Goal: Task Accomplishment & Management: Manage account settings

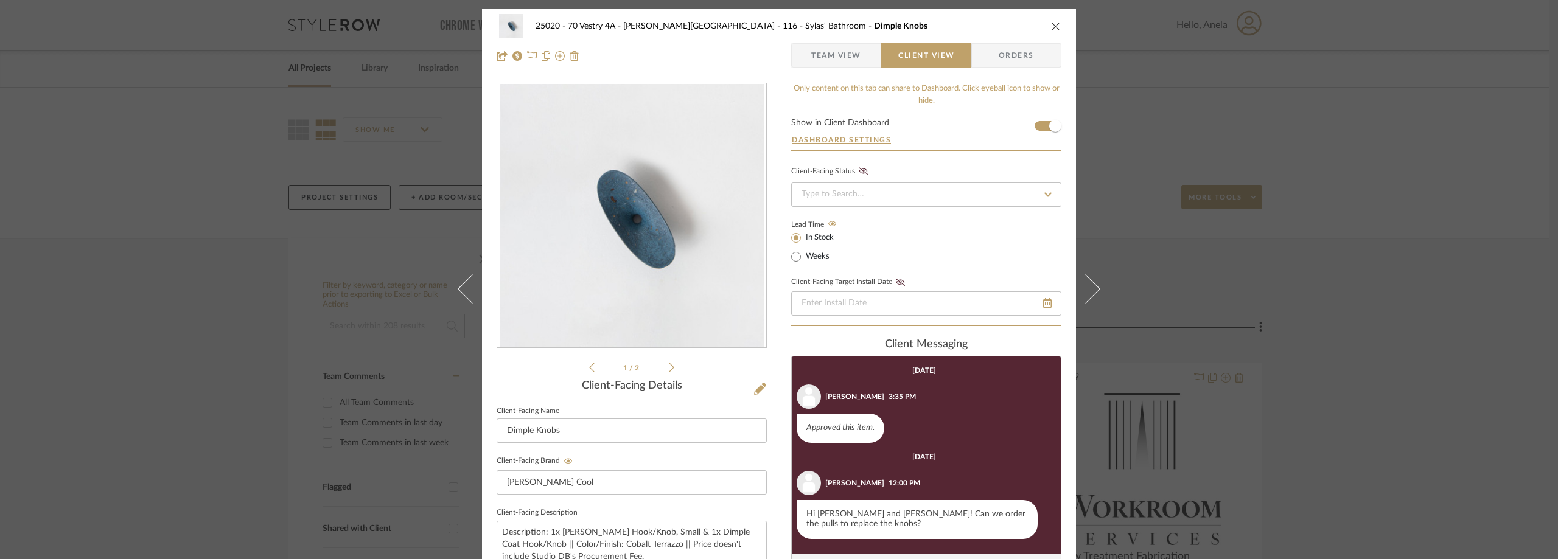
click at [250, 243] on div "25020 - 70 Vestry 4A - [PERSON_NAME] 116 - [PERSON_NAME]' Bathroom Dimple Knobs…" at bounding box center [779, 279] width 1558 height 559
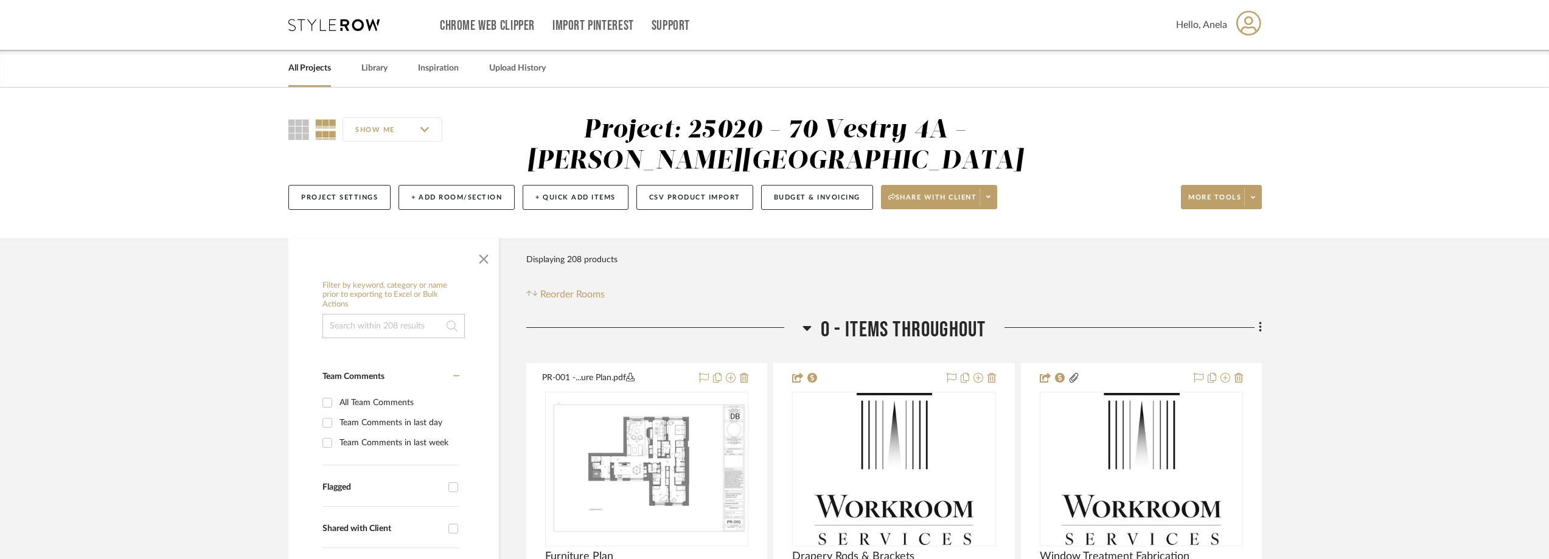
click at [327, 25] on icon at bounding box center [333, 25] width 91 height 12
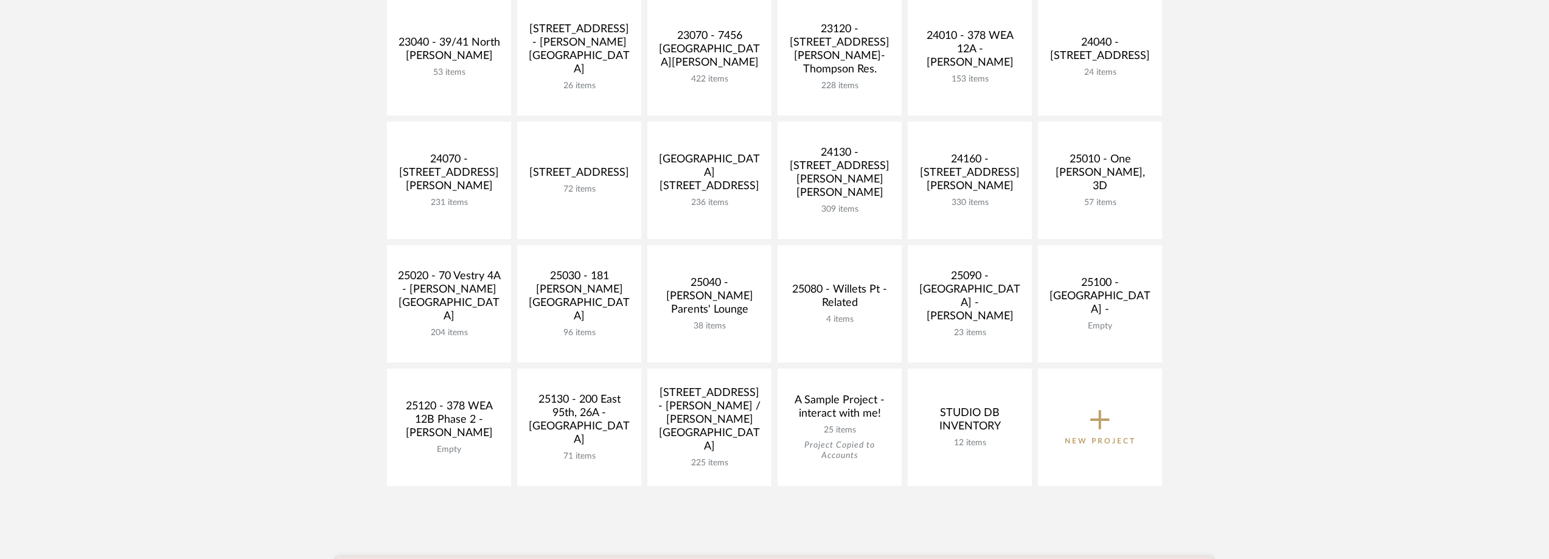
scroll to position [426, 0]
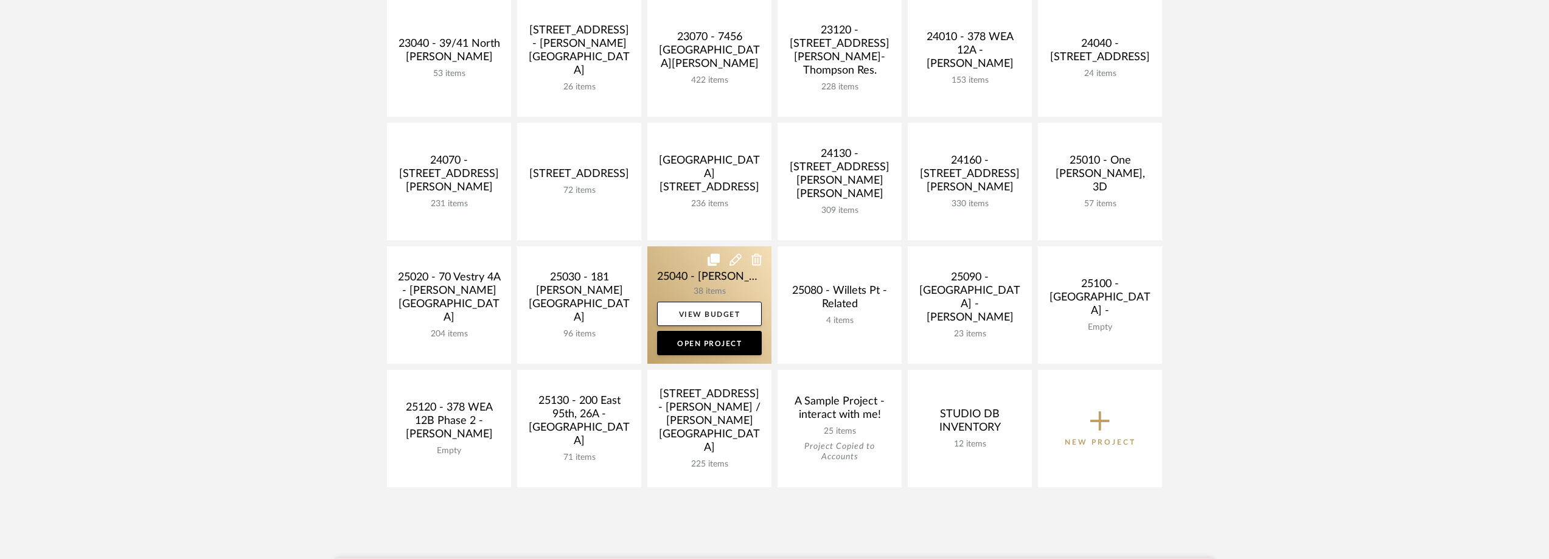
click at [683, 286] on link at bounding box center [709, 304] width 124 height 117
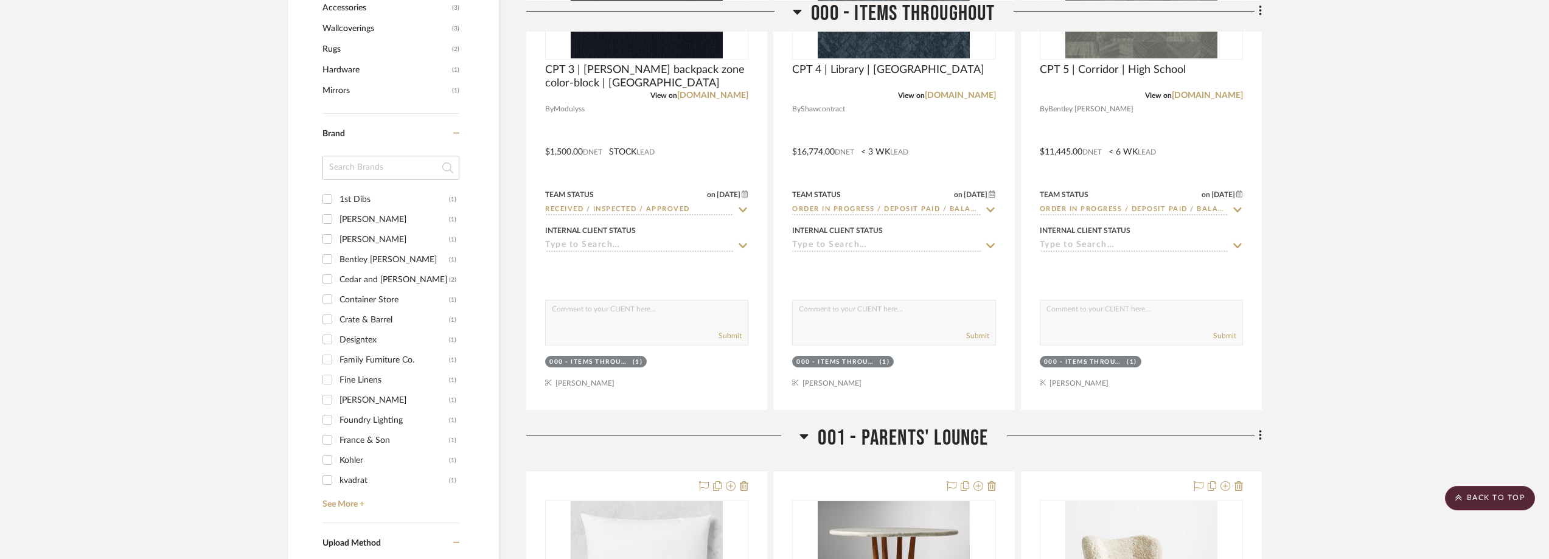
scroll to position [1156, 0]
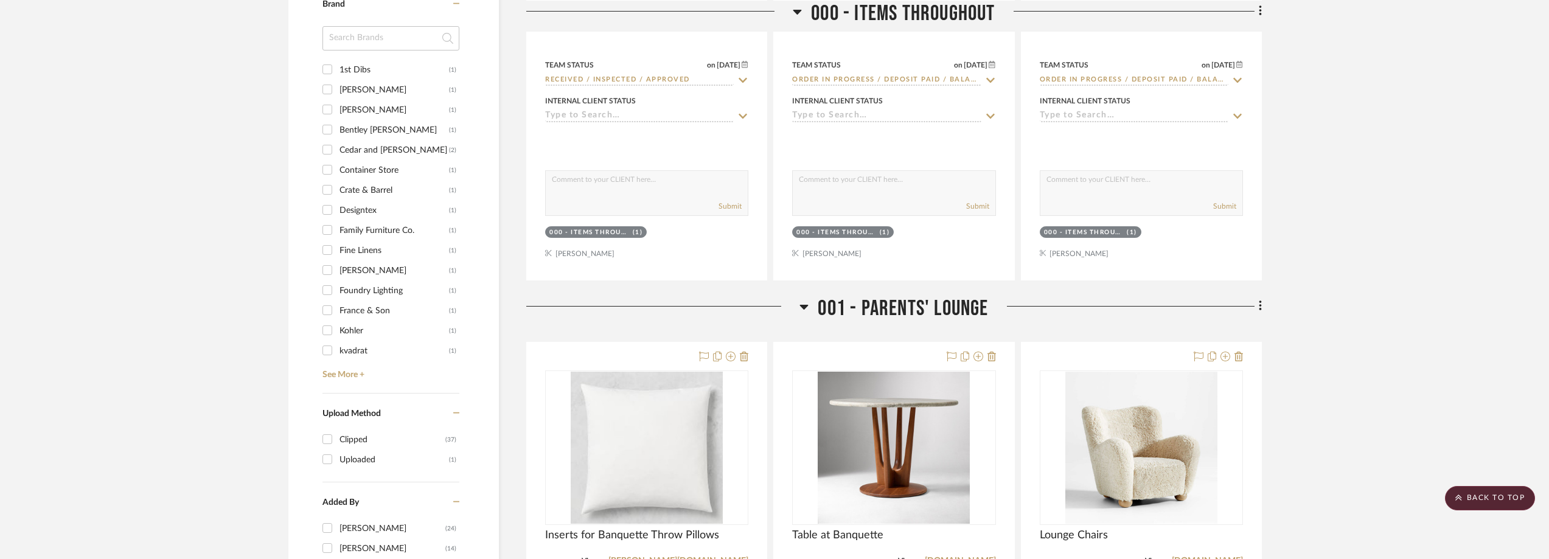
click at [378, 46] on input at bounding box center [391, 38] width 137 height 24
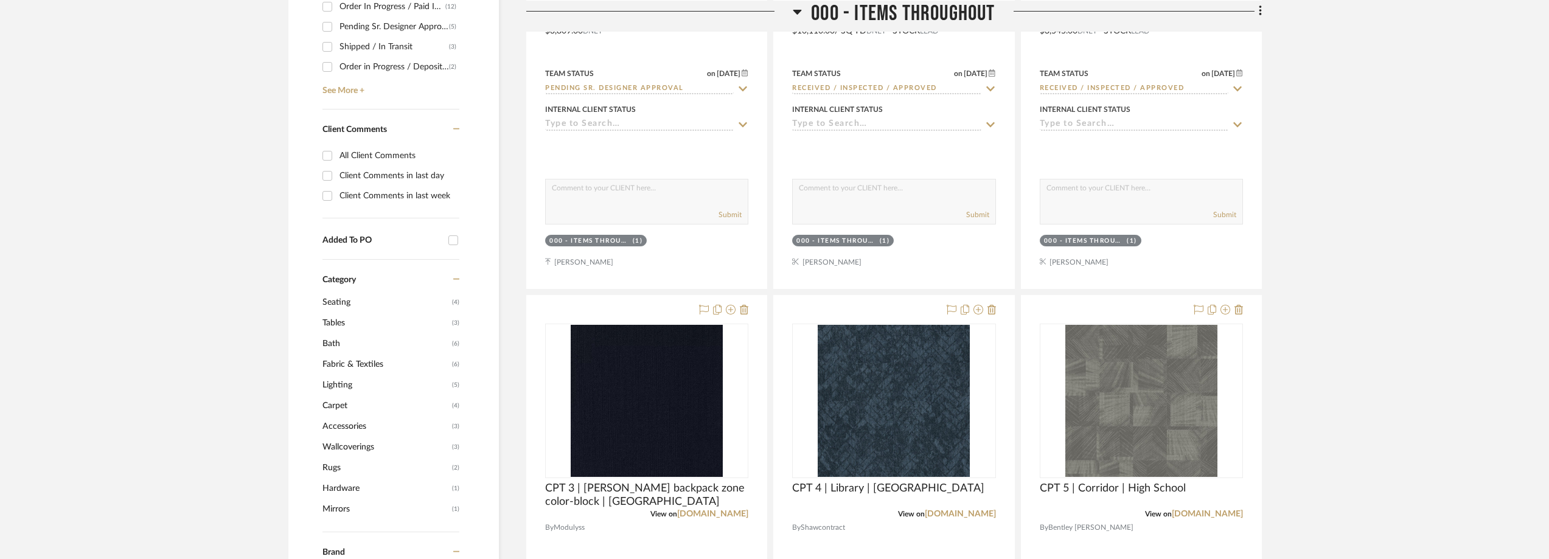
scroll to position [609, 0]
click at [343, 361] on span "Fabric & Textiles" at bounding box center [386, 364] width 127 height 21
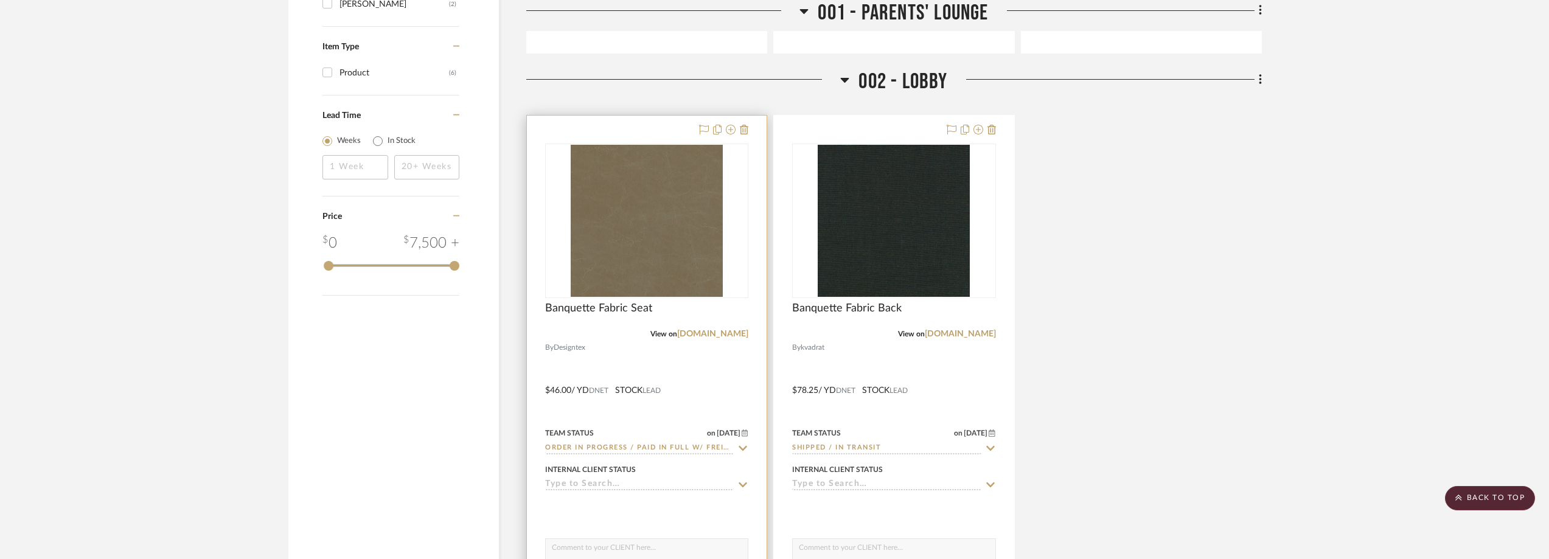
scroll to position [1582, 0]
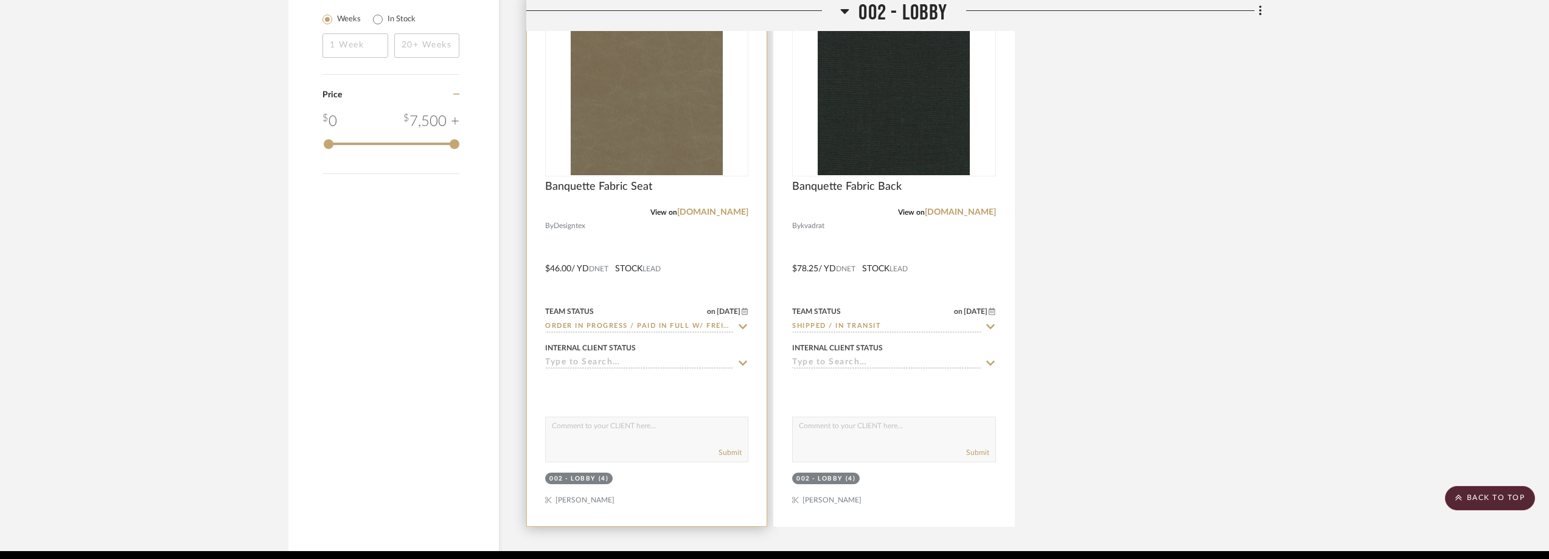
click at [740, 324] on icon at bounding box center [743, 327] width 11 height 10
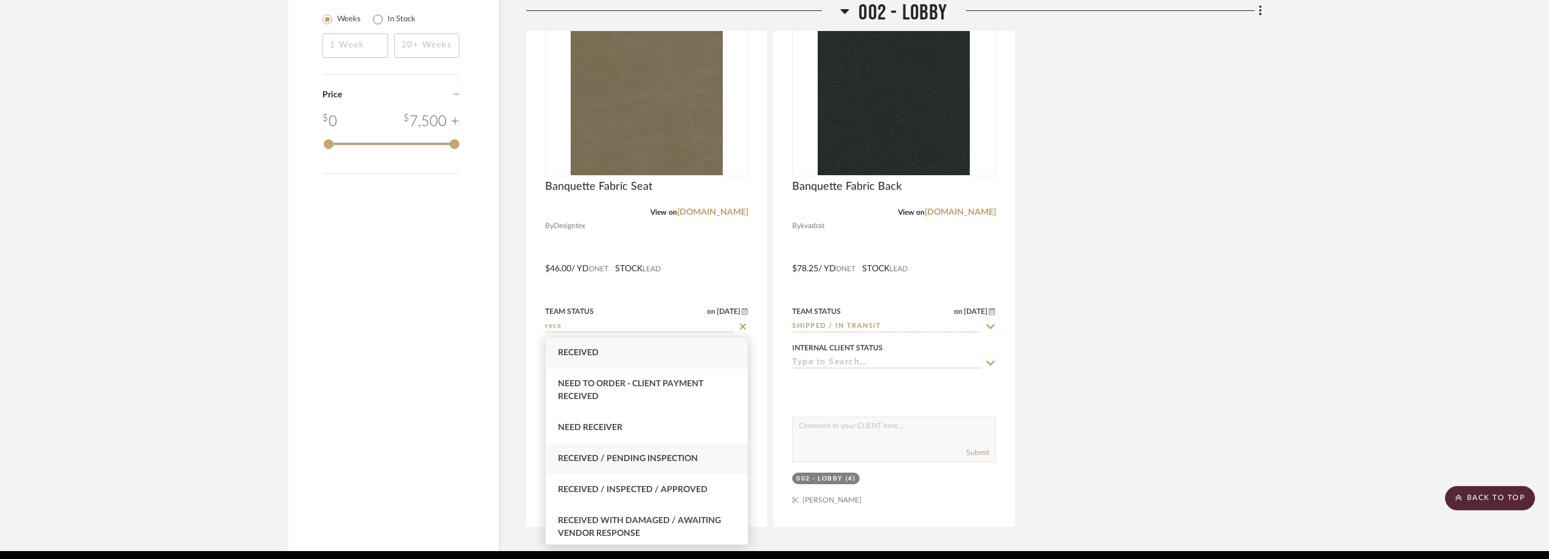
type input "rece"
click at [666, 467] on div "Received / Pending Inspection" at bounding box center [647, 459] width 202 height 31
type input "[DATE]"
type input "Received / Pending Inspection"
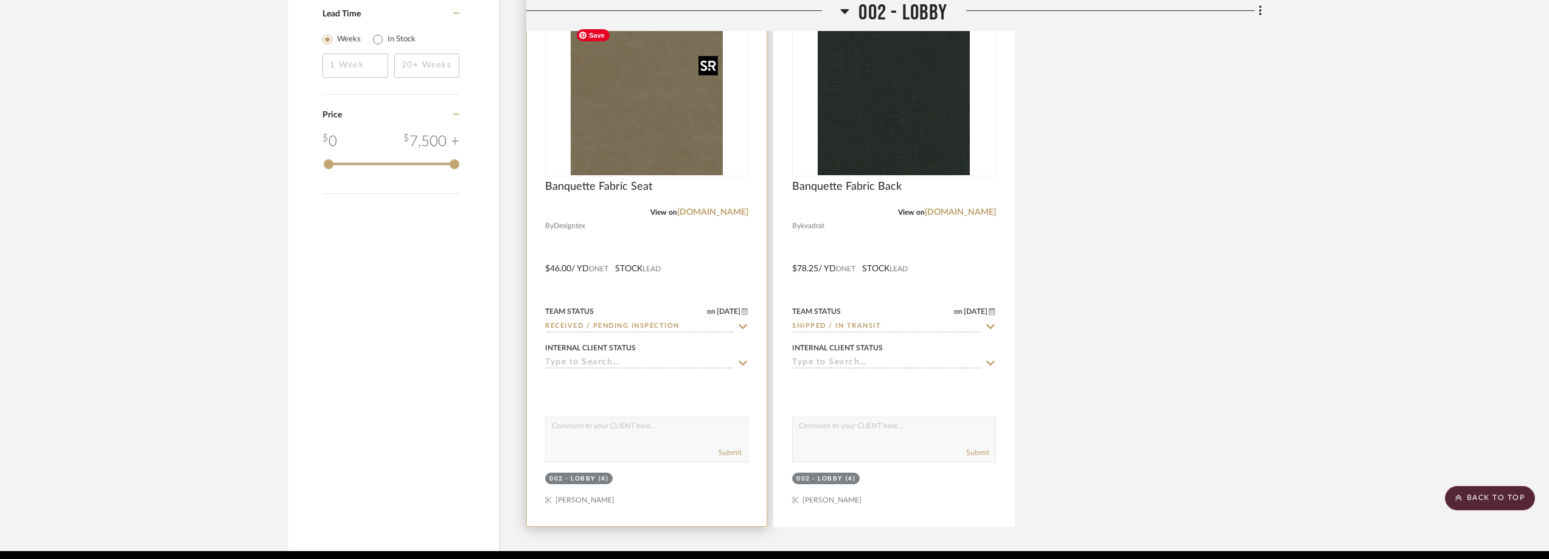
scroll to position [1602, 0]
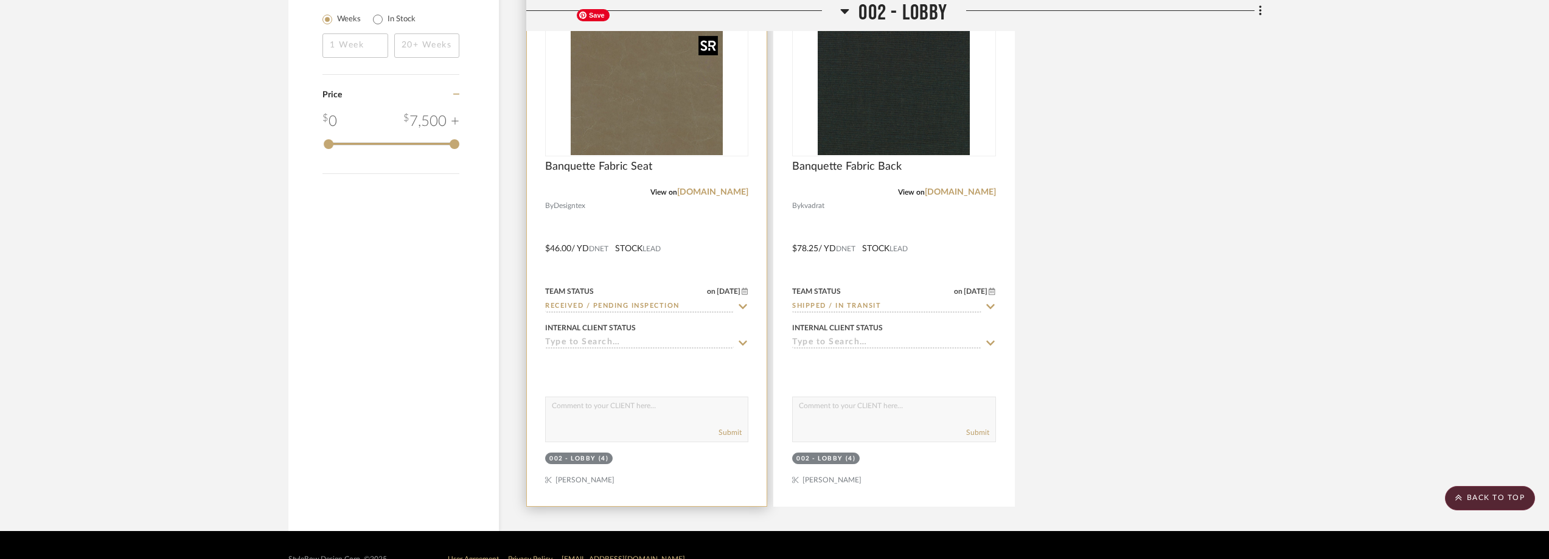
click at [680, 120] on img "0" at bounding box center [647, 79] width 152 height 152
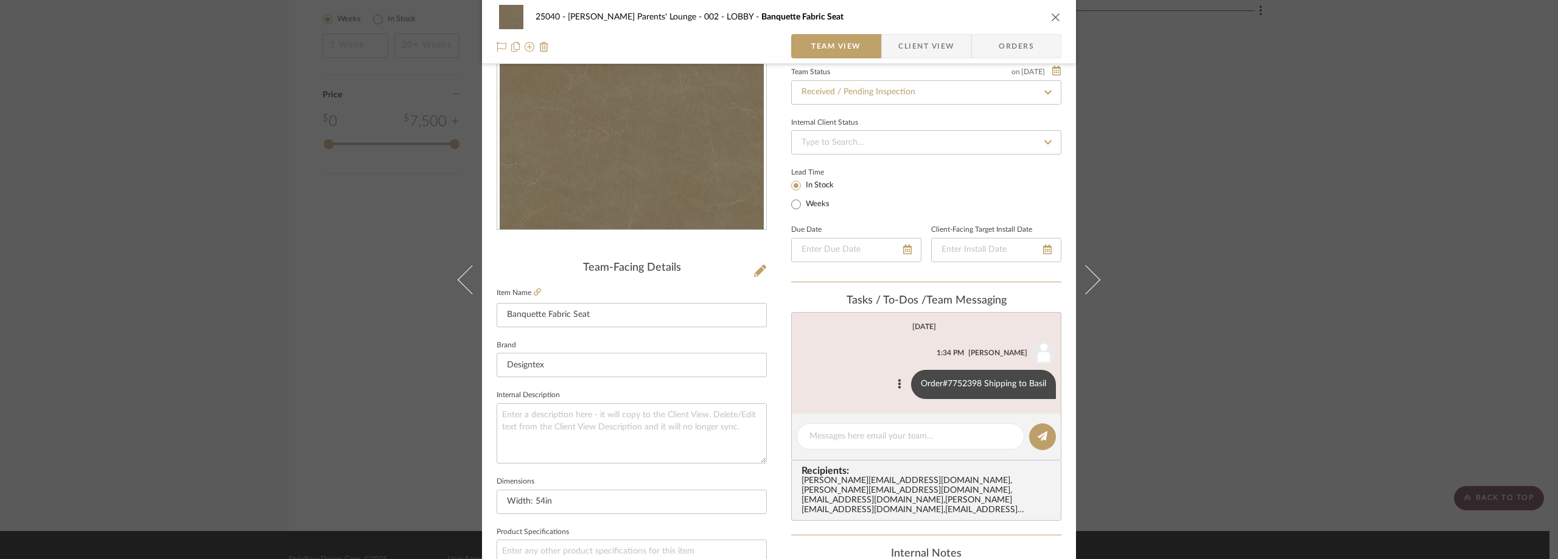
scroll to position [122, 0]
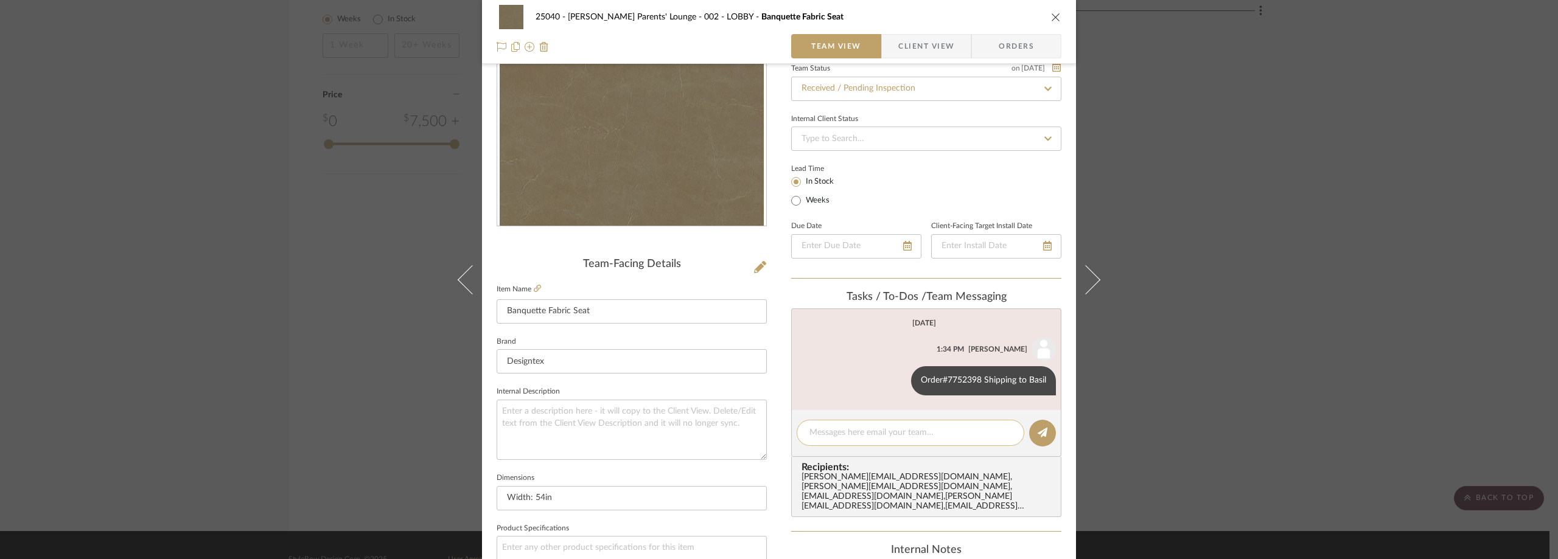
click at [857, 435] on textarea at bounding box center [910, 433] width 202 height 13
paste textarea "1Z1971W30397154982"
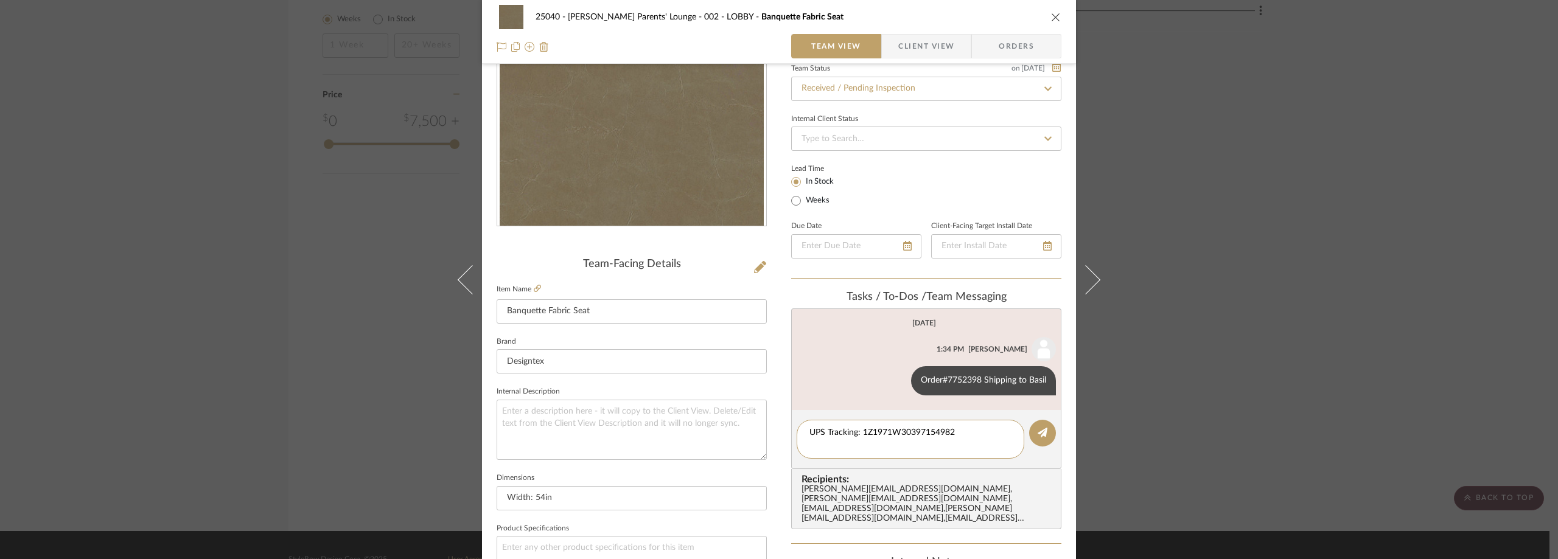
paste textarea "Delivered [DATE][DATE]"
type textarea "UPS Tracking: 1Z1971W30397154982 Delivered [DATE][DATE]"
click at [1038, 433] on icon at bounding box center [1043, 433] width 10 height 10
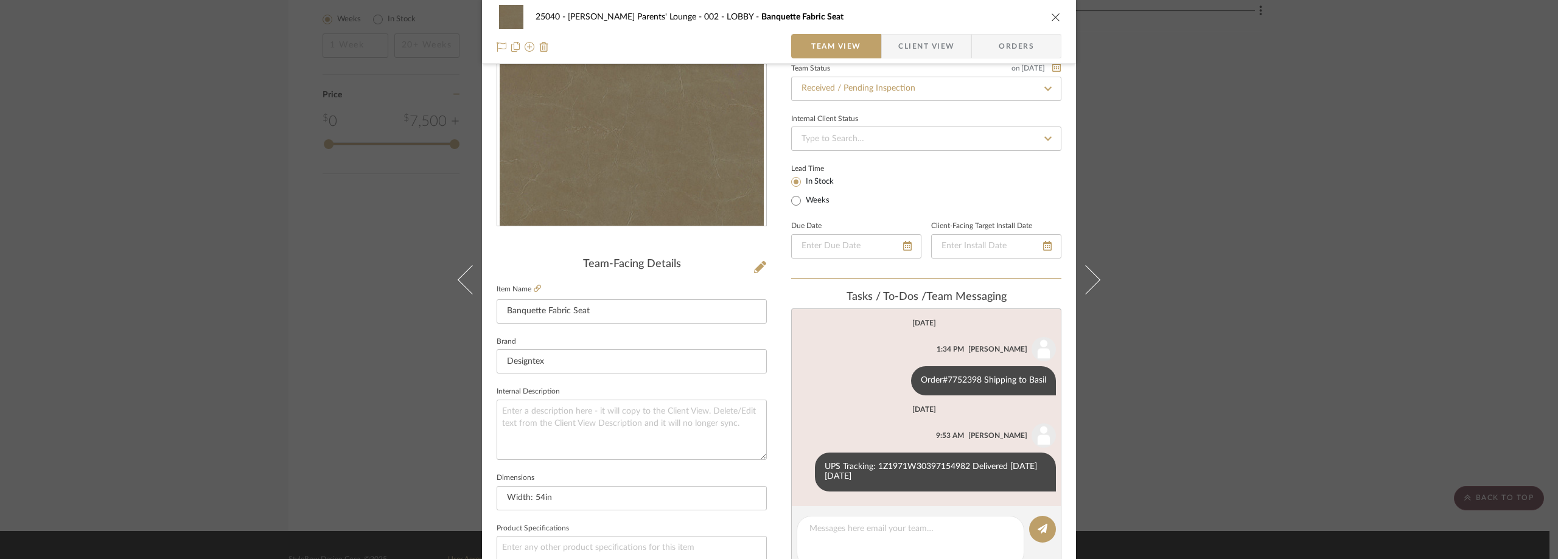
click at [1210, 222] on div "25040 - [PERSON_NAME] Parents' Lounge 002 - LOBBY Banquette Fabric Seat Team Vi…" at bounding box center [779, 279] width 1558 height 559
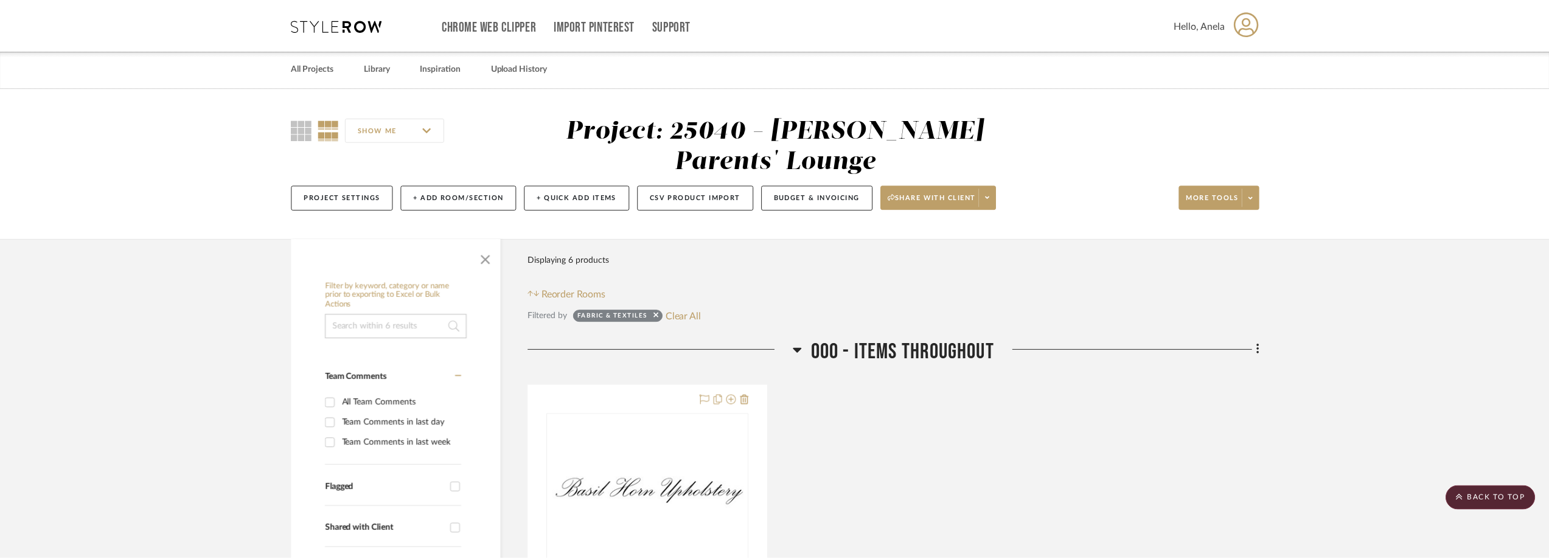
scroll to position [1602, 0]
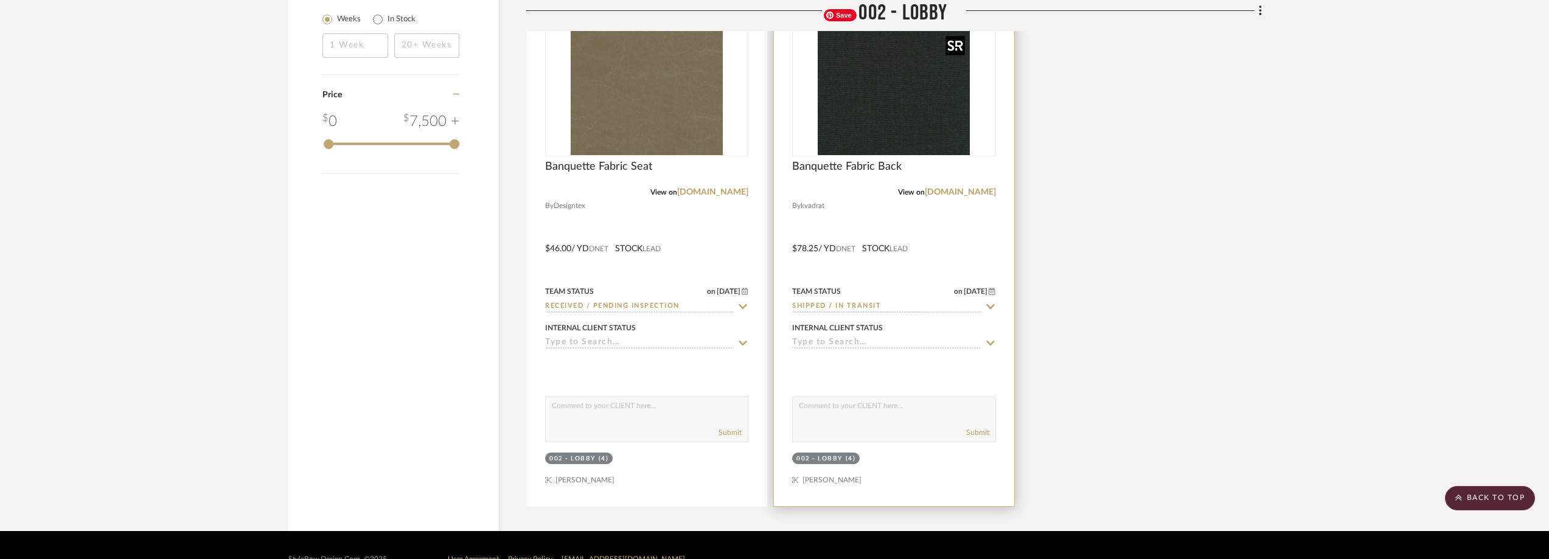
click at [927, 144] on img "0" at bounding box center [894, 79] width 152 height 152
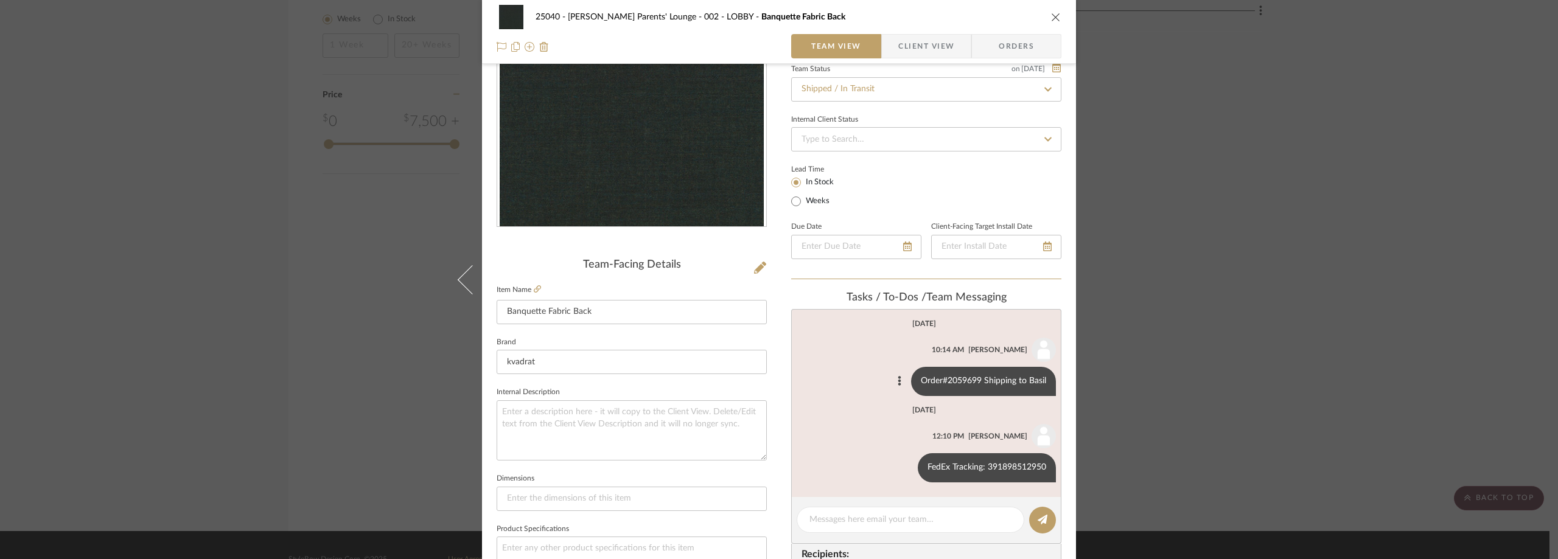
scroll to position [183, 0]
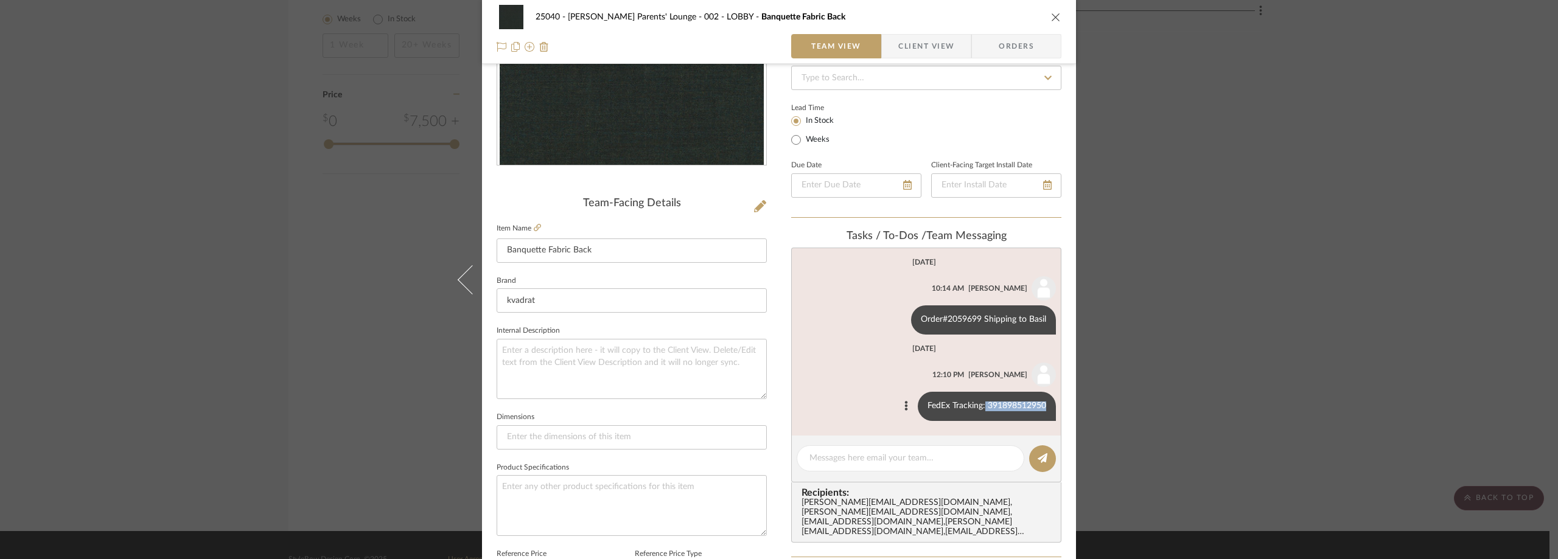
drag, startPoint x: 981, startPoint y: 405, endPoint x: 1045, endPoint y: 408, distance: 64.6
click at [1045, 408] on div "FedEx Tracking: 391898512950" at bounding box center [987, 406] width 138 height 29
copy div "391898512950"
click at [644, 323] on fieldset "Internal Description" at bounding box center [632, 361] width 270 height 77
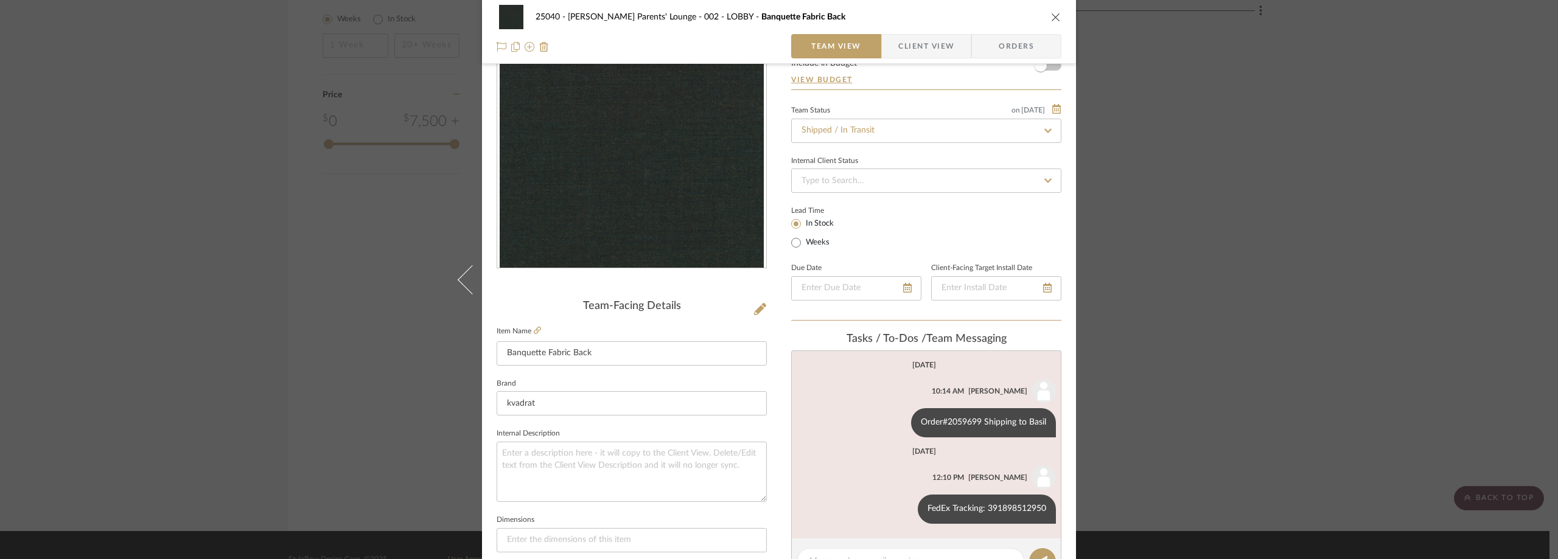
scroll to position [0, 0]
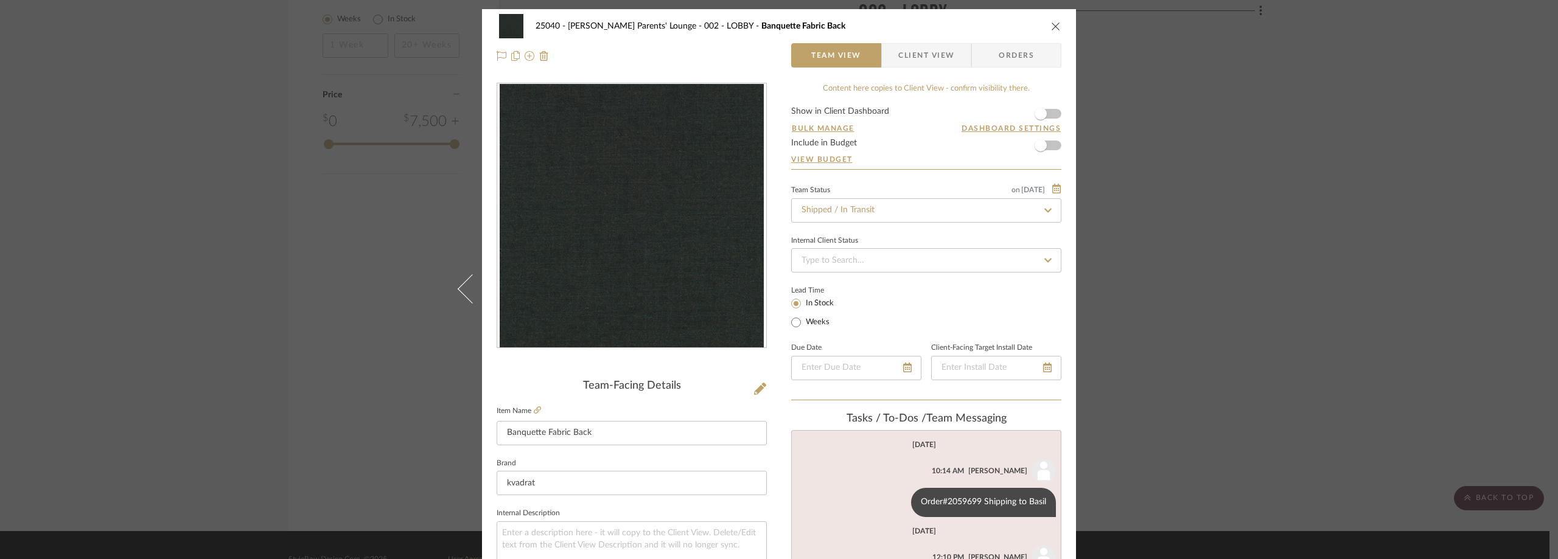
click at [1158, 197] on div "25040 - [PERSON_NAME] Parents' Lounge 002 - LOBBY Banquette Fabric Back Team Vi…" at bounding box center [779, 279] width 1558 height 559
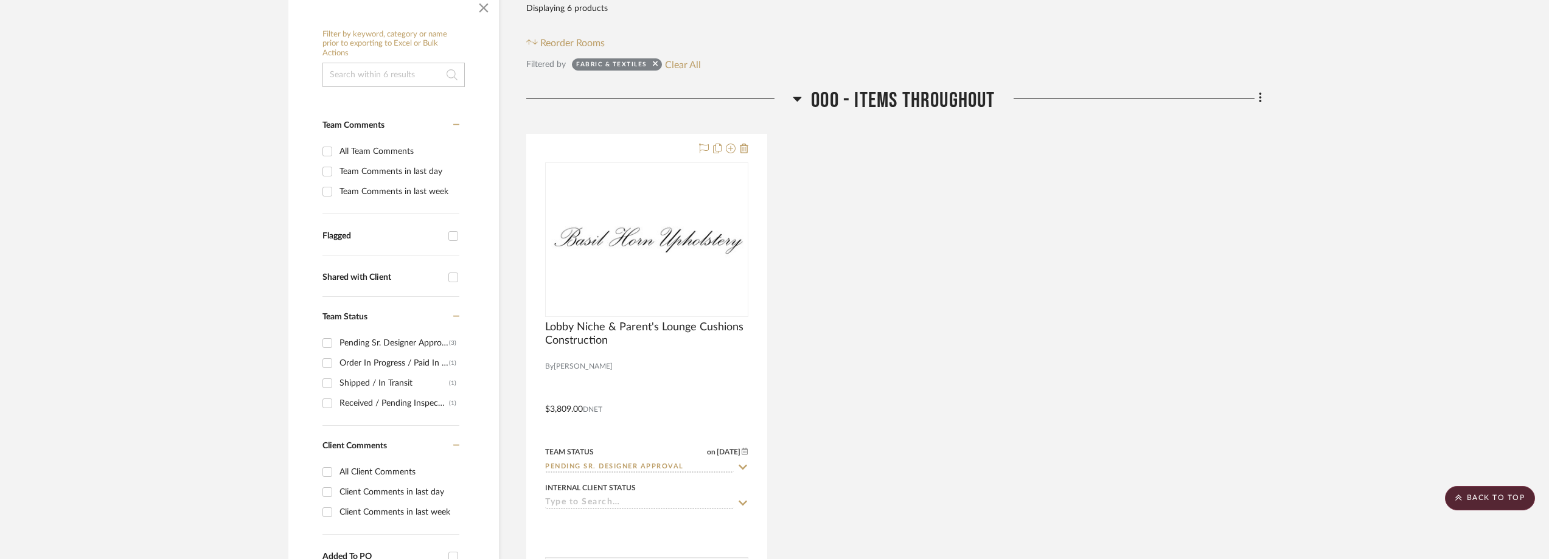
scroll to position [81, 0]
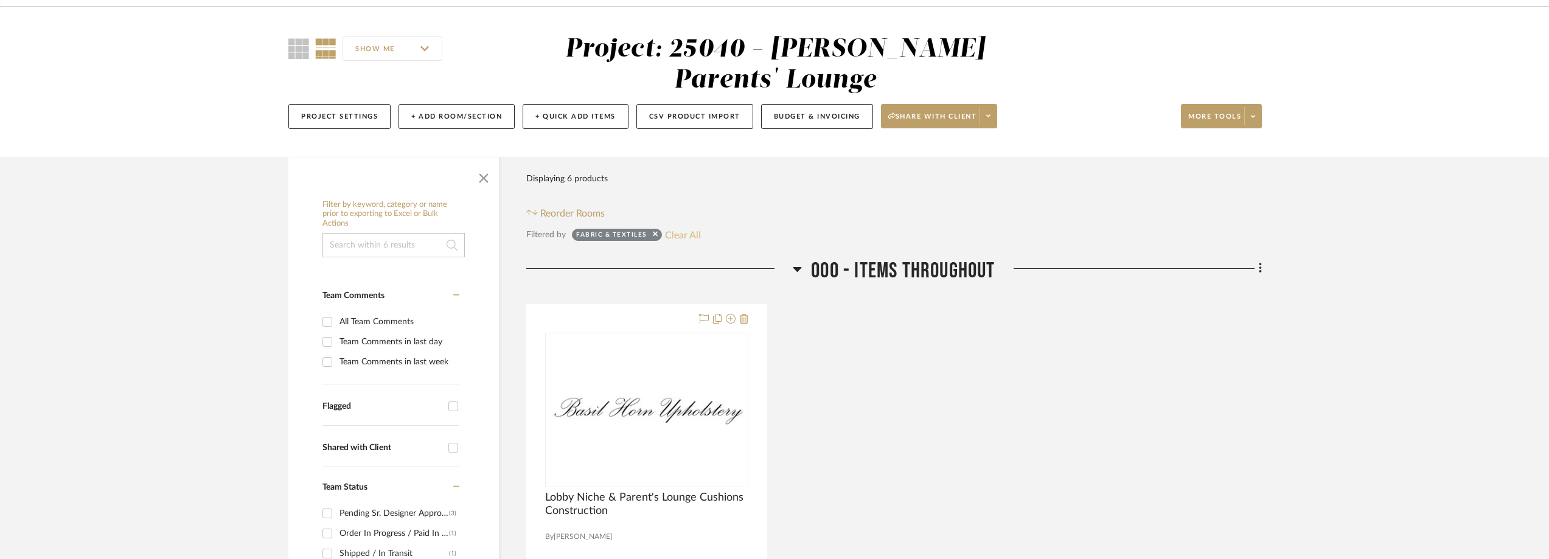
click at [694, 235] on button "Clear All" at bounding box center [683, 235] width 36 height 16
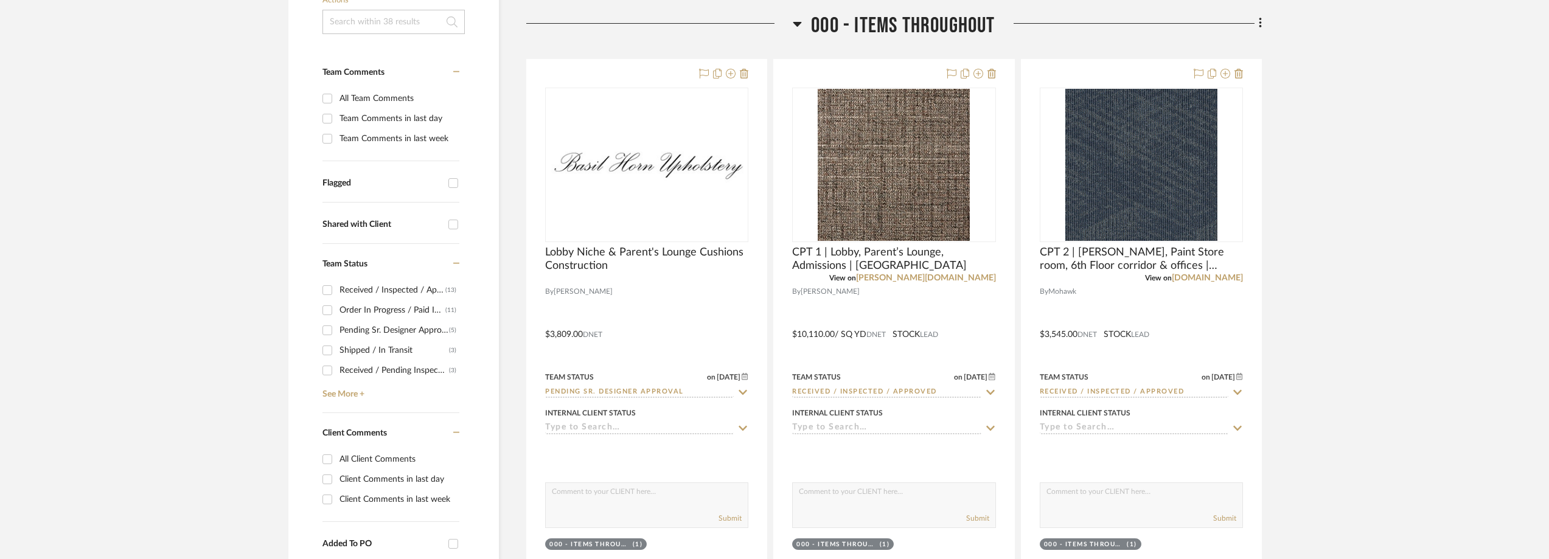
scroll to position [365, 0]
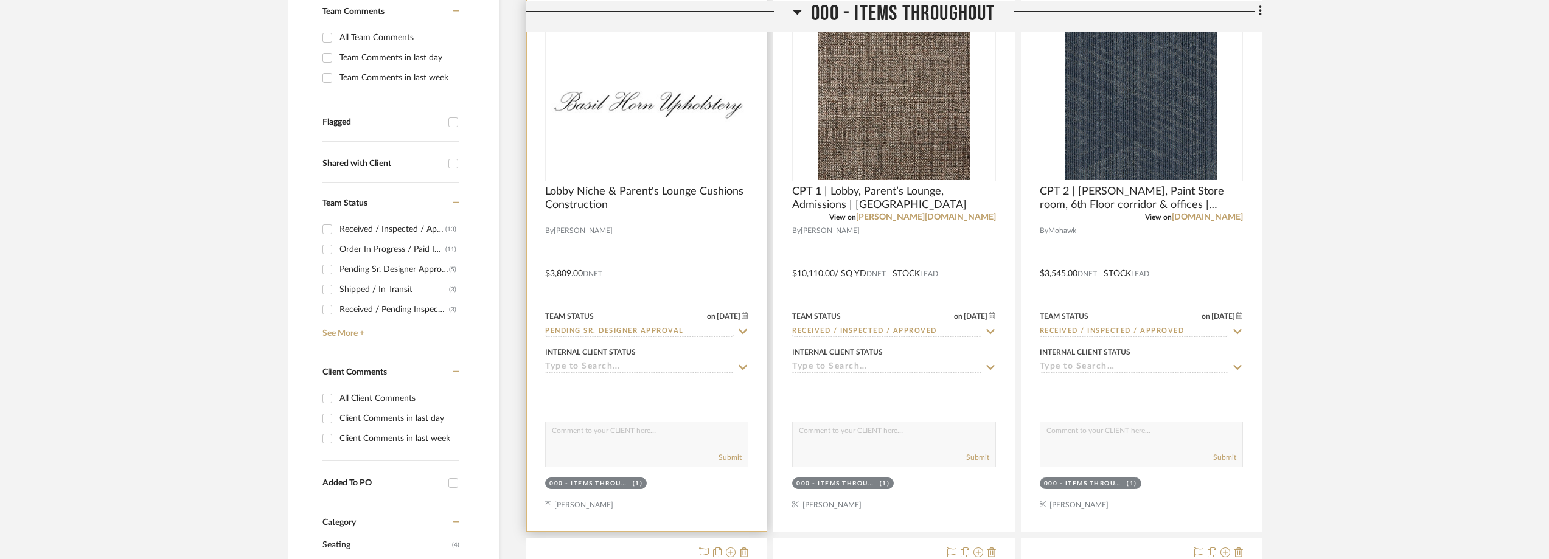
click at [0, 0] on div at bounding box center [0, 0] width 0 height 0
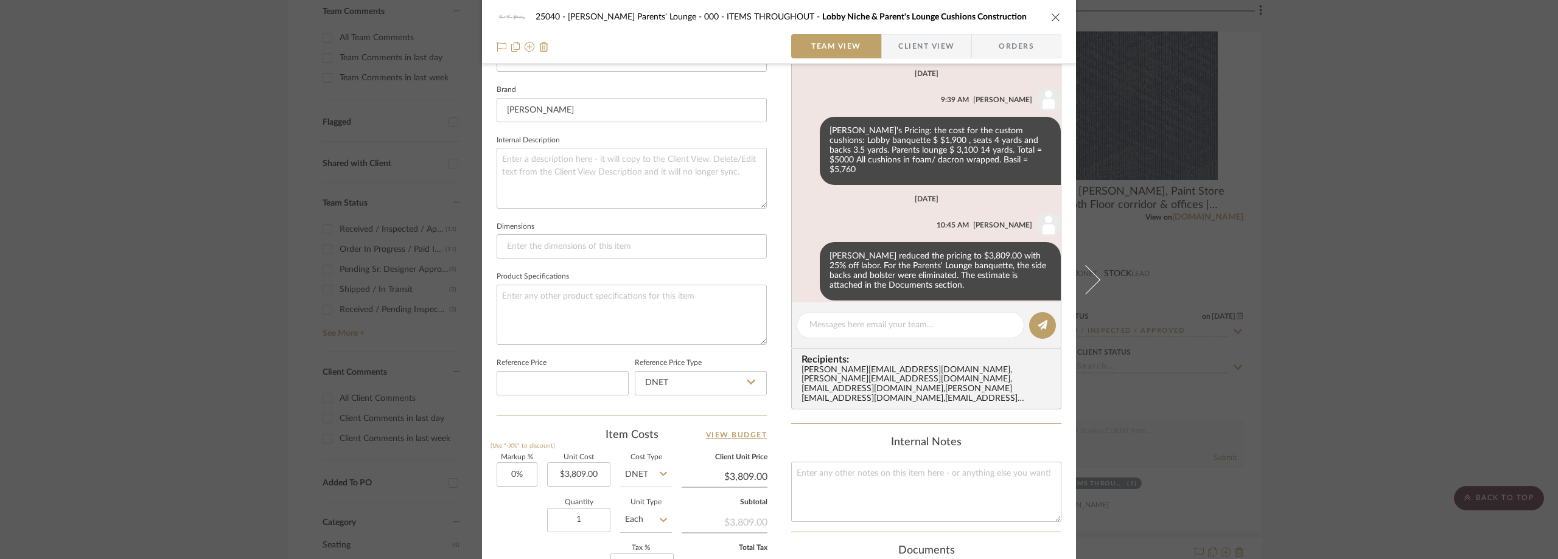
scroll to position [24, 0]
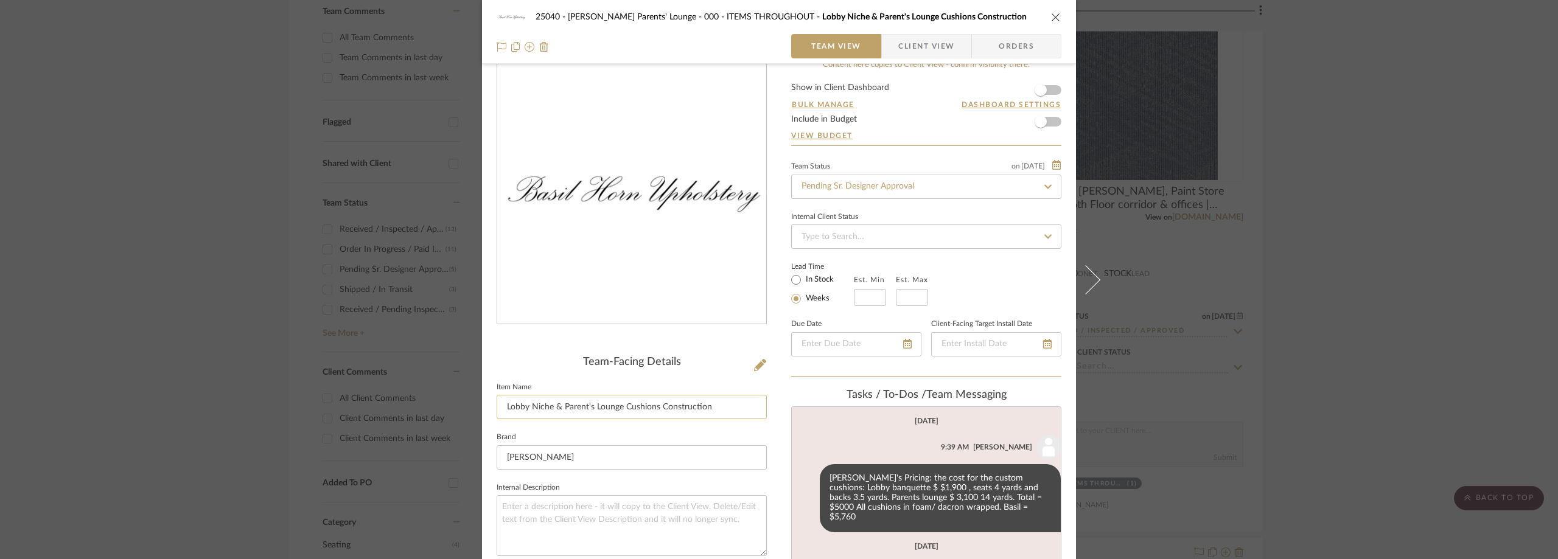
drag, startPoint x: 619, startPoint y: 411, endPoint x: 551, endPoint y: 408, distance: 68.8
click at [551, 408] on input "Lobby Niche & Parent's Lounge Cushions Construction" at bounding box center [632, 407] width 270 height 24
type input "Lobby Niche Cushions Construction"
click at [574, 357] on div "Team-Facing Details" at bounding box center [632, 362] width 270 height 13
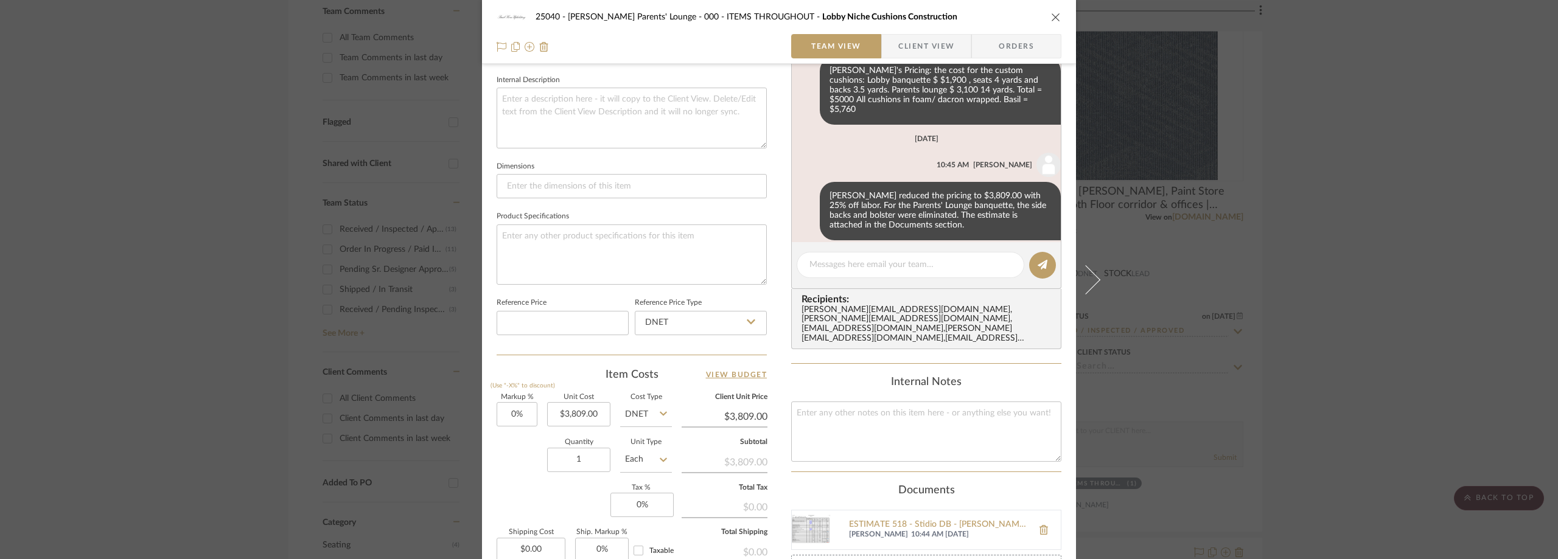
scroll to position [450, 0]
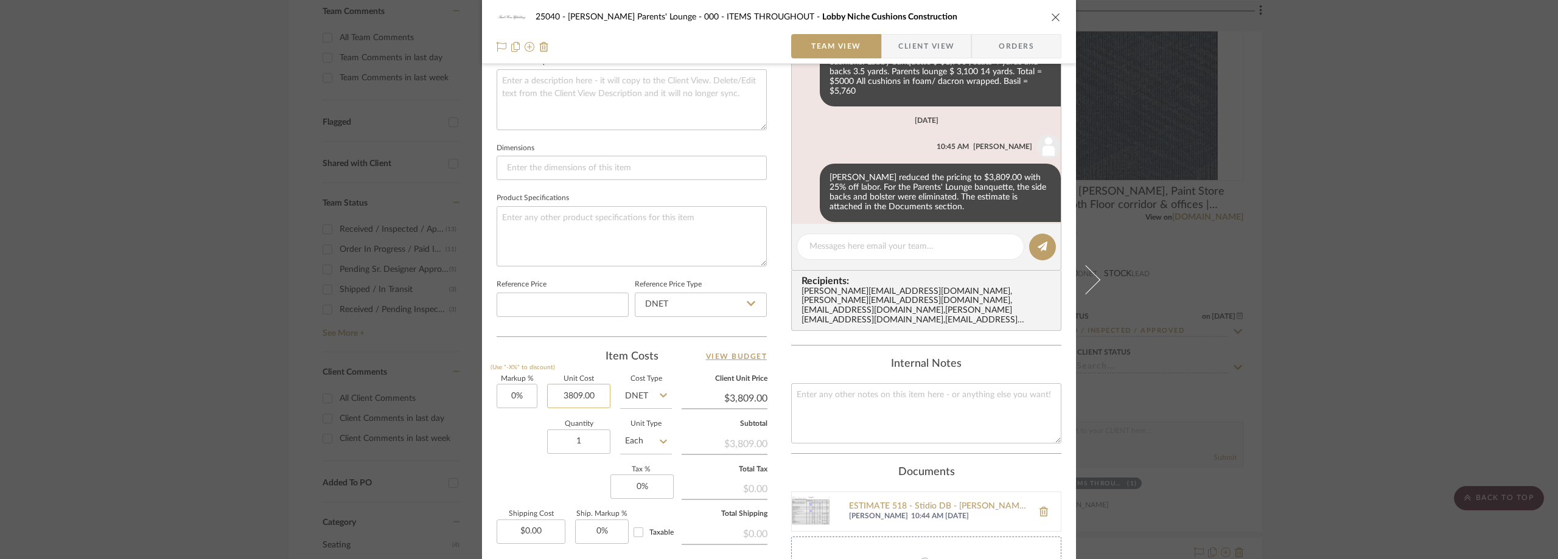
click at [556, 399] on input "3809.00" at bounding box center [578, 396] width 63 height 24
type input "$2,604.00"
drag, startPoint x: 542, startPoint y: 372, endPoint x: 498, endPoint y: 298, distance: 86.2
click at [541, 371] on div "Item Costs View Budget Markup % (Use "-X%" to discount) 0% Unit Cost $2,604.00 …" at bounding box center [632, 490] width 270 height 283
type input "$2,604.00"
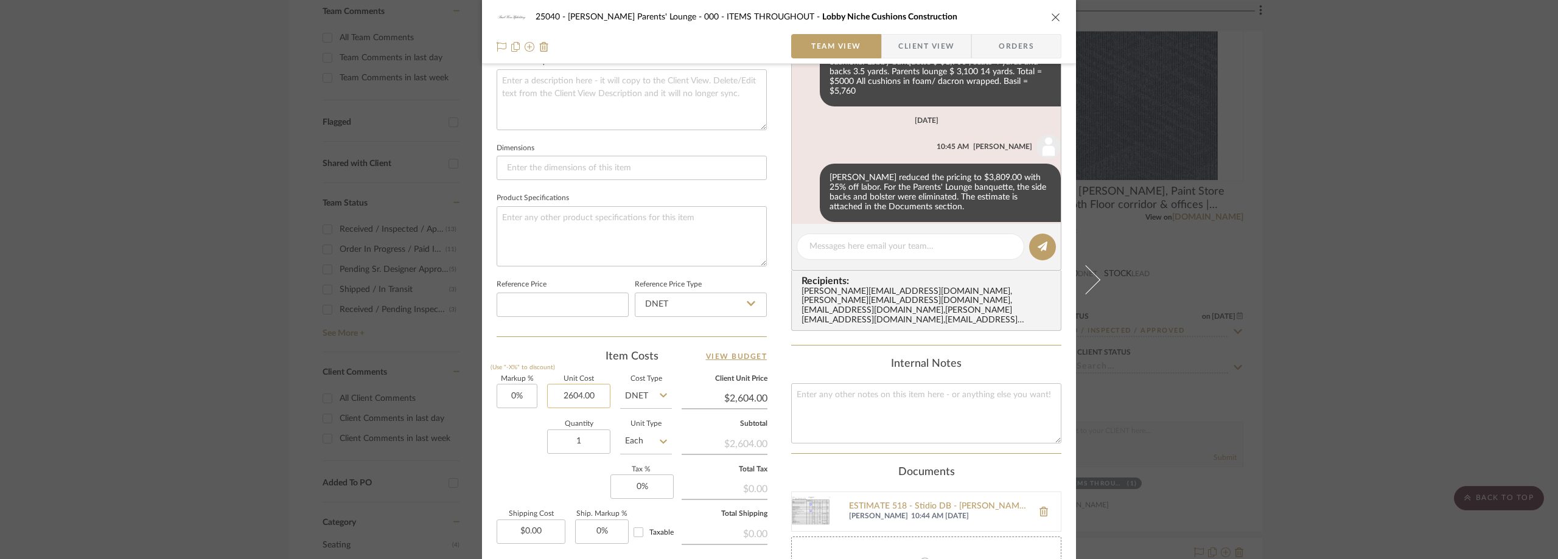
click at [578, 399] on input "2604.00" at bounding box center [578, 396] width 63 height 24
type input "$2,064.00"
drag, startPoint x: 564, startPoint y: 352, endPoint x: 546, endPoint y: 336, distance: 24.1
click at [564, 352] on div "Item Costs View Budget" at bounding box center [632, 356] width 270 height 15
type input "$2,064.00"
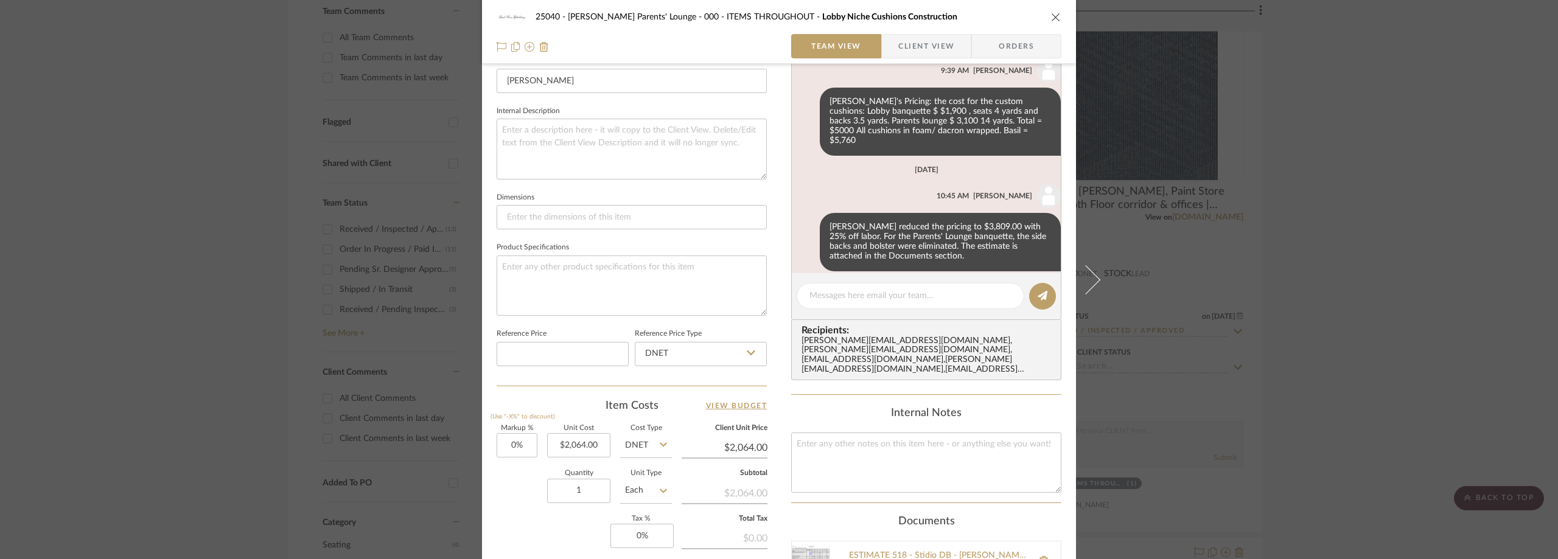
scroll to position [206, 0]
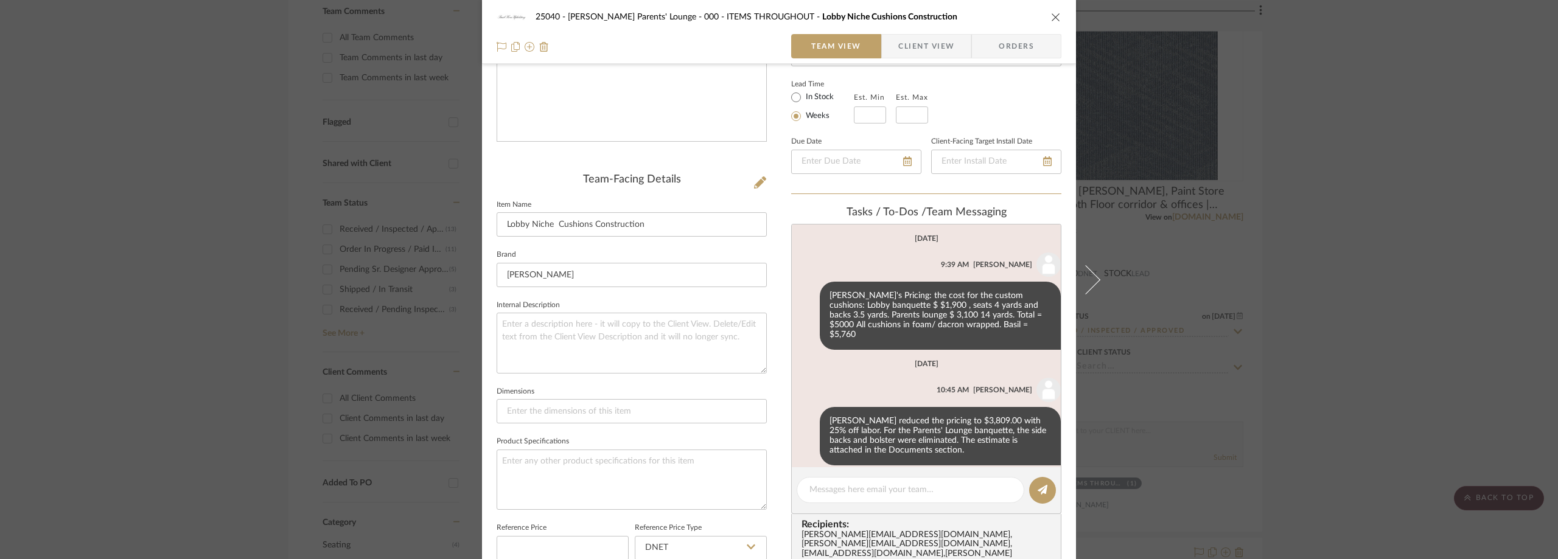
click at [883, 41] on span "button" at bounding box center [890, 46] width 16 height 24
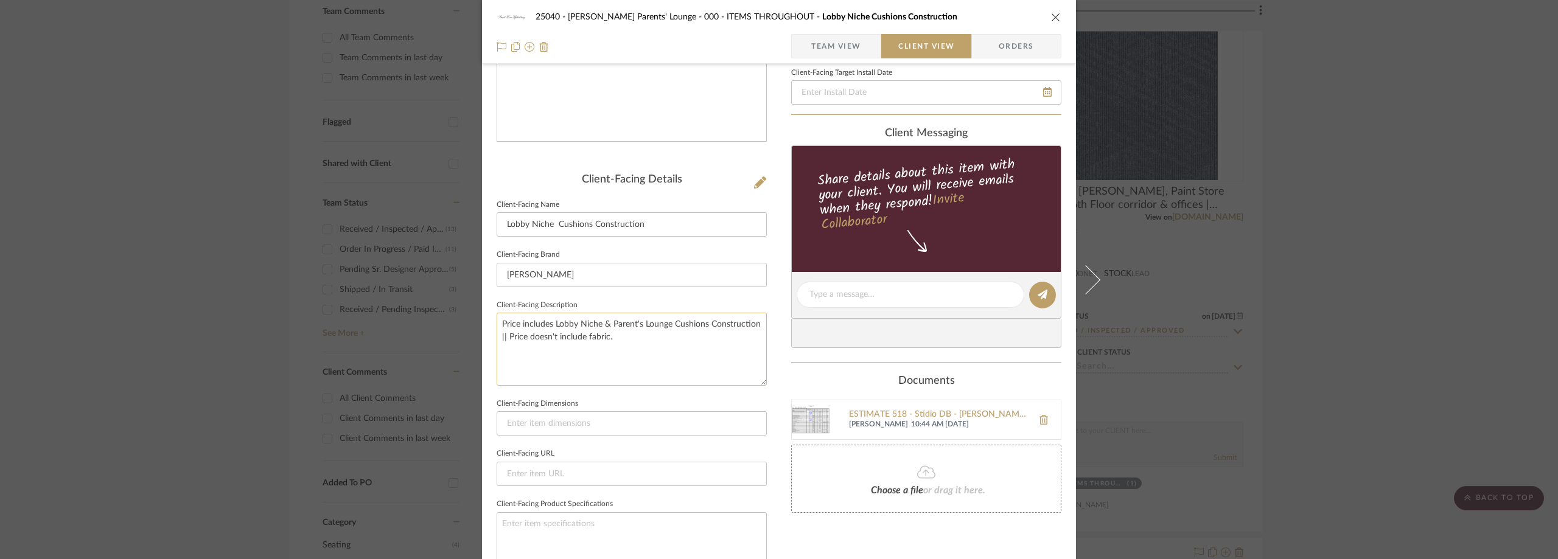
drag, startPoint x: 599, startPoint y: 327, endPoint x: 669, endPoint y: 328, distance: 70.0
click at [669, 328] on textarea "Price includes Lobby Niche & Parent's Lounge Cushions Construction || Price doe…" at bounding box center [632, 349] width 270 height 72
type textarea "Price includes Lobby Niche Cushions Construction || Price doesn't include fabri…"
click at [634, 297] on fieldset "Client-Facing Description Price includes Lobby Niche Cushions Construction || P…" at bounding box center [632, 341] width 270 height 89
click at [1032, 415] on button at bounding box center [1044, 419] width 34 height 29
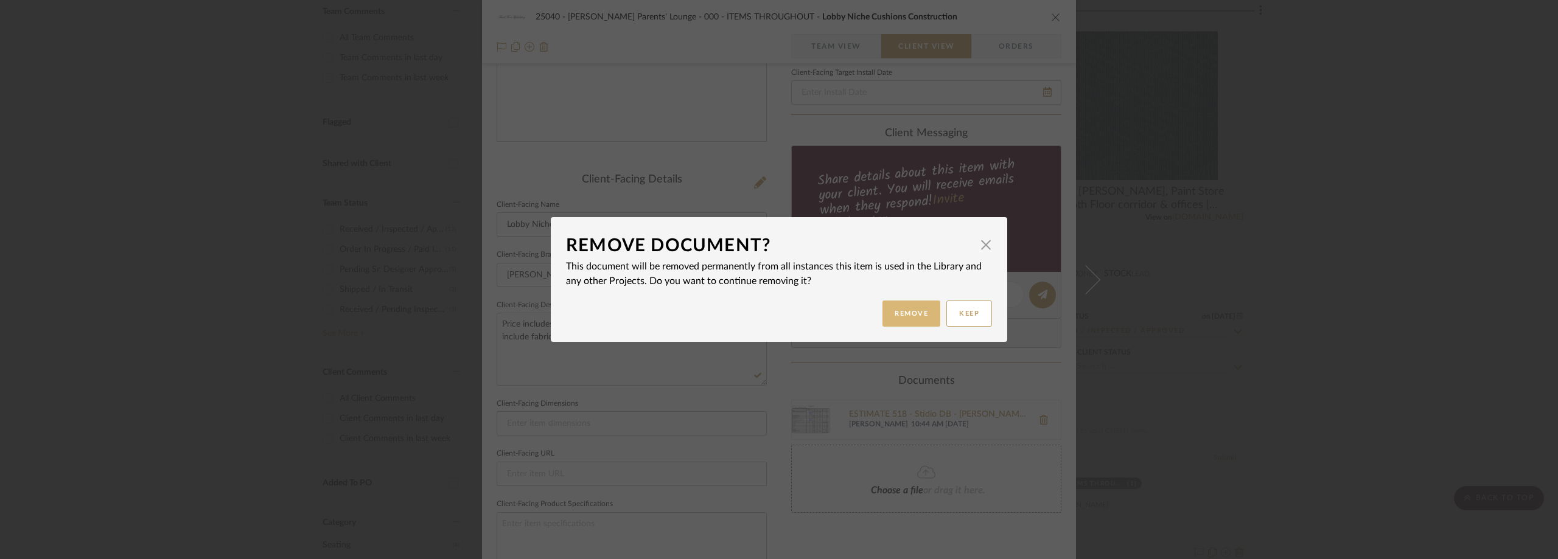
click at [886, 307] on button "Remove" at bounding box center [911, 314] width 58 height 26
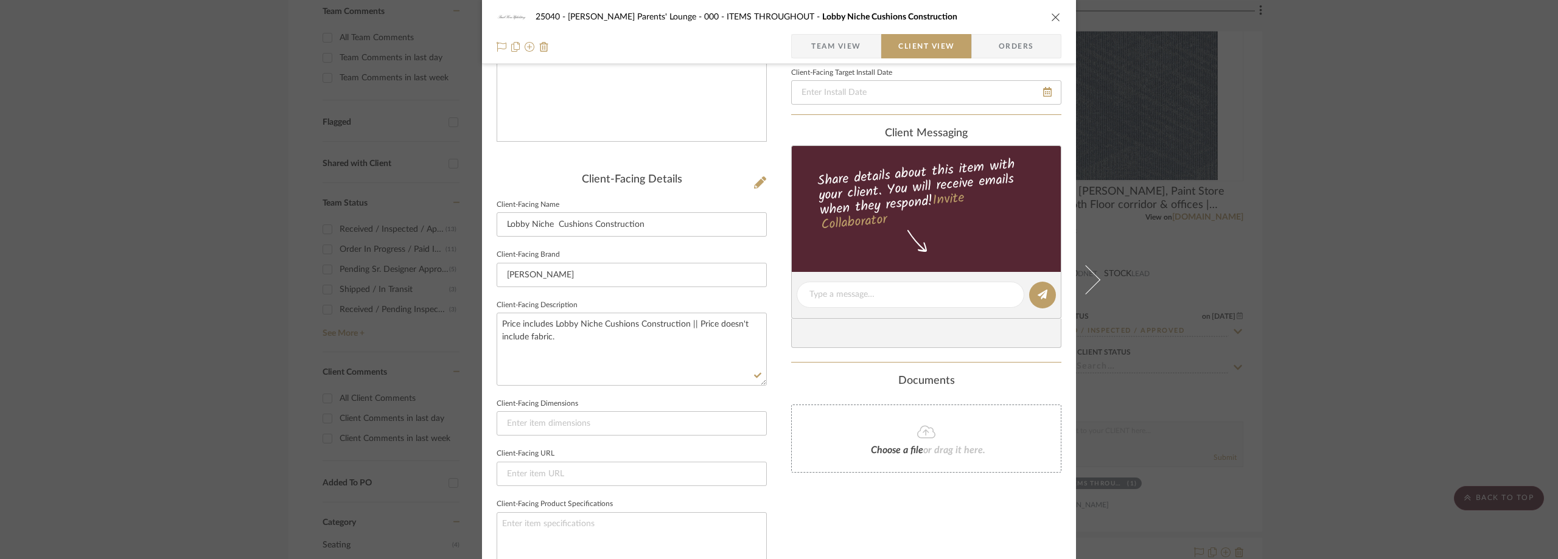
click at [837, 41] on span "Team View" at bounding box center [836, 46] width 50 height 24
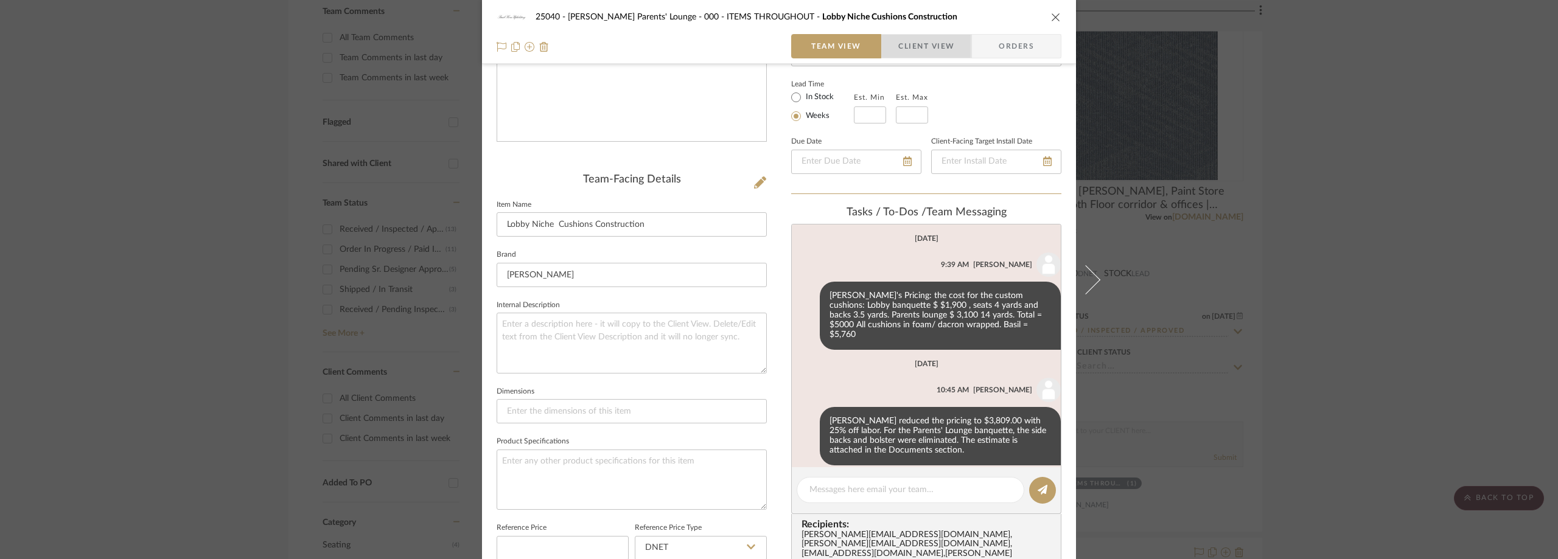
click at [885, 44] on span "button" at bounding box center [890, 46] width 16 height 24
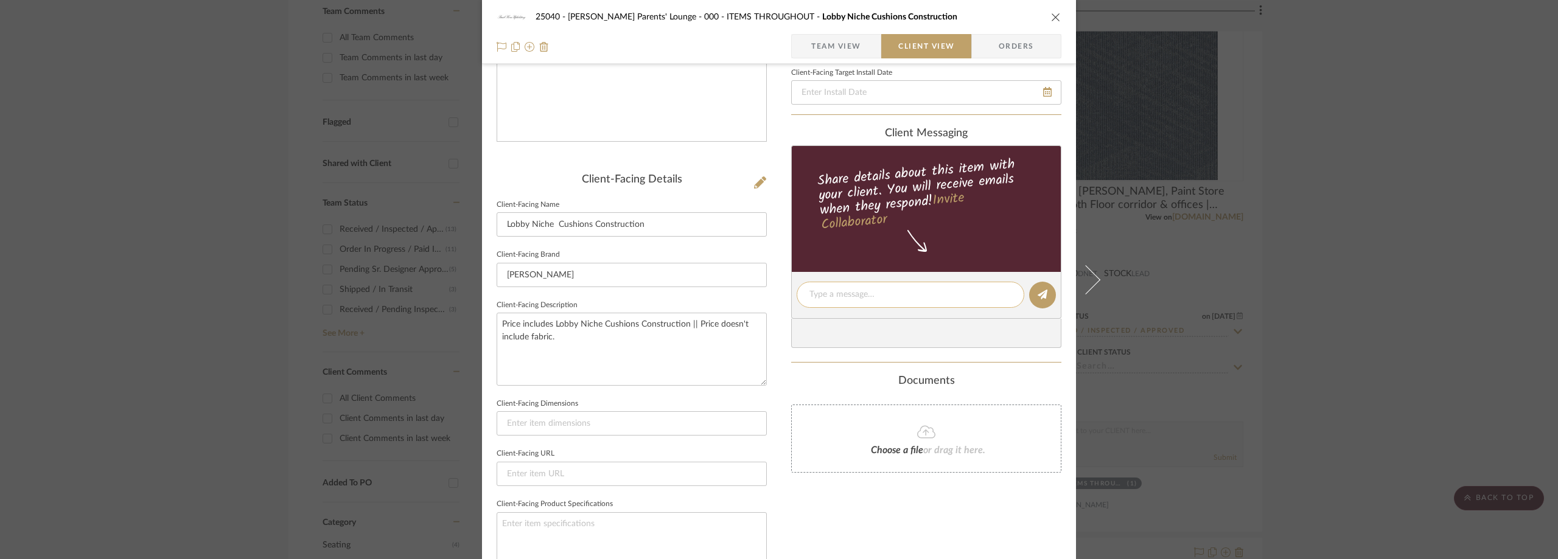
click at [881, 298] on textarea at bounding box center [910, 294] width 202 height 13
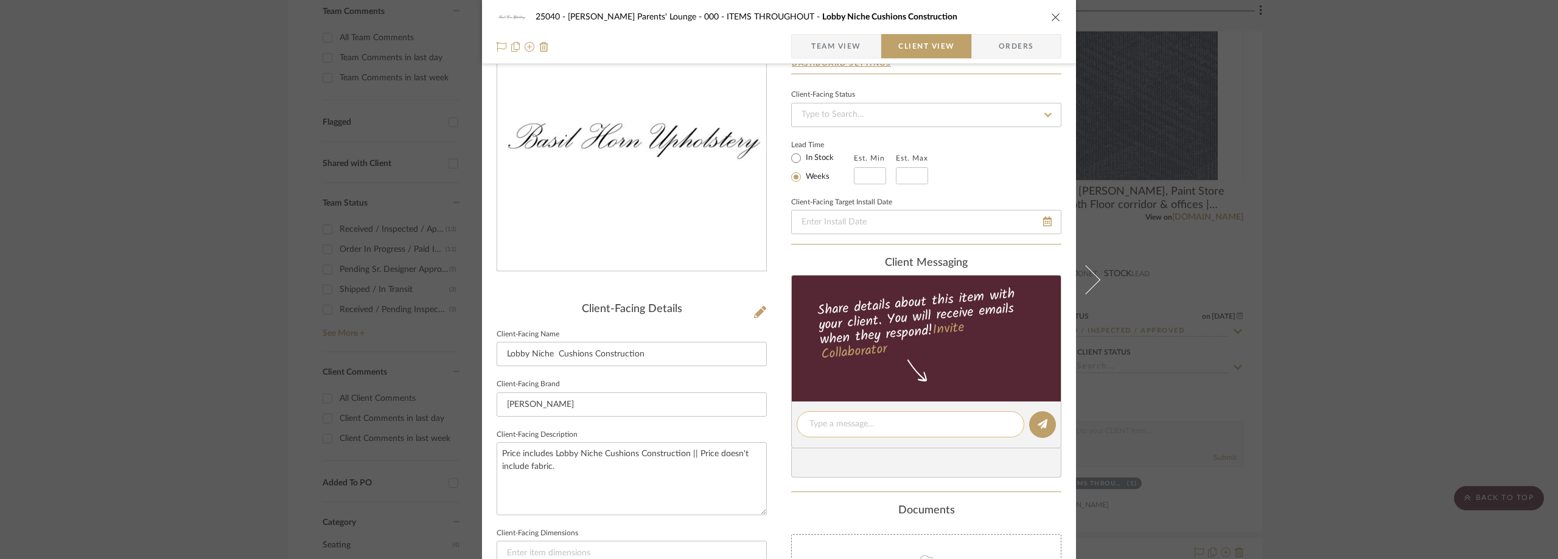
scroll to position [122, 0]
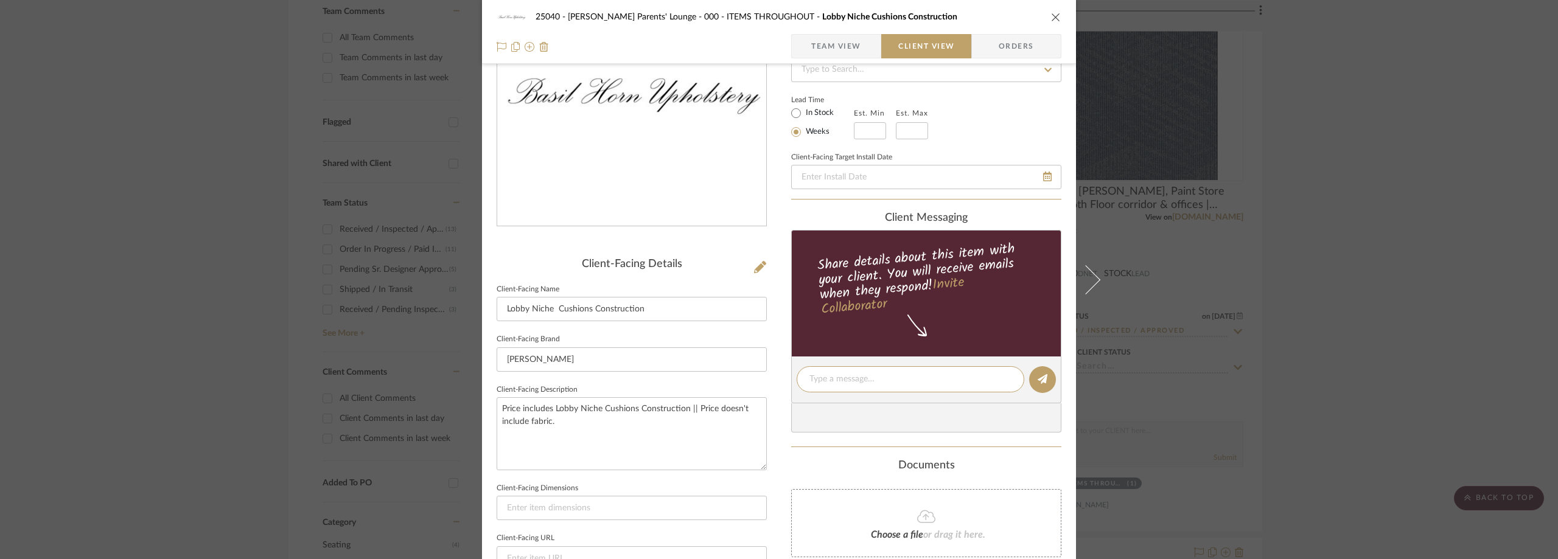
click at [895, 530] on div "Choose a file or drag it here." at bounding box center [926, 523] width 270 height 68
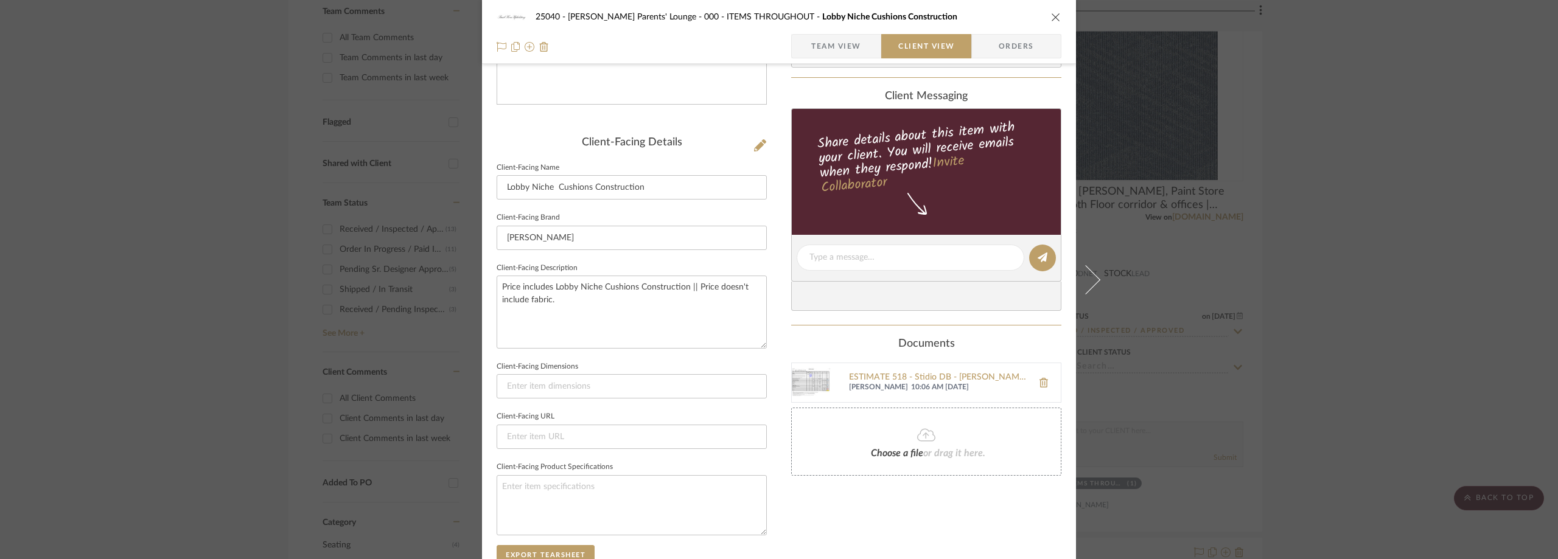
scroll to position [61, 0]
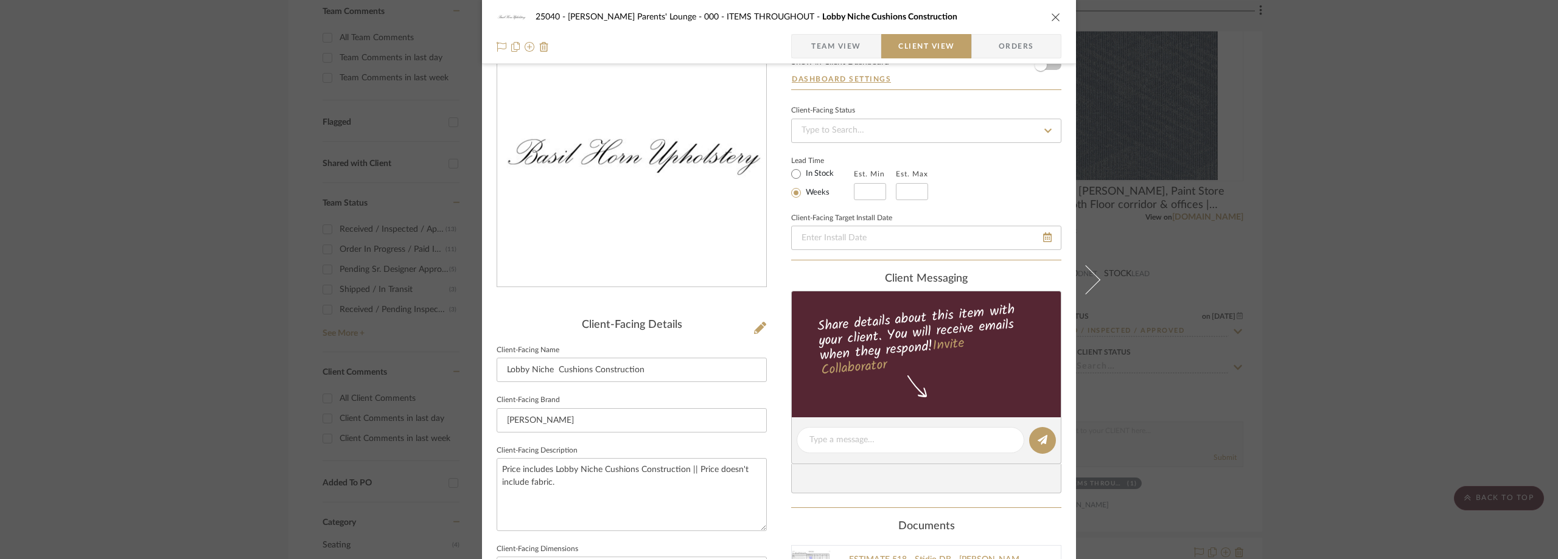
click at [94, 113] on div "25040 - [PERSON_NAME] Parents' Lounge 000 - ITEMS THROUGHOUT Lobby Niche Cushio…" at bounding box center [779, 279] width 1558 height 559
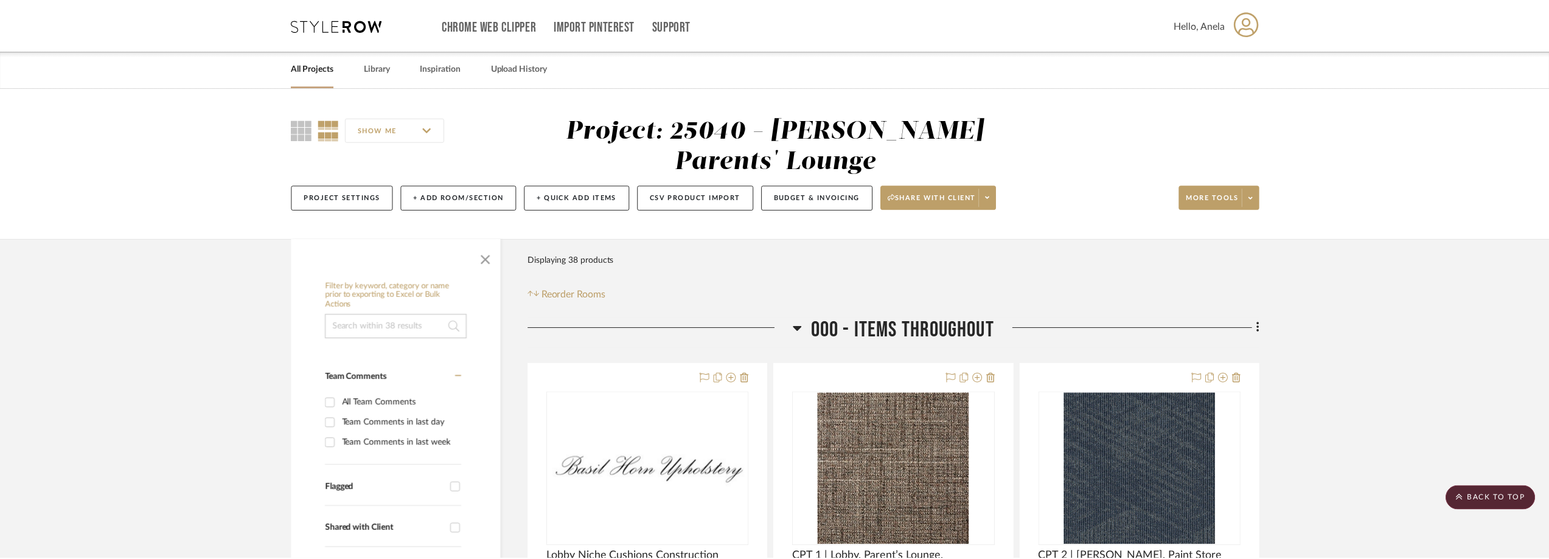
scroll to position [365, 0]
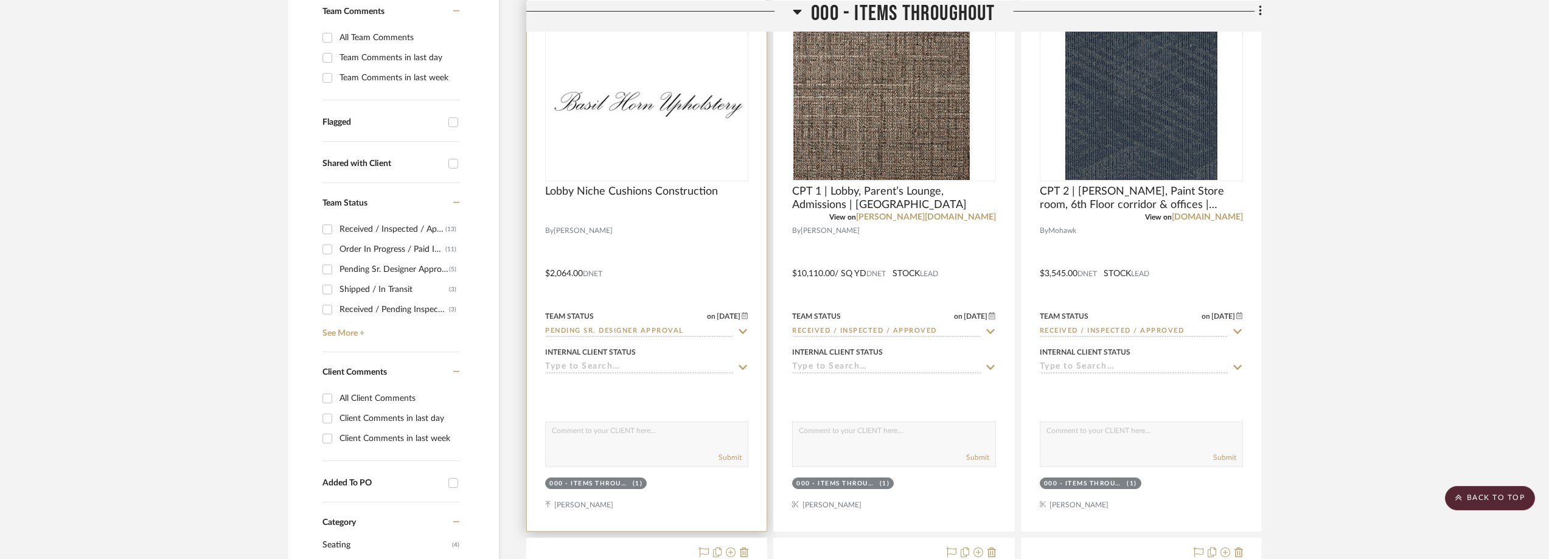
click at [691, 111] on img "0" at bounding box center [646, 104] width 201 height 46
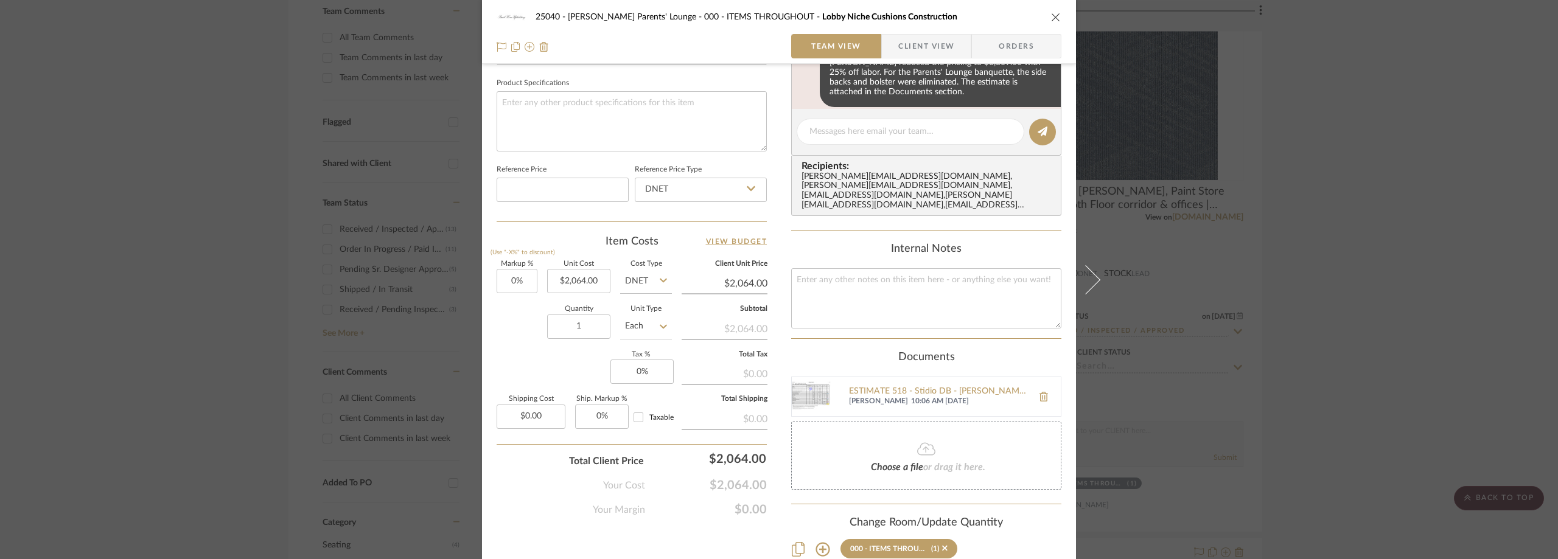
scroll to position [632, 0]
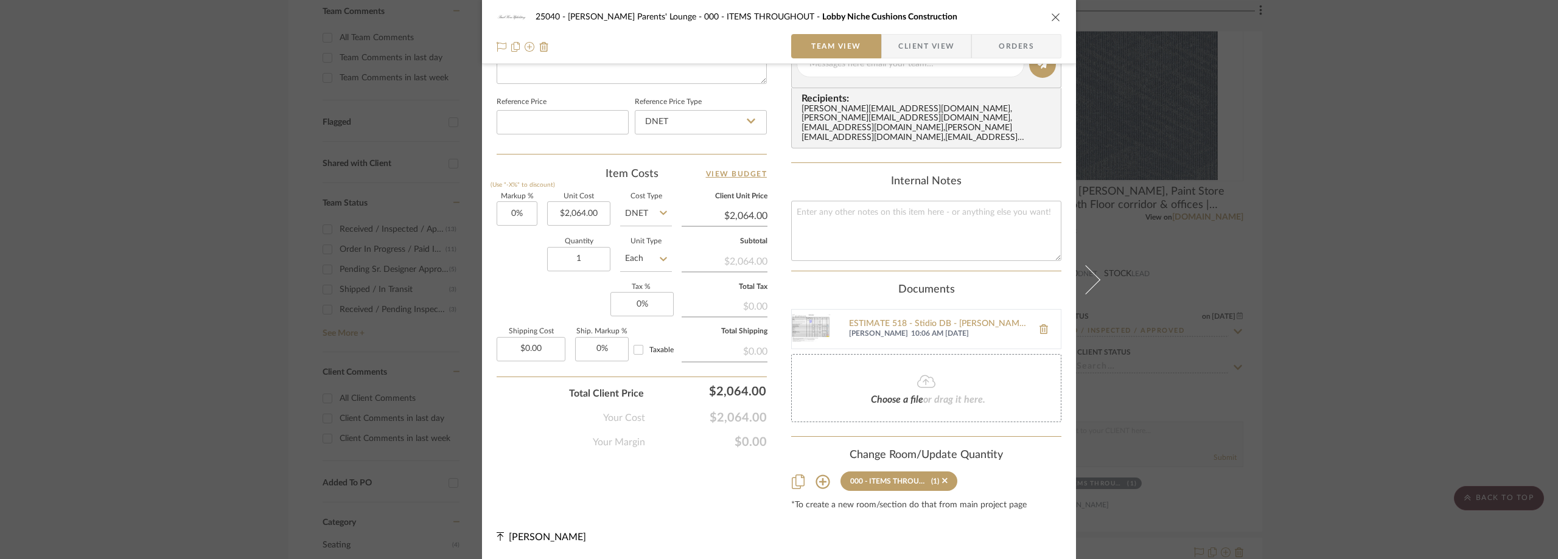
click at [265, 167] on div "25040 - [PERSON_NAME] Parents' Lounge 000 - ITEMS THROUGHOUT Lobby Niche Cushio…" at bounding box center [779, 279] width 1558 height 559
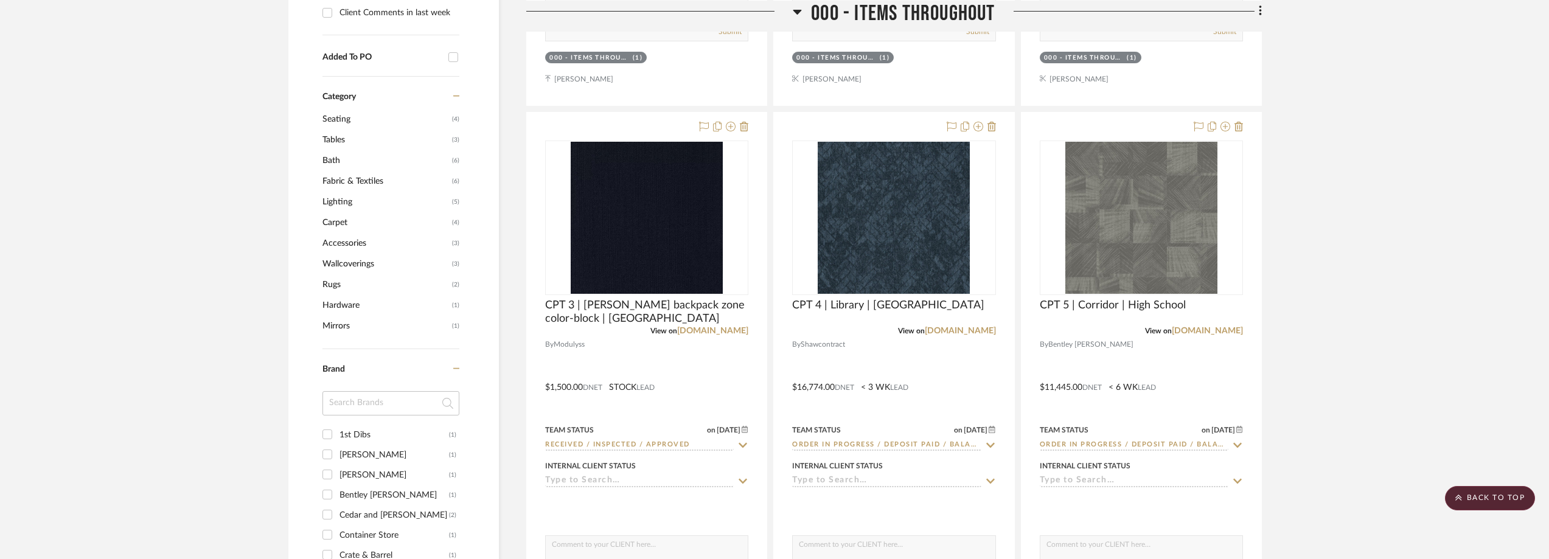
scroll to position [974, 0]
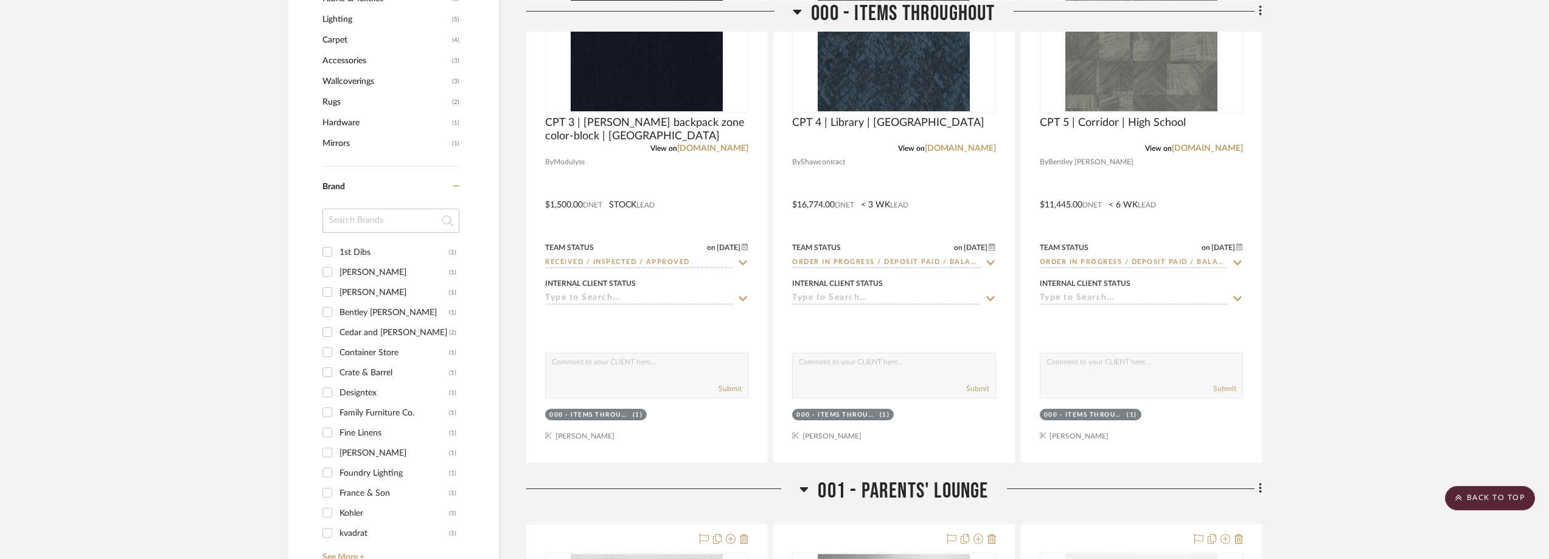
click at [352, 229] on input at bounding box center [391, 221] width 137 height 24
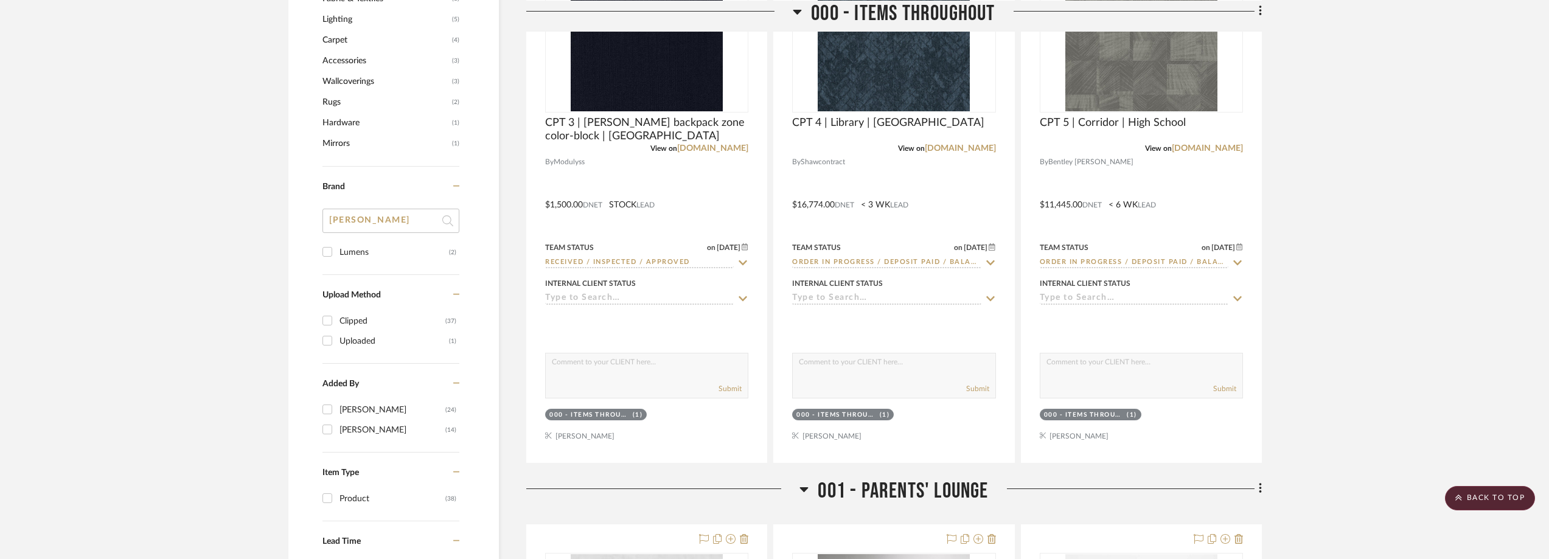
type input "[PERSON_NAME]"
click at [364, 250] on div "Lumens" at bounding box center [395, 252] width 110 height 19
click at [337, 250] on input "Lumens (2)" at bounding box center [327, 251] width 19 height 19
checkbox input "true"
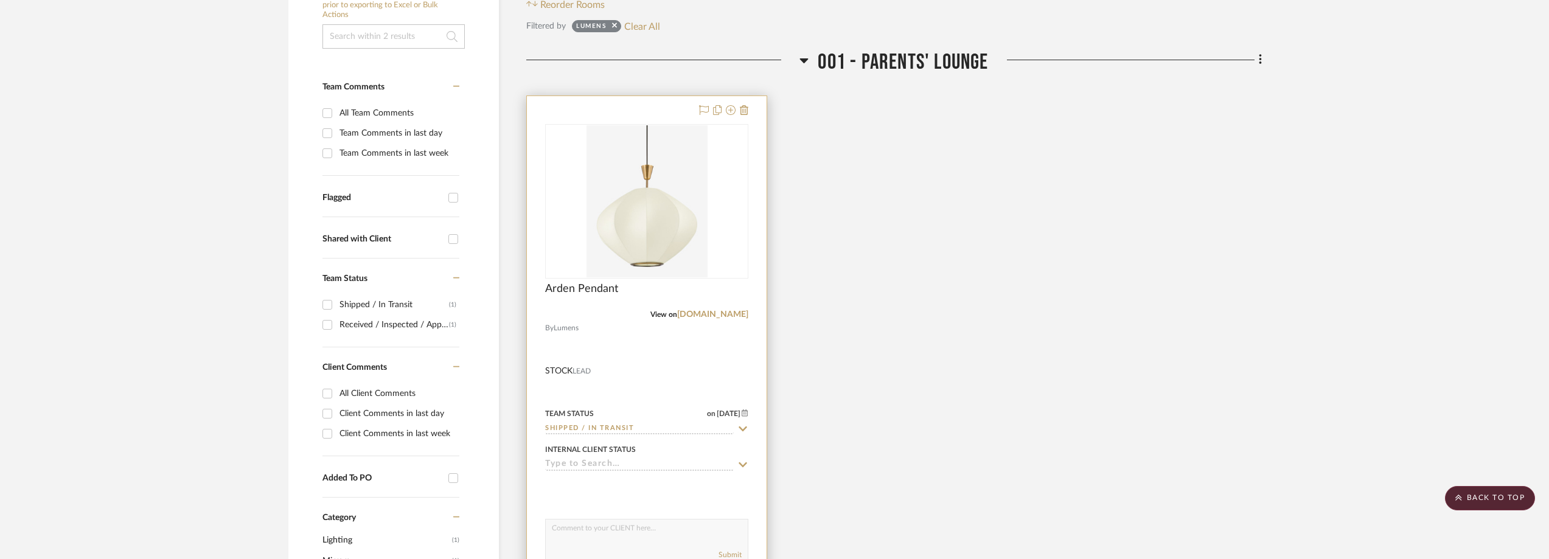
scroll to position [263, 0]
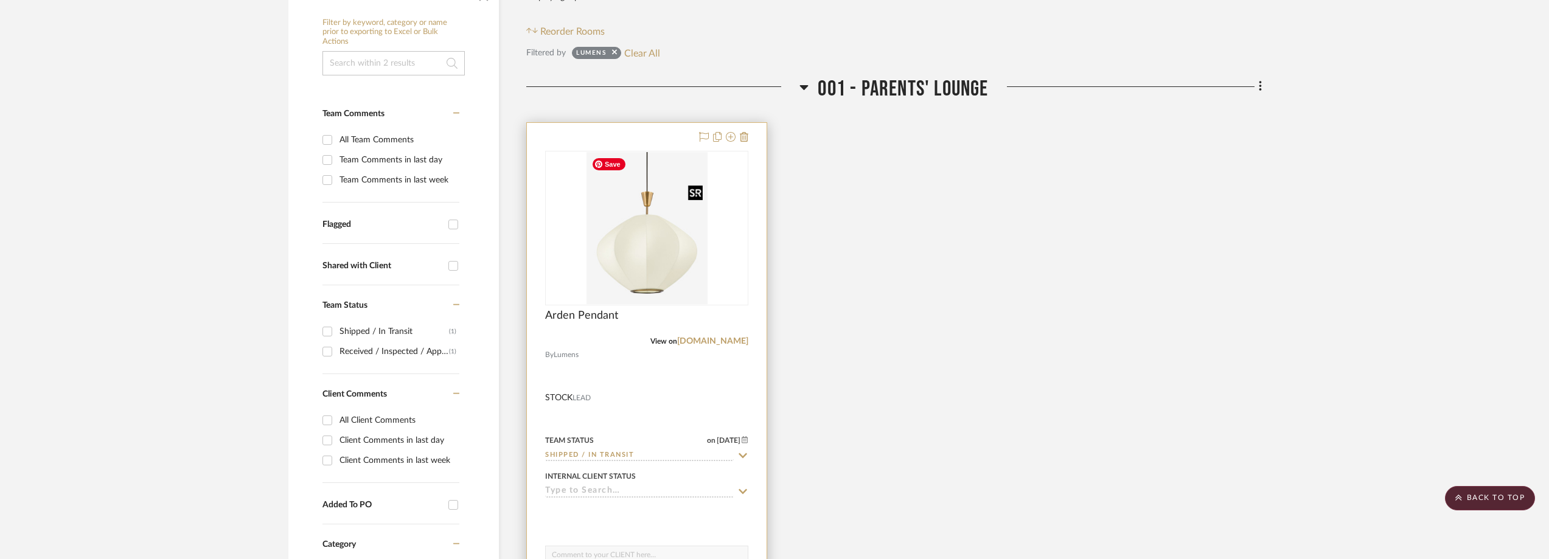
click at [0, 0] on img at bounding box center [0, 0] width 0 height 0
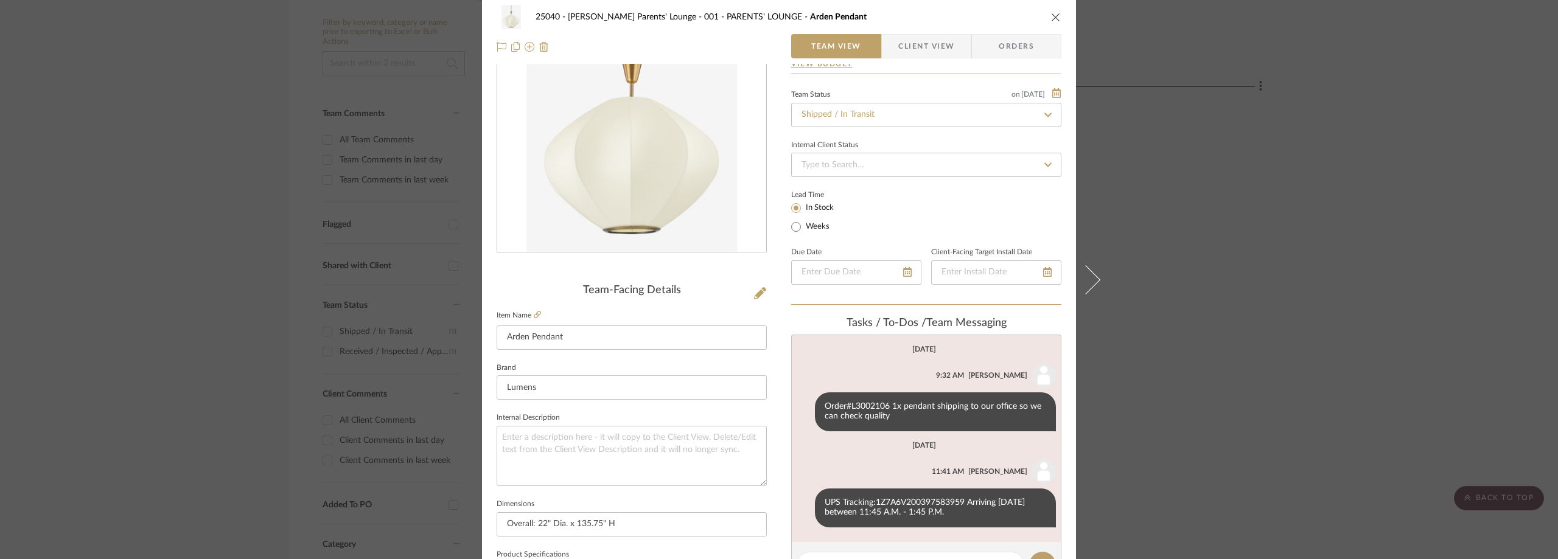
scroll to position [122, 0]
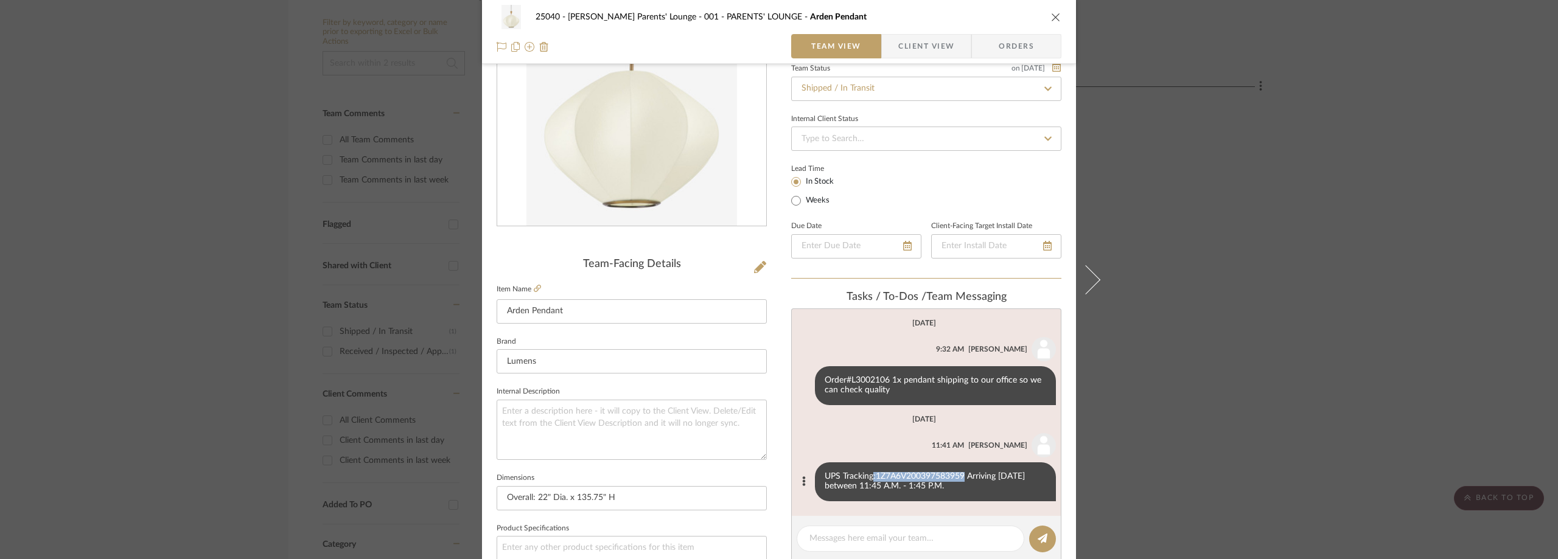
drag, startPoint x: 870, startPoint y: 480, endPoint x: 961, endPoint y: 475, distance: 90.8
click at [961, 475] on div "UPS Tracking:1Z7A6V200397583959 Arriving [DATE] between 11:45 A.M. - 1:45 P.M." at bounding box center [935, 481] width 241 height 39
copy div ":1Z7A6V200397583959"
click at [367, 12] on div "25040 - [PERSON_NAME] Parents' Lounge 001 - PARENTS' LOUNGE Arden Pendant Team …" at bounding box center [779, 279] width 1558 height 559
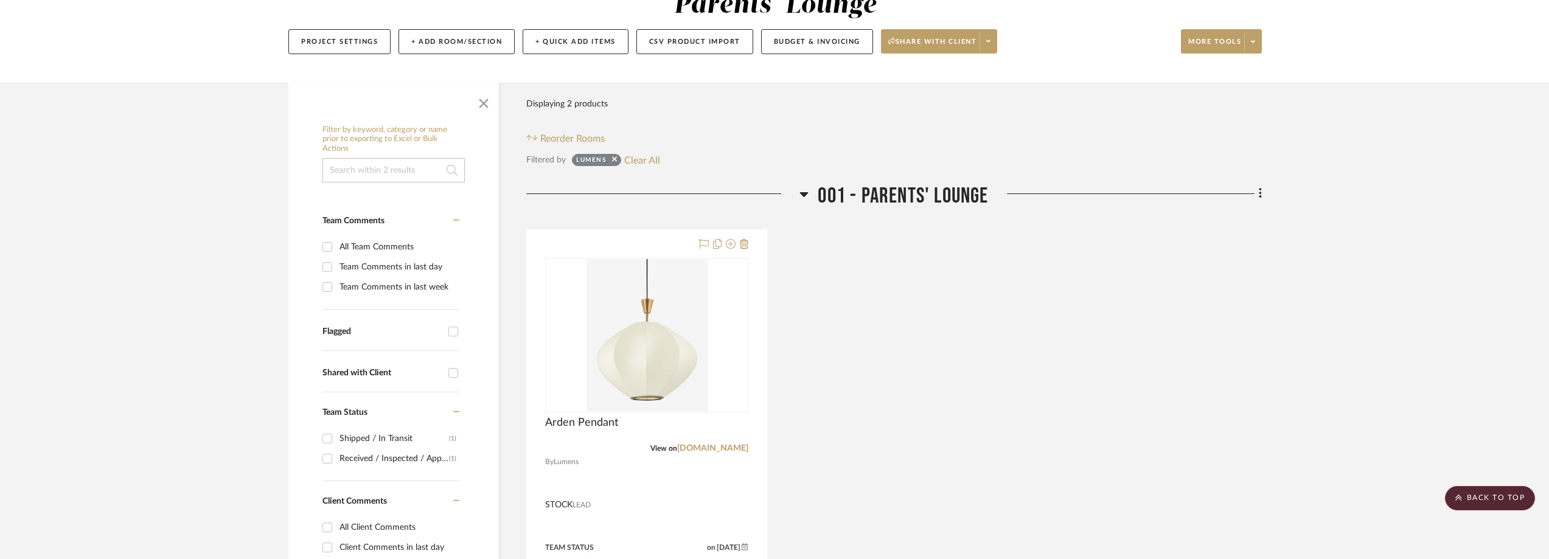
scroll to position [0, 0]
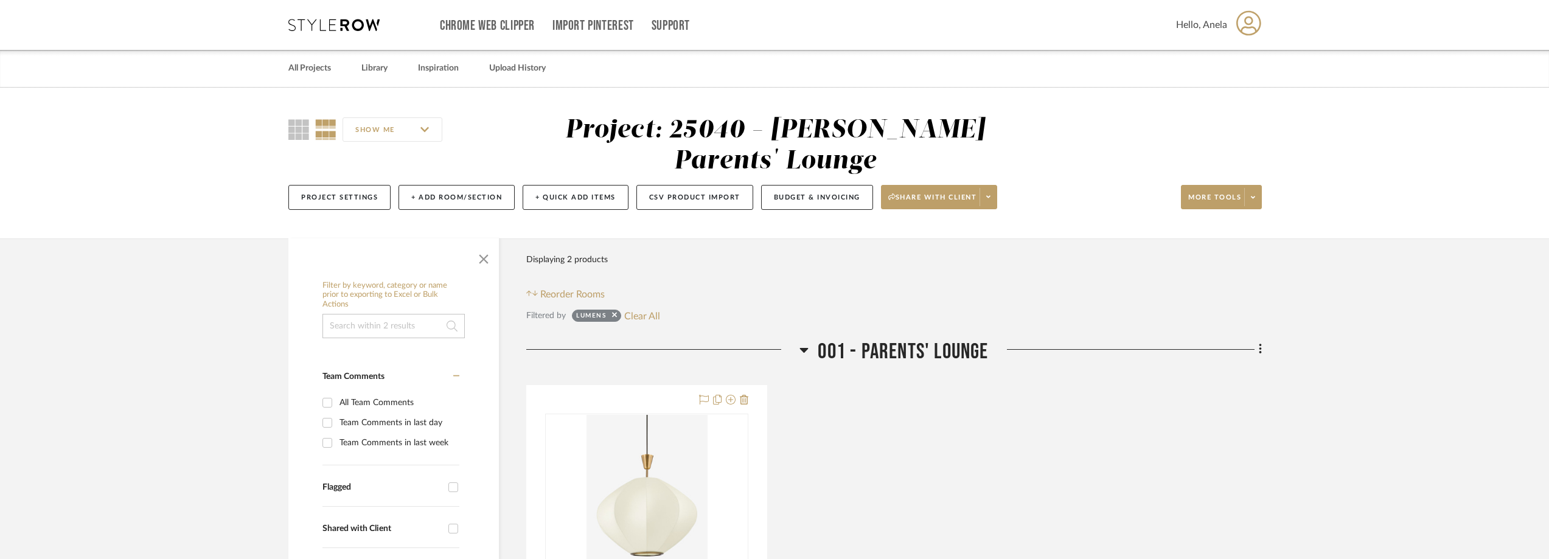
click at [329, 9] on div "Chrome Web Clipper Import Pinterest Support All Projects Library Inspiration Up…" at bounding box center [775, 25] width 974 height 50
click at [329, 19] on icon at bounding box center [333, 25] width 91 height 12
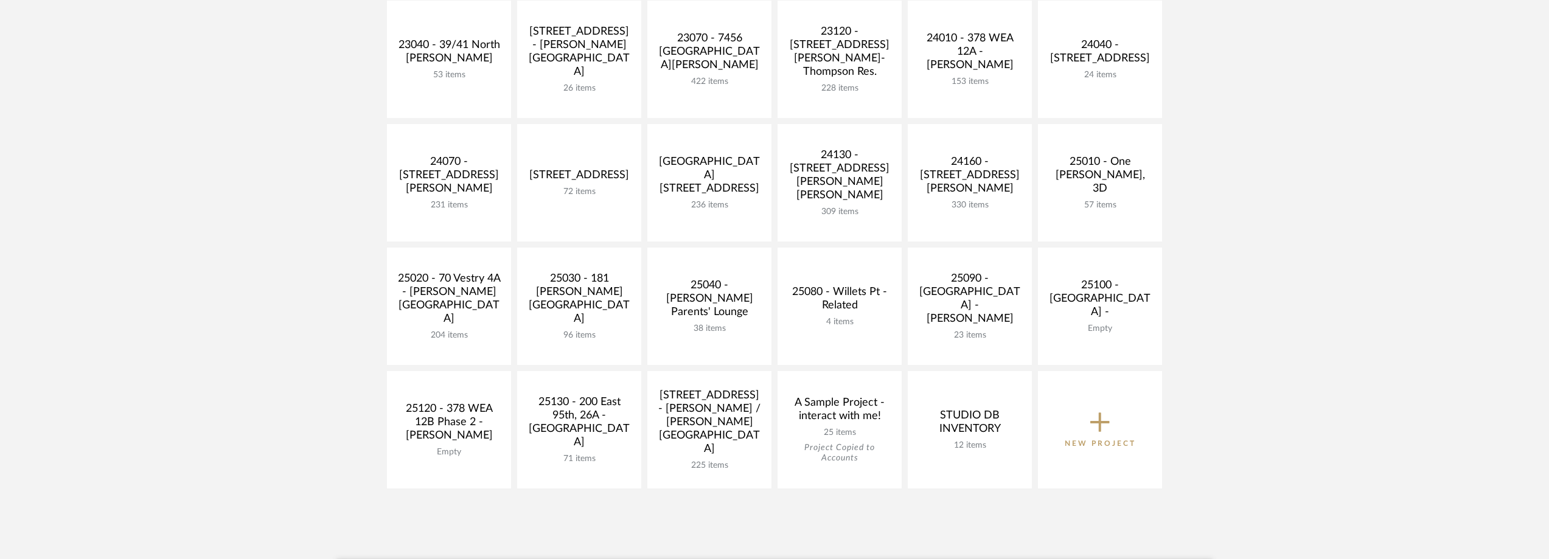
scroll to position [426, 0]
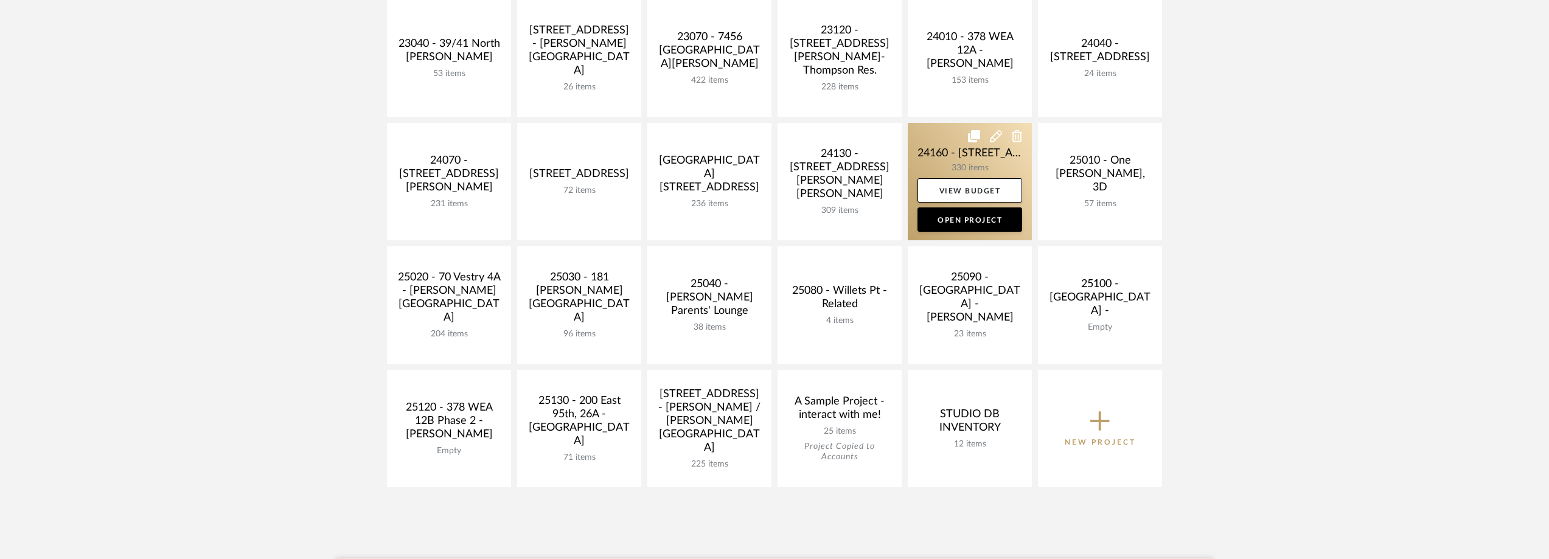
click at [934, 165] on link at bounding box center [970, 181] width 124 height 117
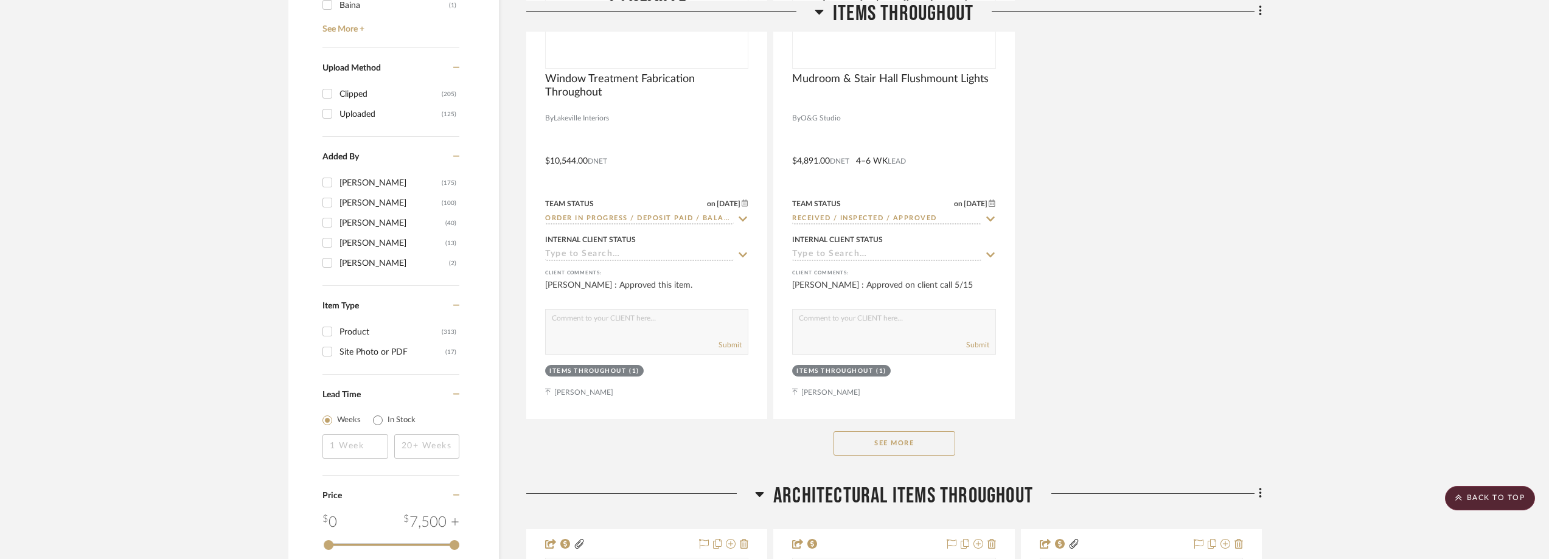
scroll to position [1352, 0]
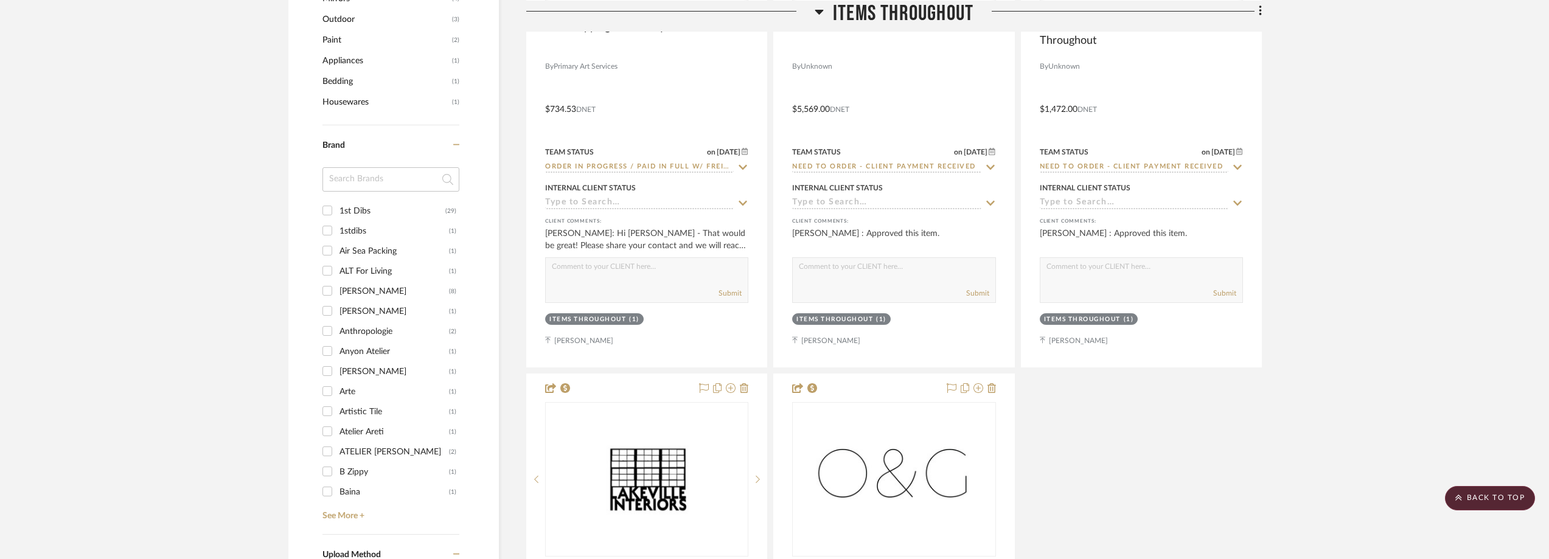
click at [346, 184] on input at bounding box center [391, 179] width 137 height 24
type input "kufr"
click at [357, 211] on div "Kufri" at bounding box center [395, 210] width 110 height 19
click at [337, 211] on input "Kufri (2)" at bounding box center [327, 210] width 19 height 19
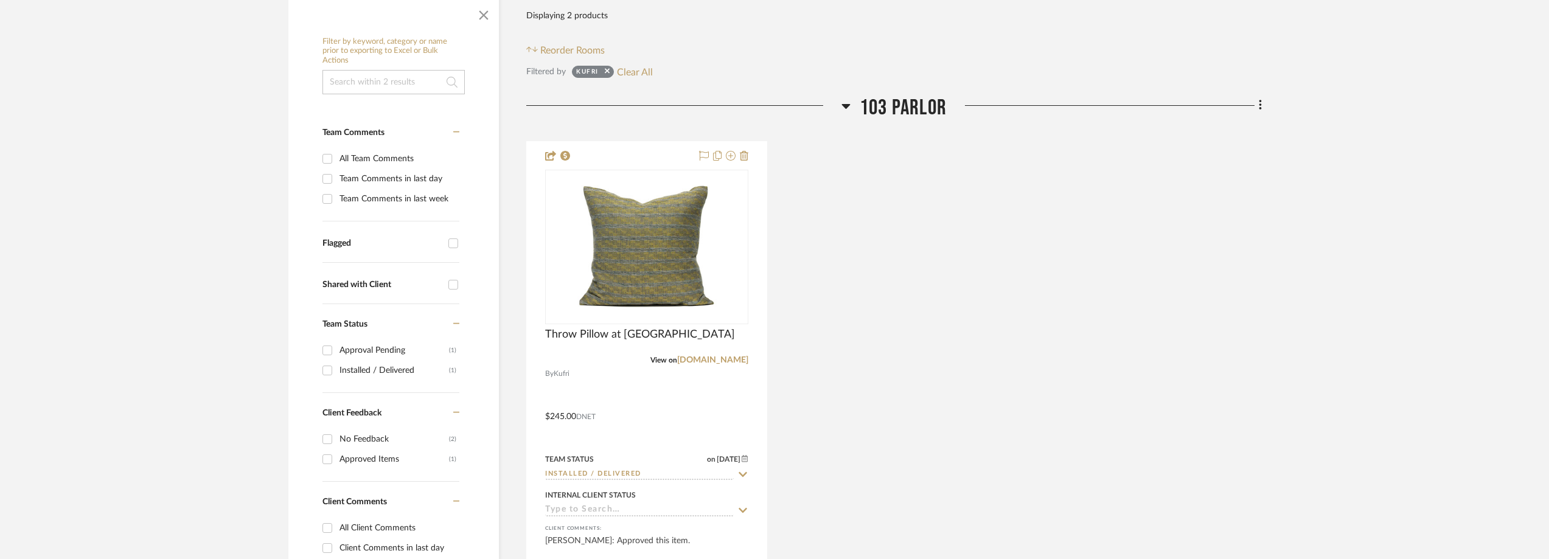
scroll to position [243, 0]
click at [618, 69] on button "Clear All" at bounding box center [635, 73] width 36 height 16
checkbox input "false"
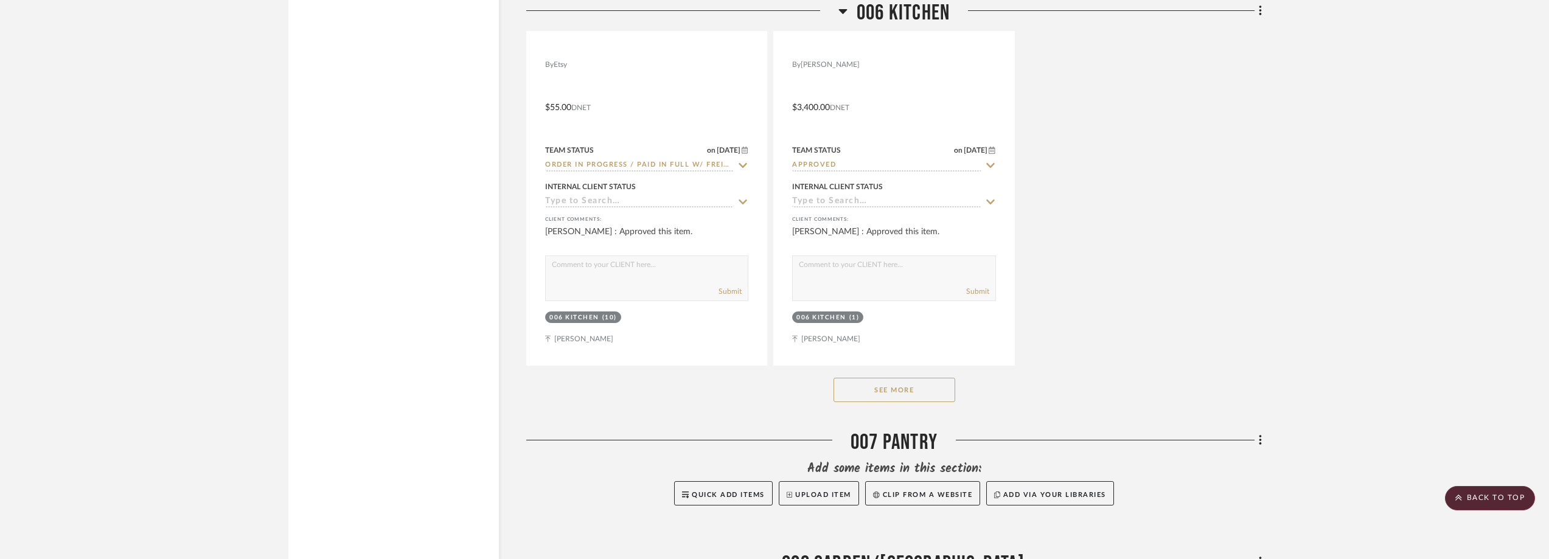
scroll to position [14224, 0]
click at [921, 378] on button "See More" at bounding box center [895, 387] width 122 height 24
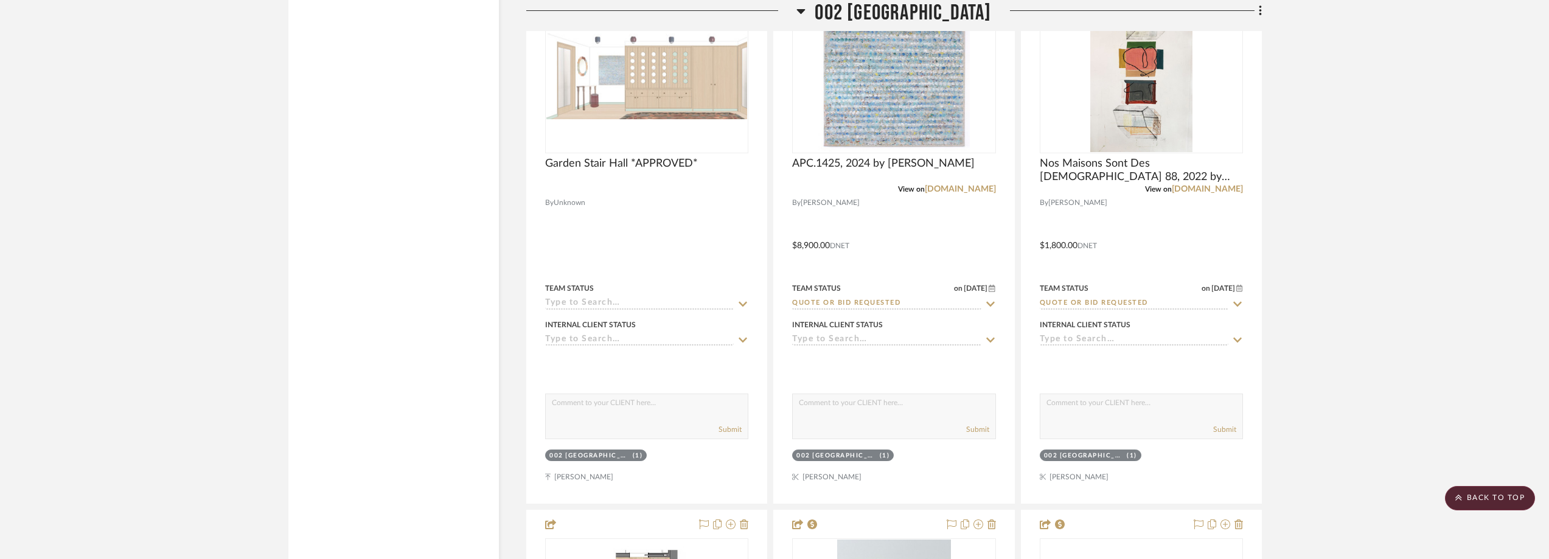
scroll to position [0, 0]
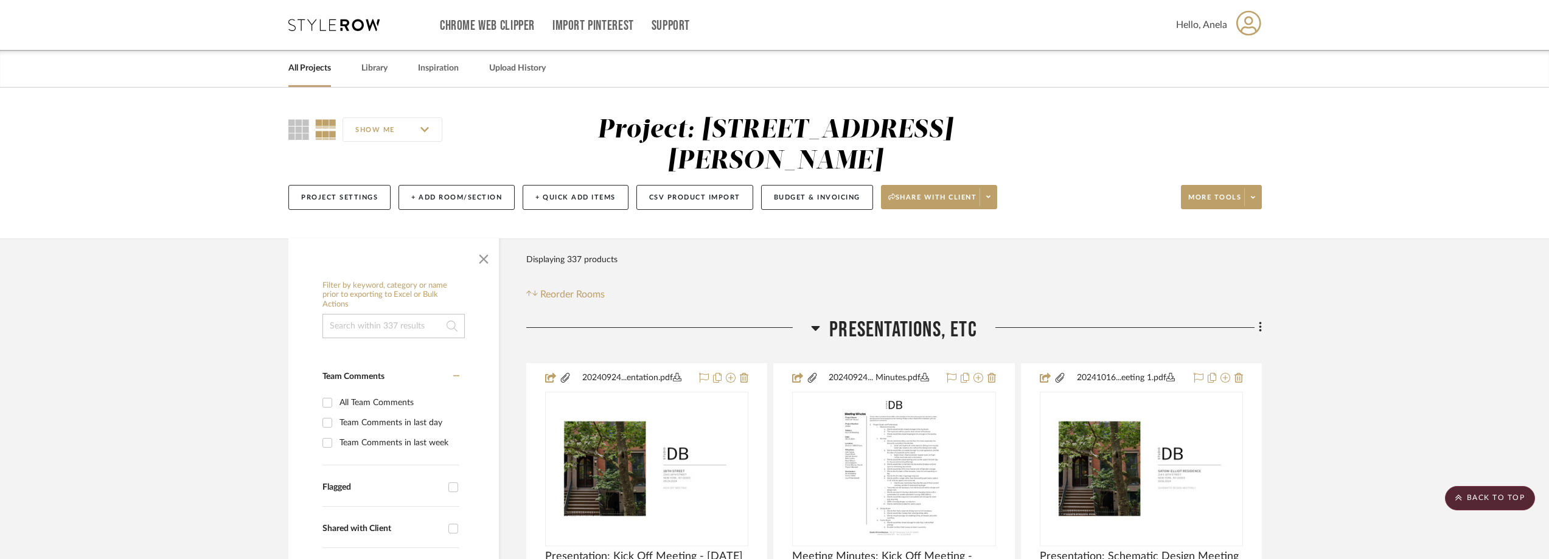
click at [330, 16] on div "Chrome Web Clipper Import Pinterest Support All Projects Library Inspiration Up…" at bounding box center [775, 25] width 974 height 50
click at [329, 21] on icon at bounding box center [333, 25] width 91 height 12
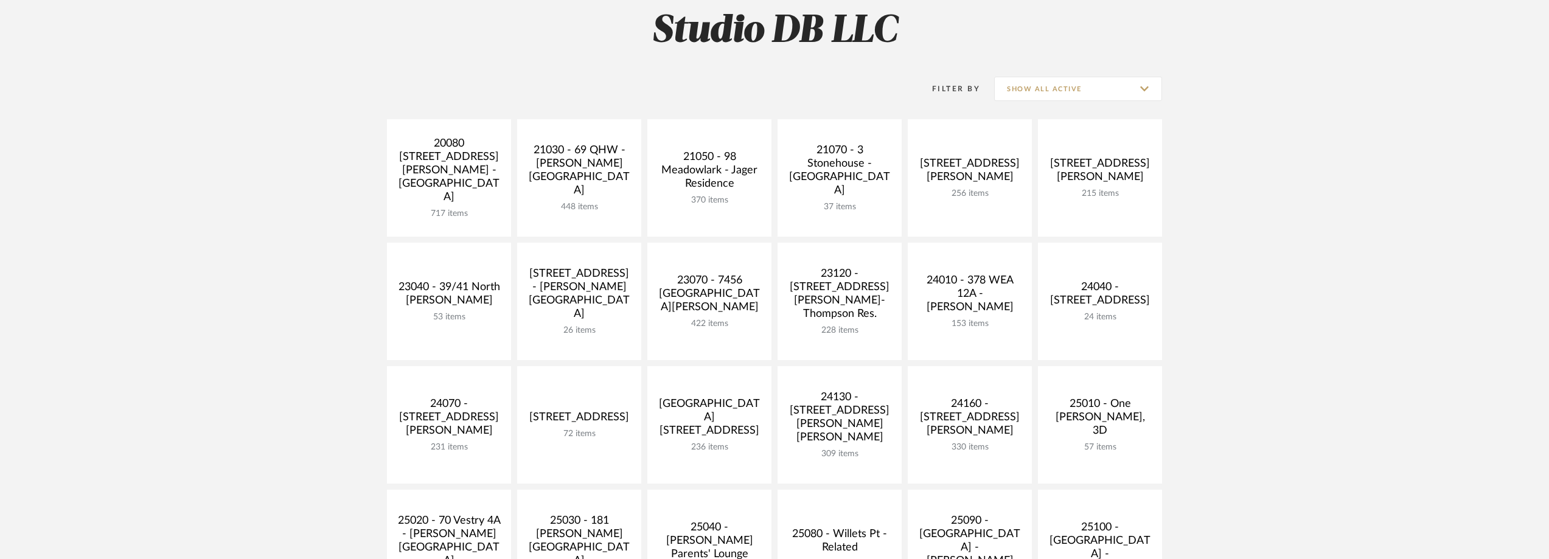
scroll to position [365, 0]
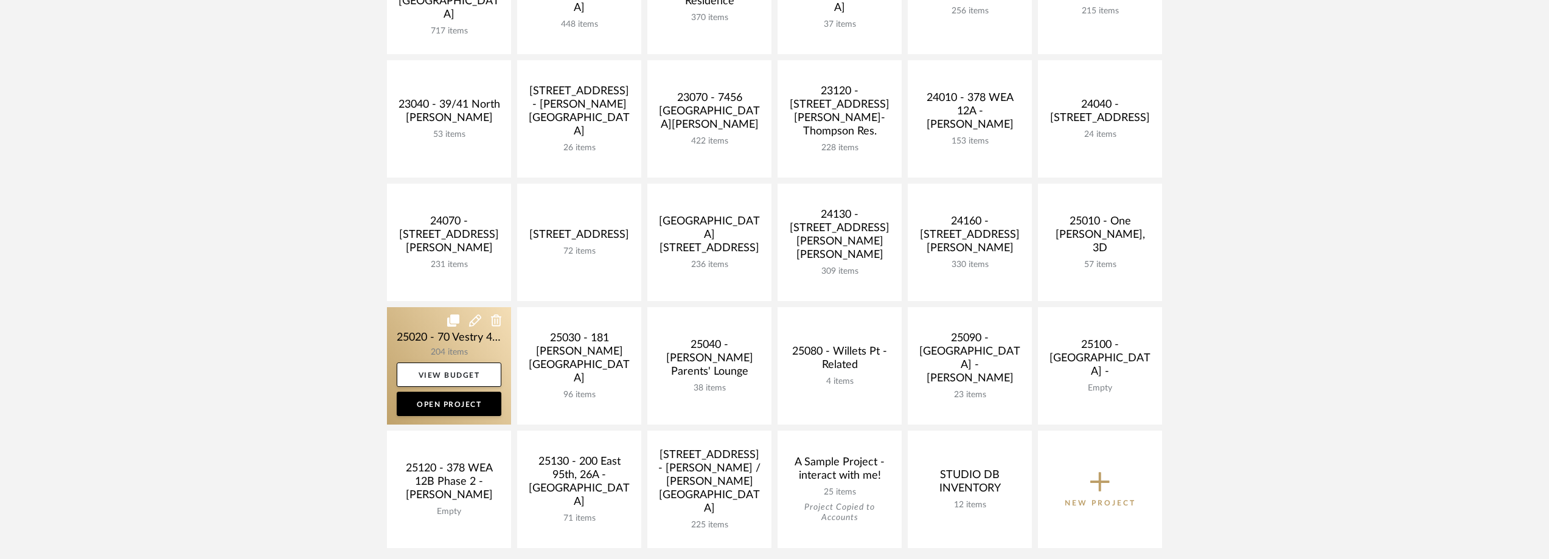
click at [434, 331] on link at bounding box center [449, 365] width 124 height 117
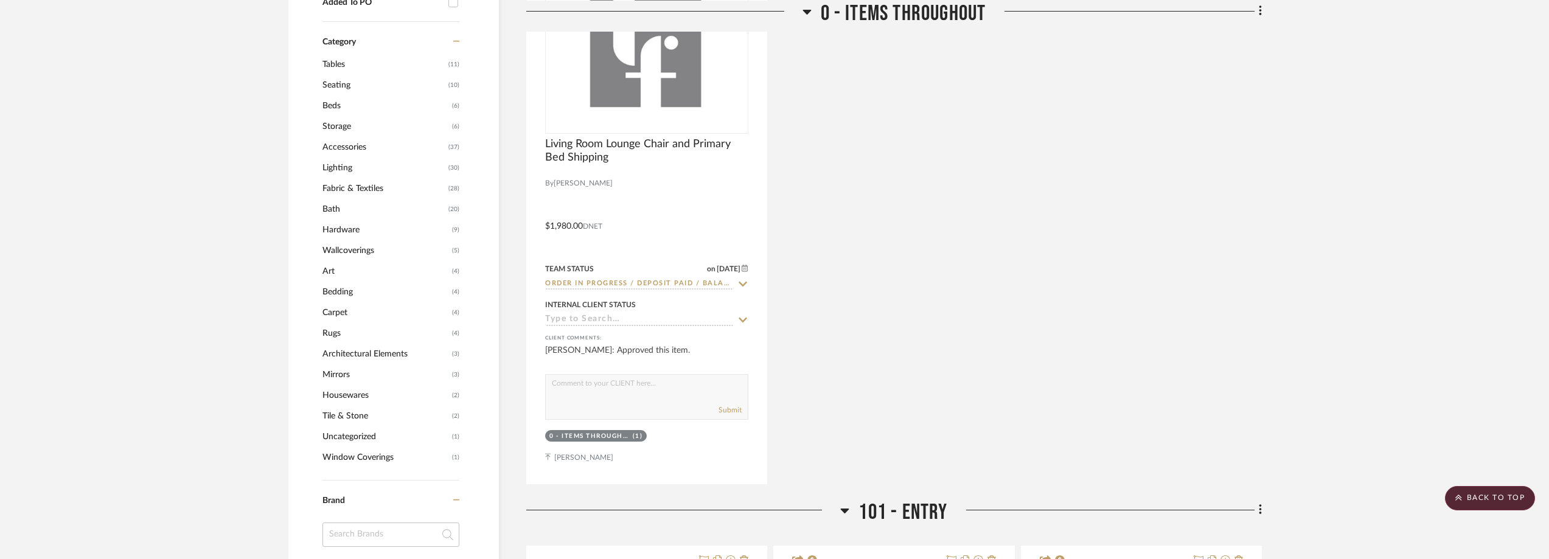
scroll to position [1095, 0]
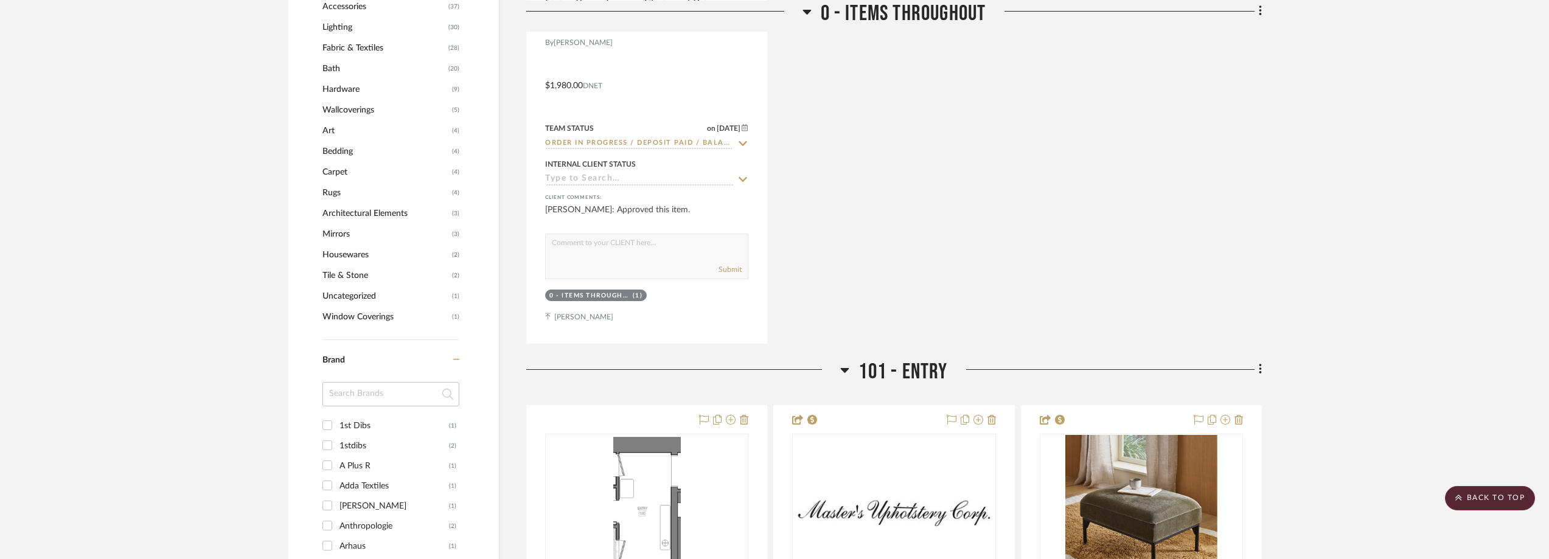
click at [383, 388] on input at bounding box center [391, 394] width 137 height 24
type input "mas"
click at [380, 424] on div "Master's Upholstery" at bounding box center [395, 425] width 110 height 19
click at [337, 424] on input "Master's Upholstery (1)" at bounding box center [327, 425] width 19 height 19
checkbox input "true"
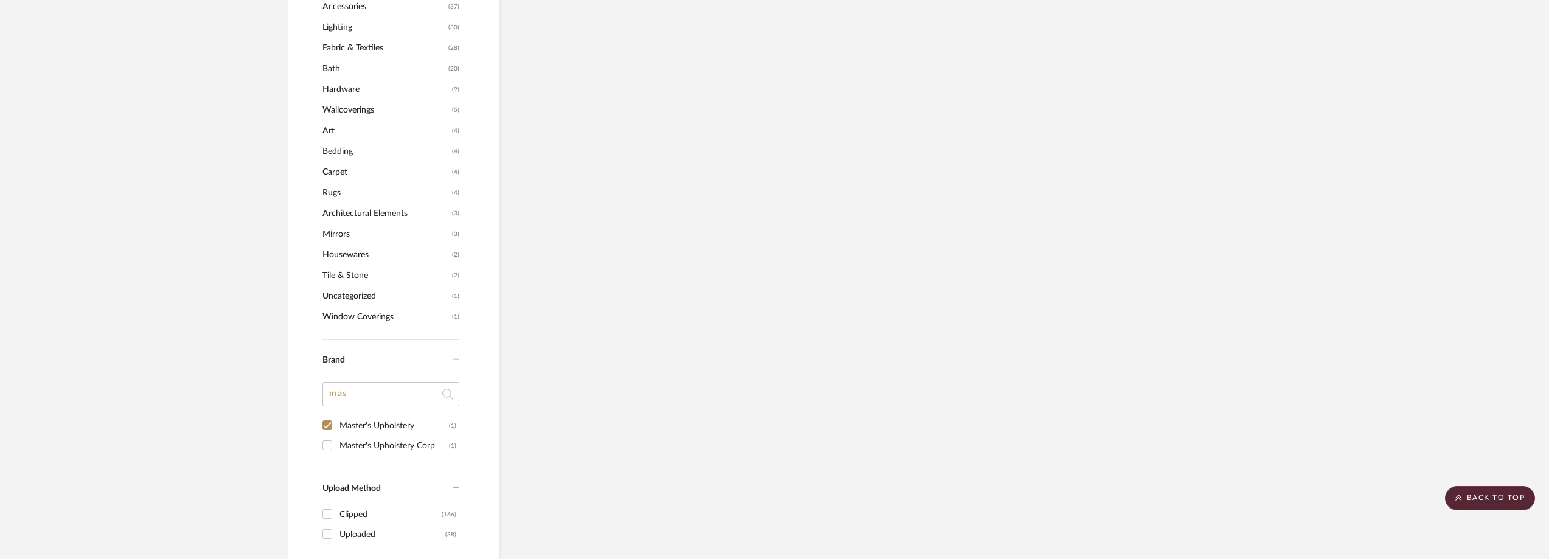
scroll to position [851, 0]
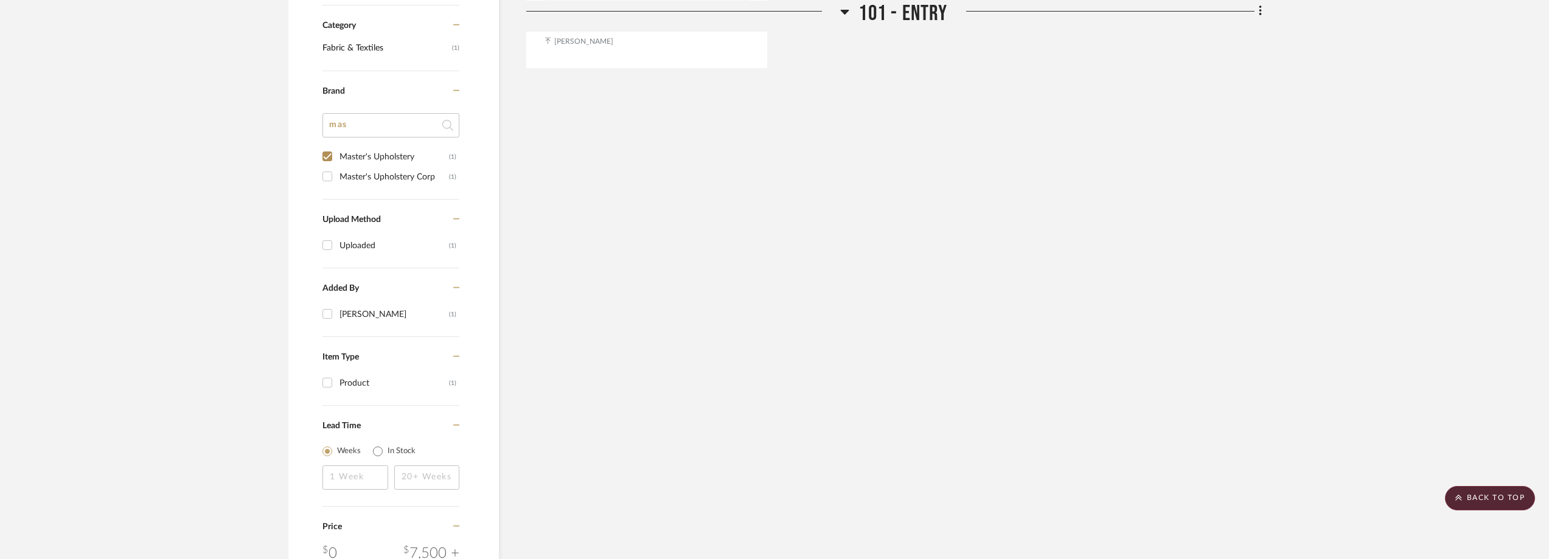
click at [400, 181] on div "Master's Upholstery Corp" at bounding box center [395, 176] width 110 height 19
click at [337, 181] on input "Master's Upholstery Corp (1)" at bounding box center [327, 176] width 19 height 19
checkbox input "true"
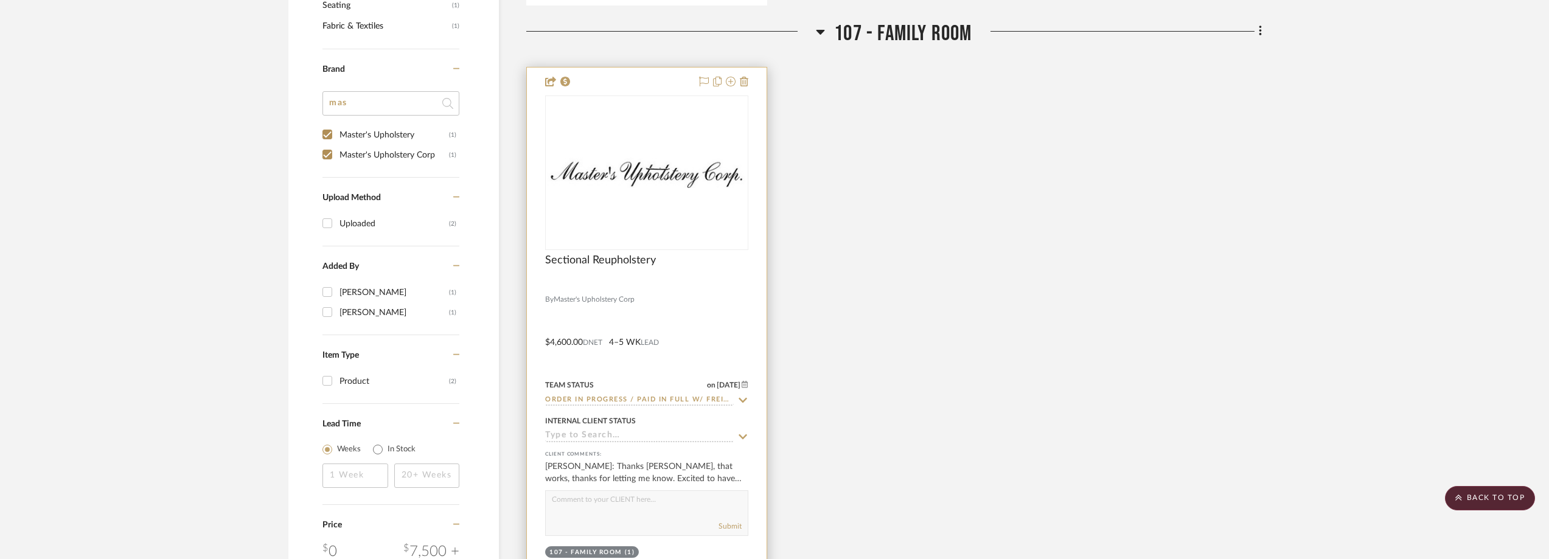
scroll to position [810, 0]
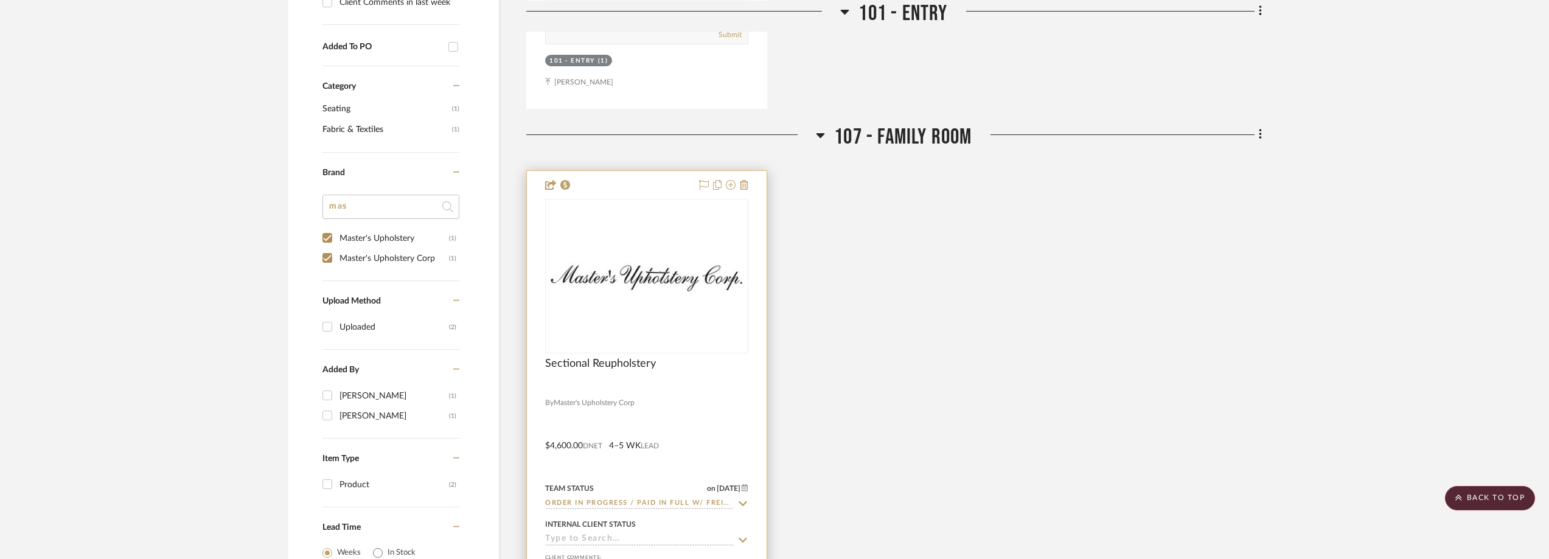
click at [0, 0] on div at bounding box center [0, 0] width 0 height 0
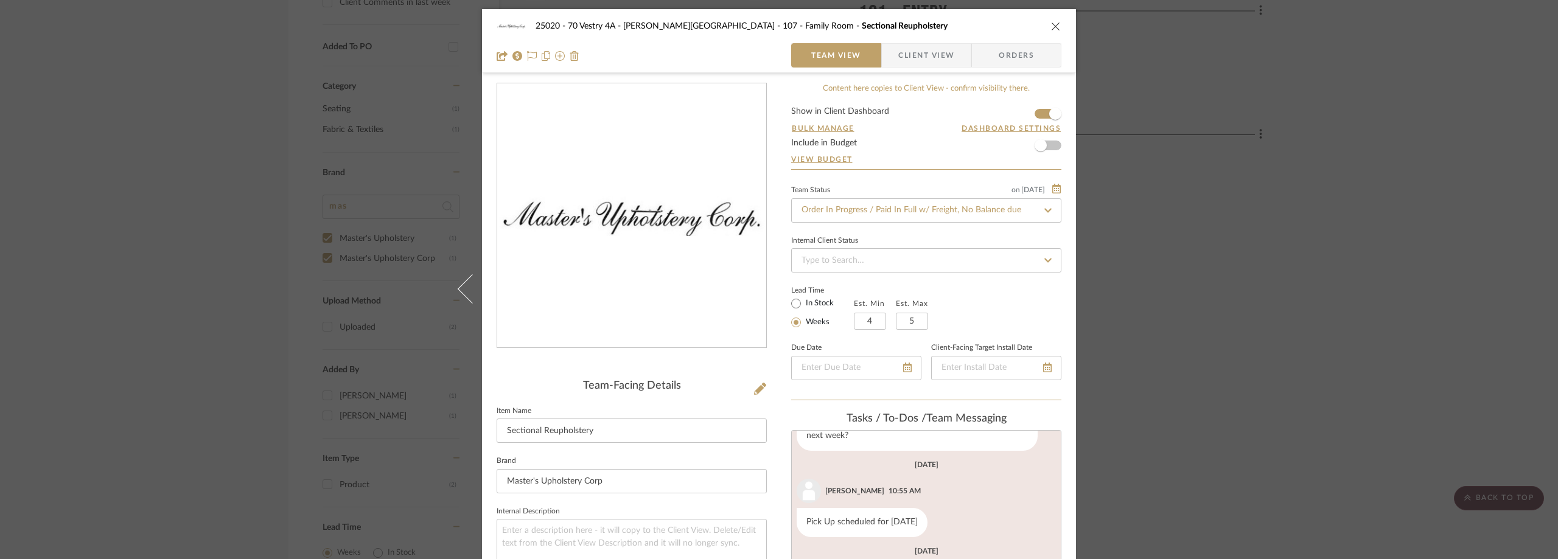
scroll to position [373, 0]
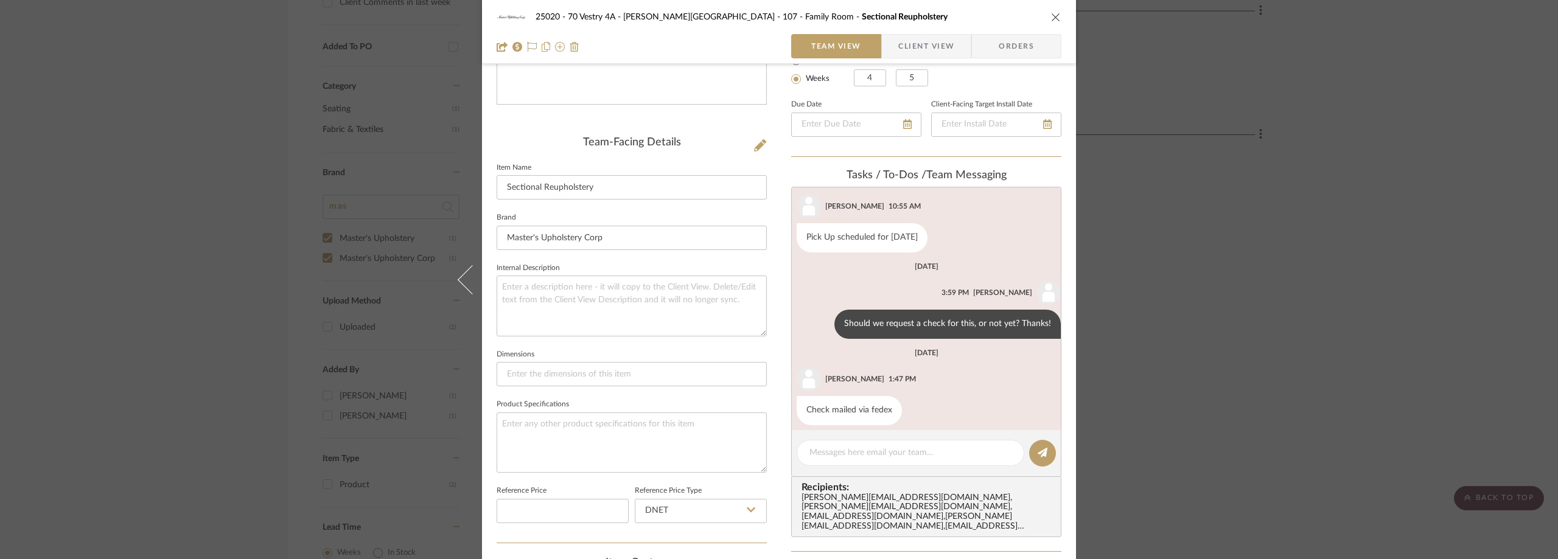
click at [1194, 289] on div "25020 - 70 Vestry 4A - [PERSON_NAME] 107 - Family Room Sectional Reupholstery T…" at bounding box center [779, 279] width 1558 height 559
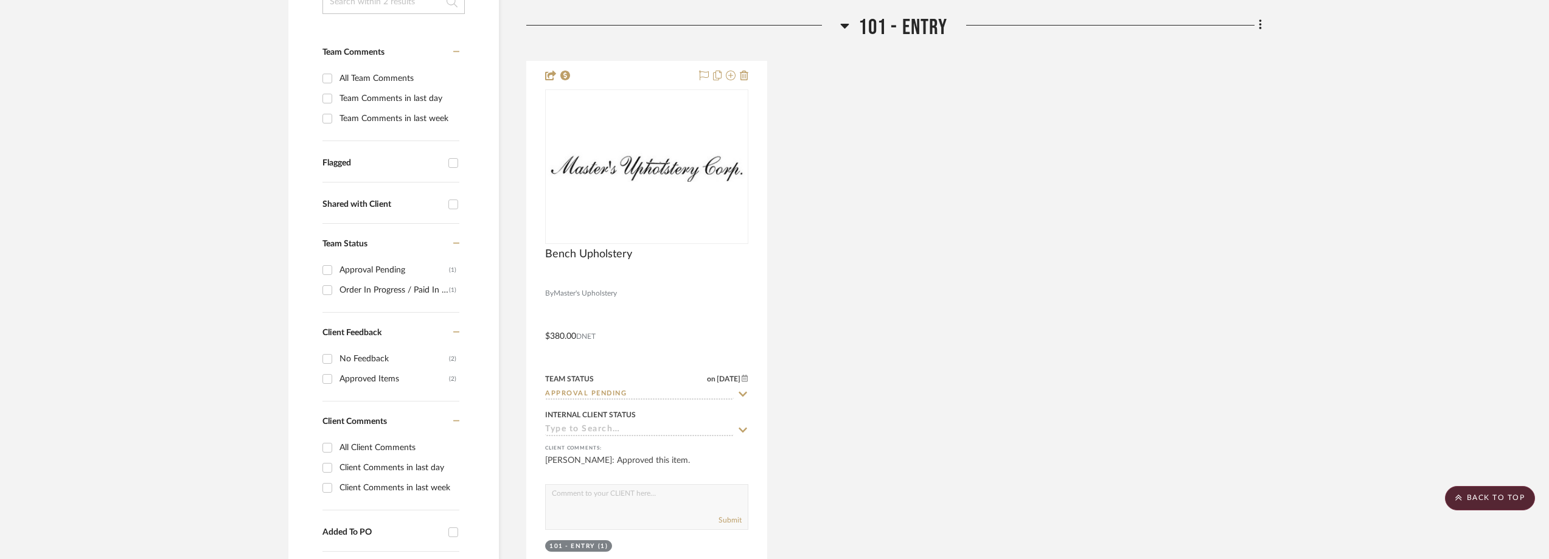
scroll to position [323, 0]
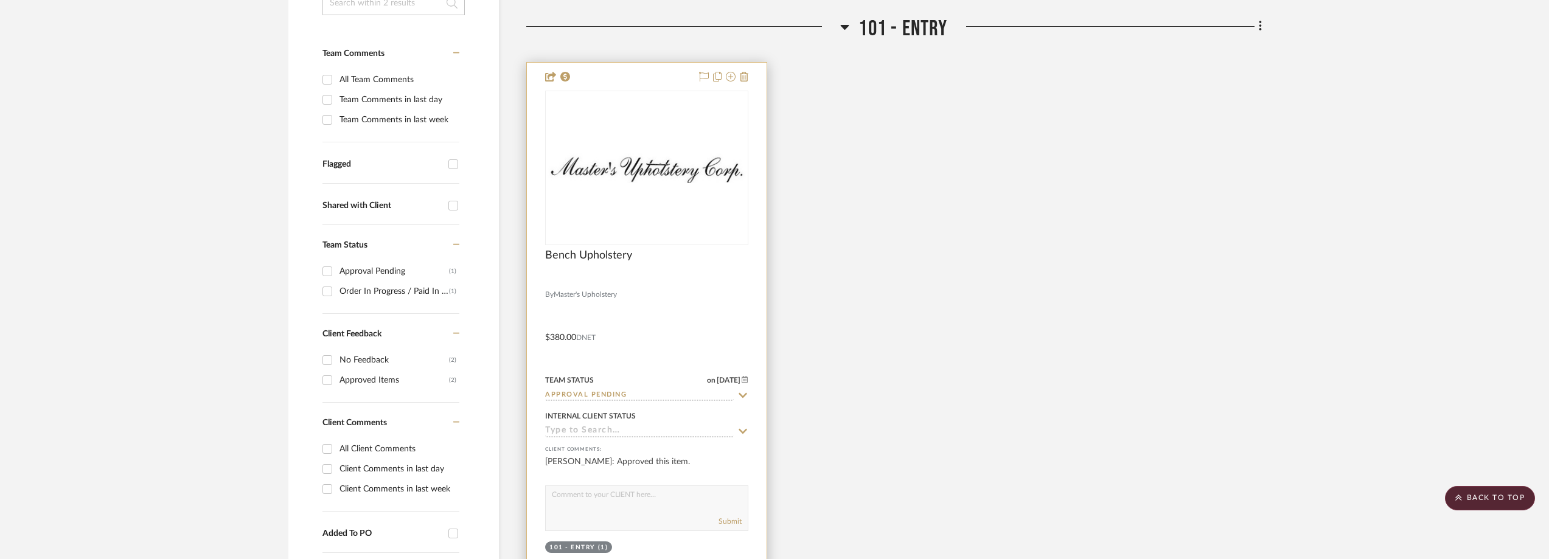
click at [0, 0] on div at bounding box center [0, 0] width 0 height 0
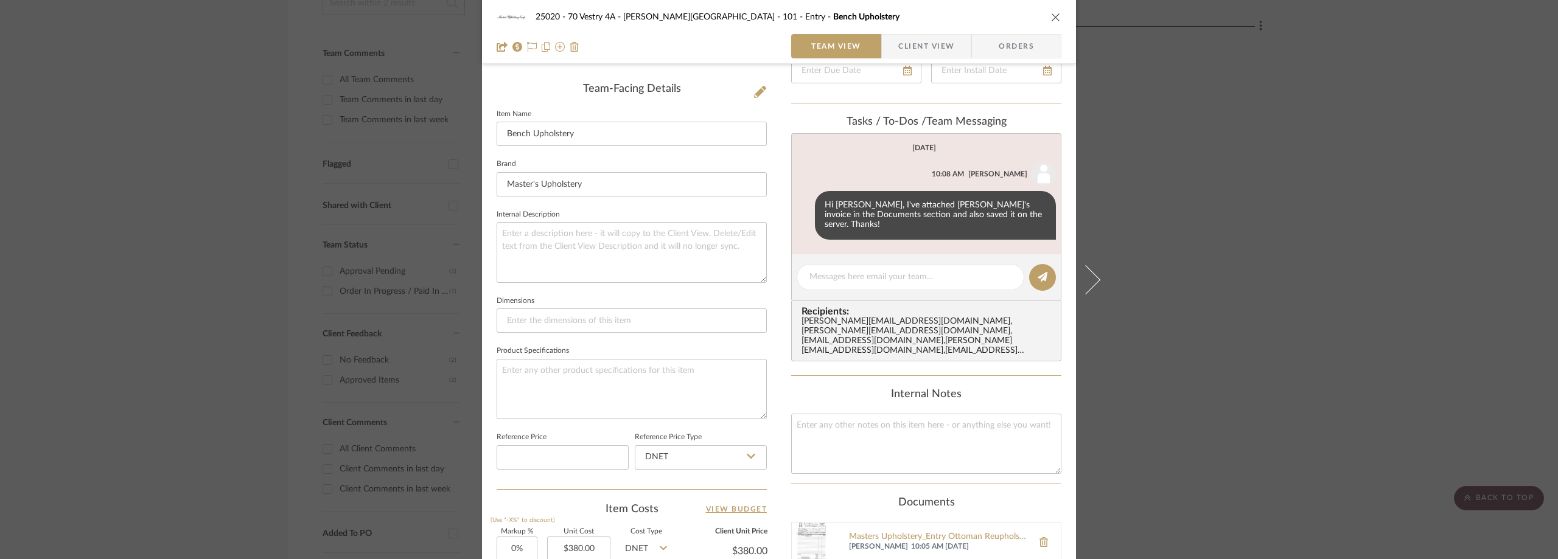
scroll to position [571, 0]
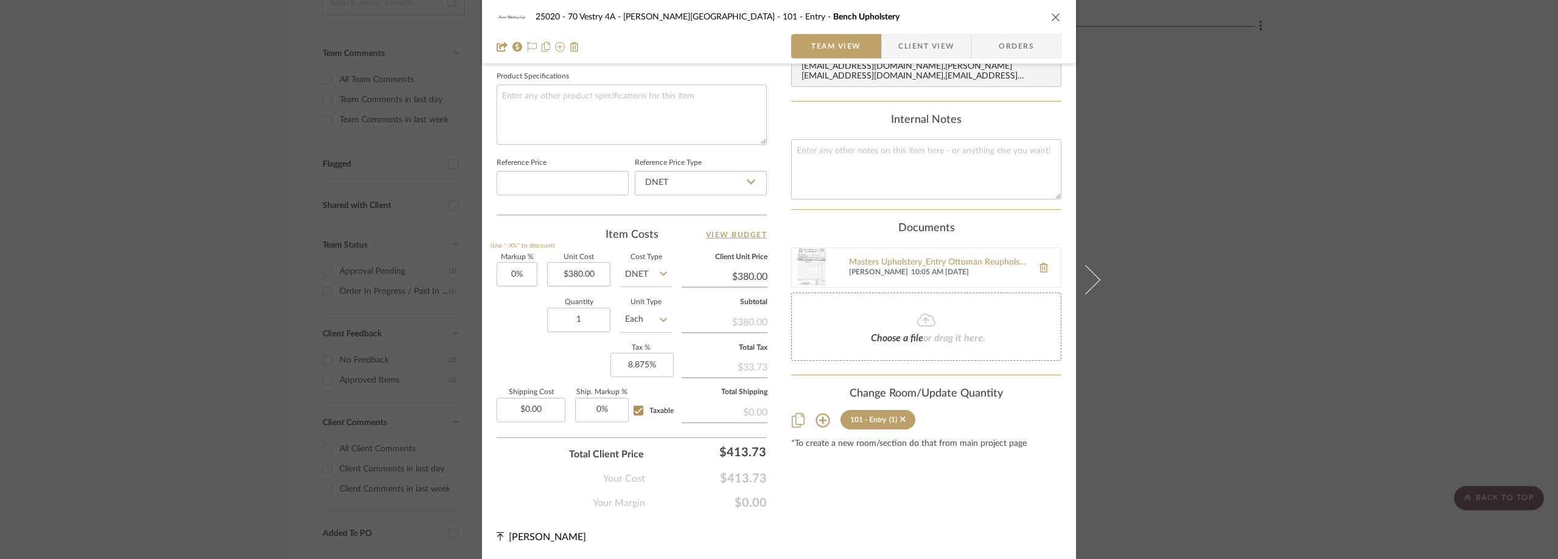
click at [804, 256] on img at bounding box center [811, 267] width 39 height 39
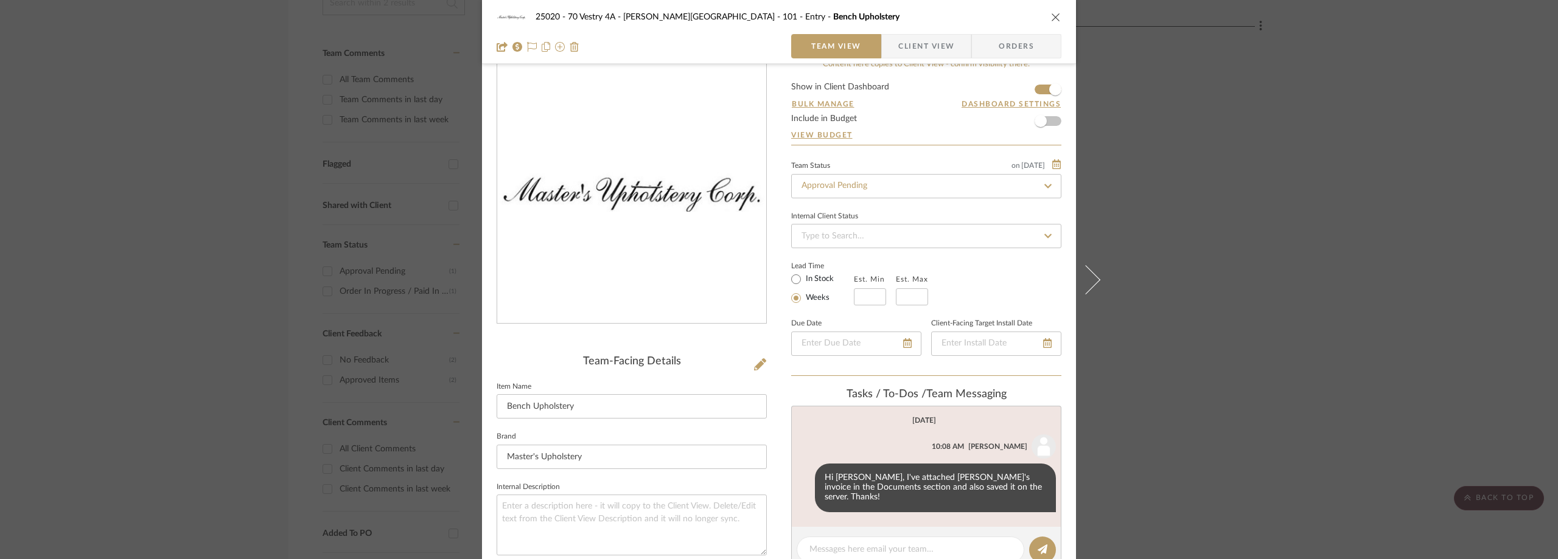
scroll to position [24, 0]
click at [926, 46] on span "Client View" at bounding box center [926, 46] width 56 height 24
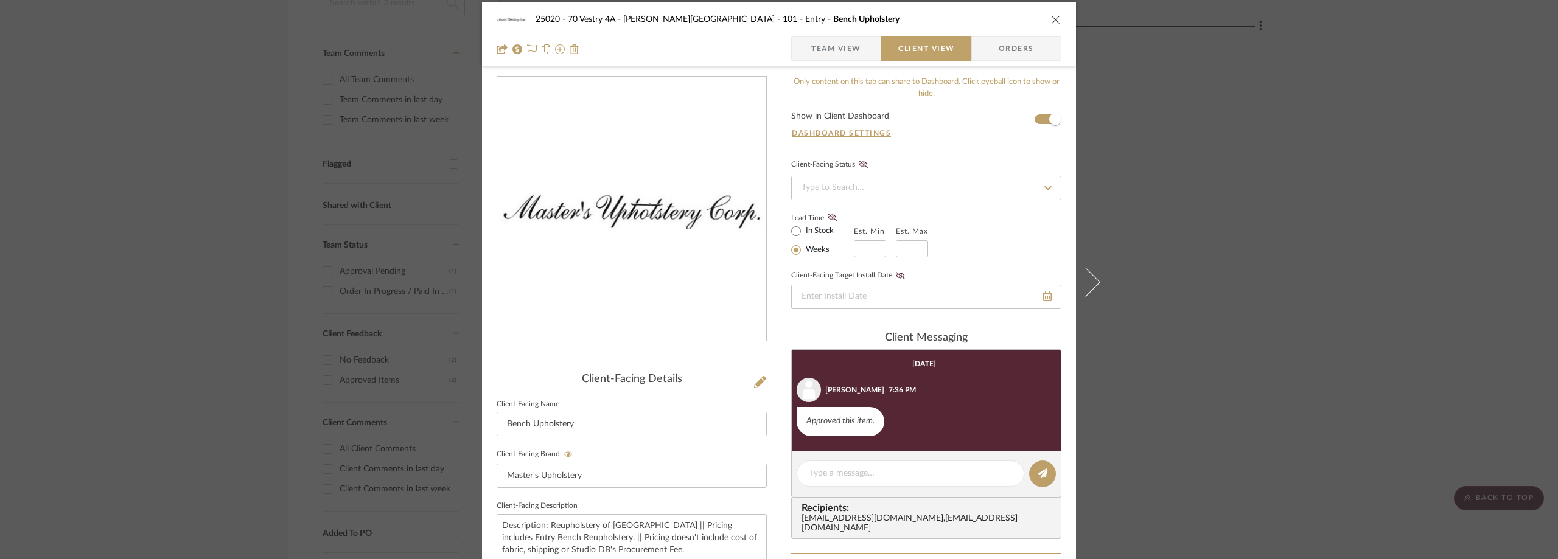
scroll to position [0, 0]
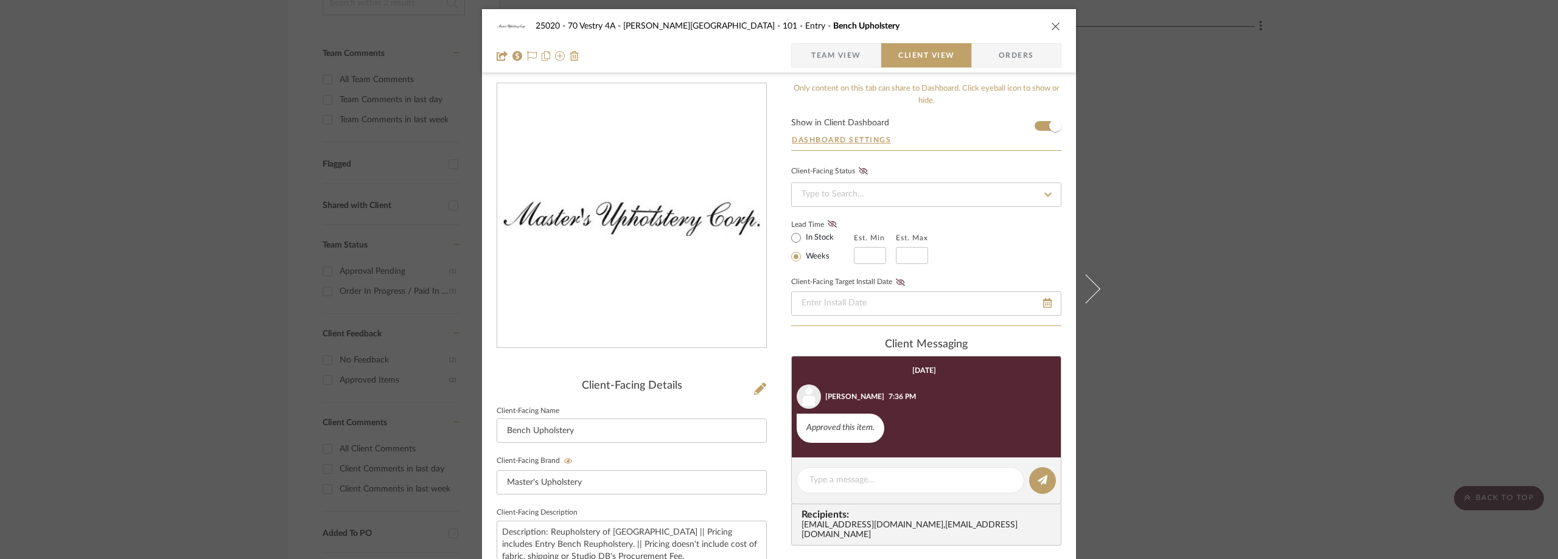
click at [243, 137] on div "25020 - 70 Vestry 4A - [PERSON_NAME] 101 - Entry Bench Upholstery Team View Cli…" at bounding box center [779, 279] width 1558 height 559
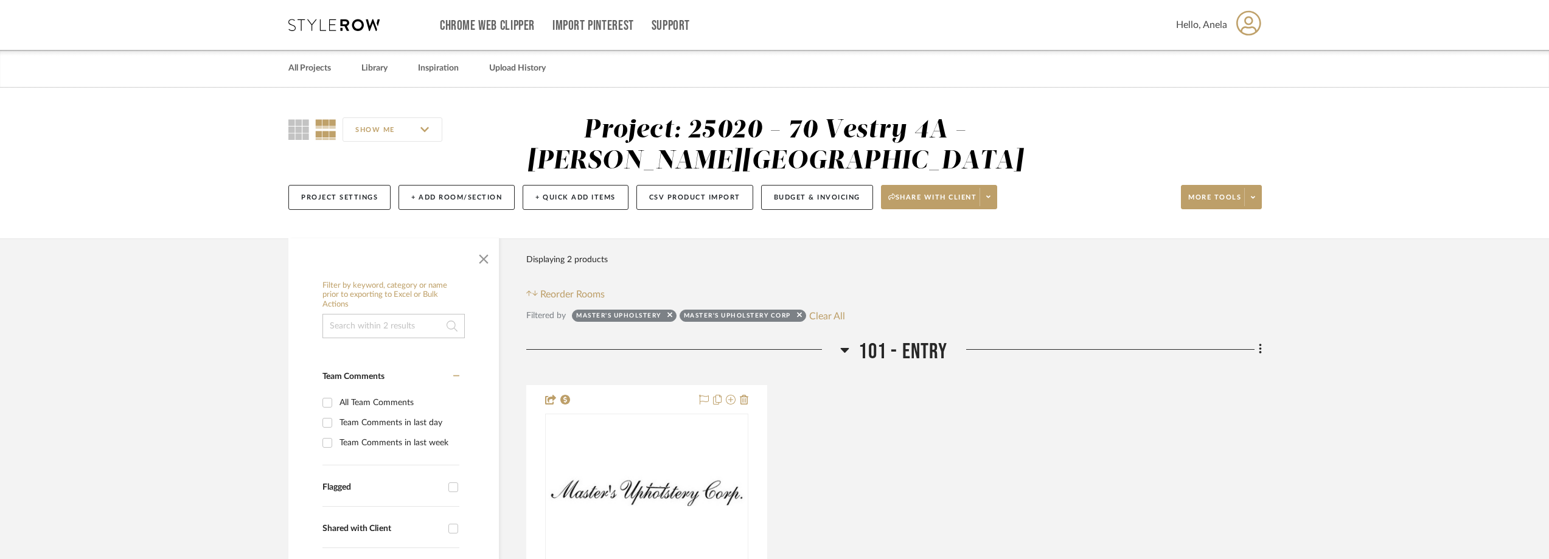
click at [315, 28] on icon at bounding box center [333, 25] width 91 height 12
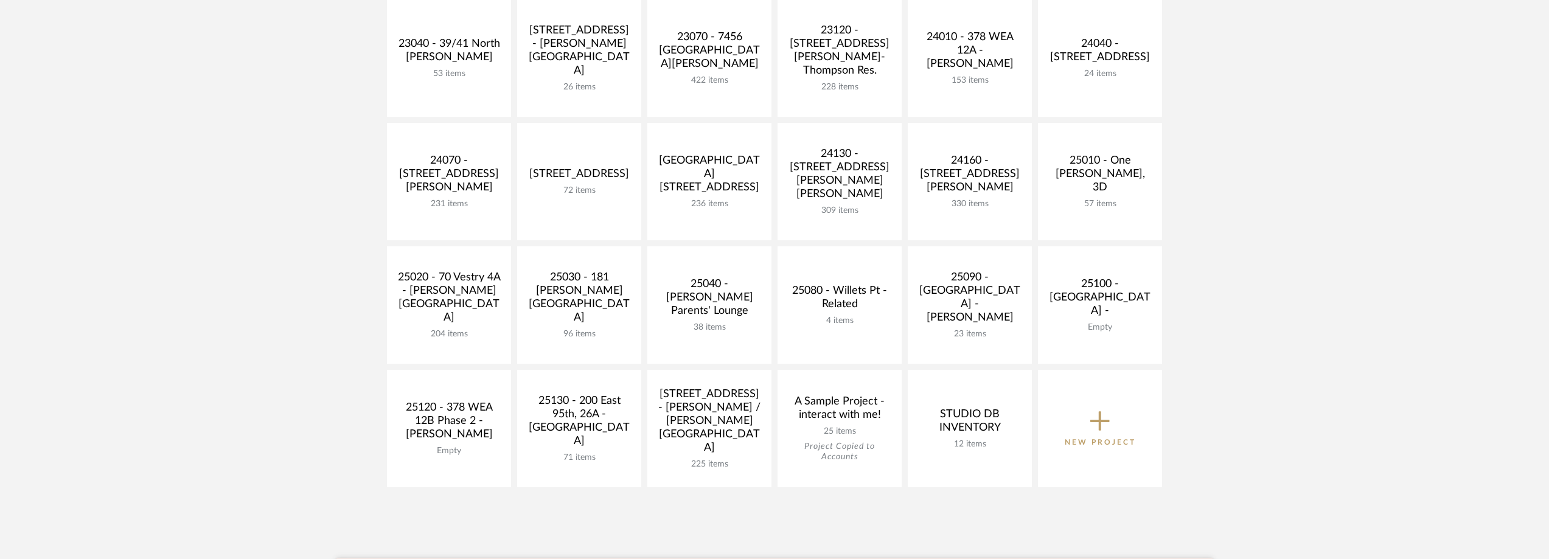
scroll to position [304, 0]
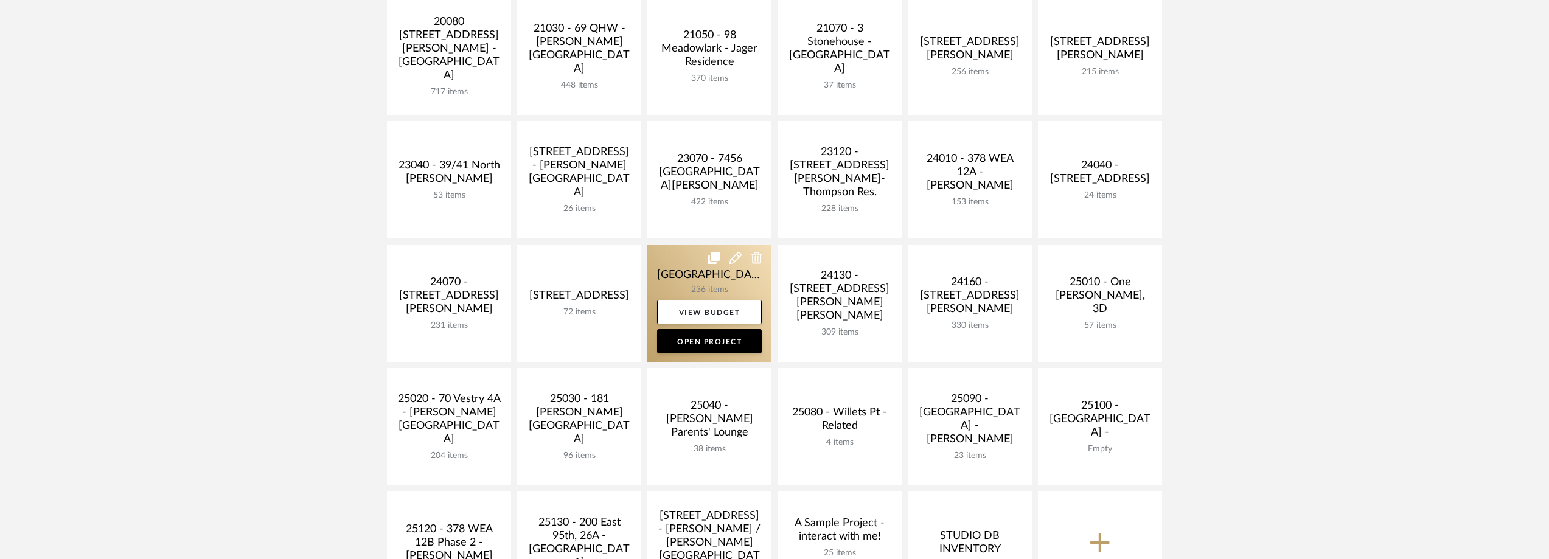
click at [675, 270] on link at bounding box center [709, 303] width 124 height 117
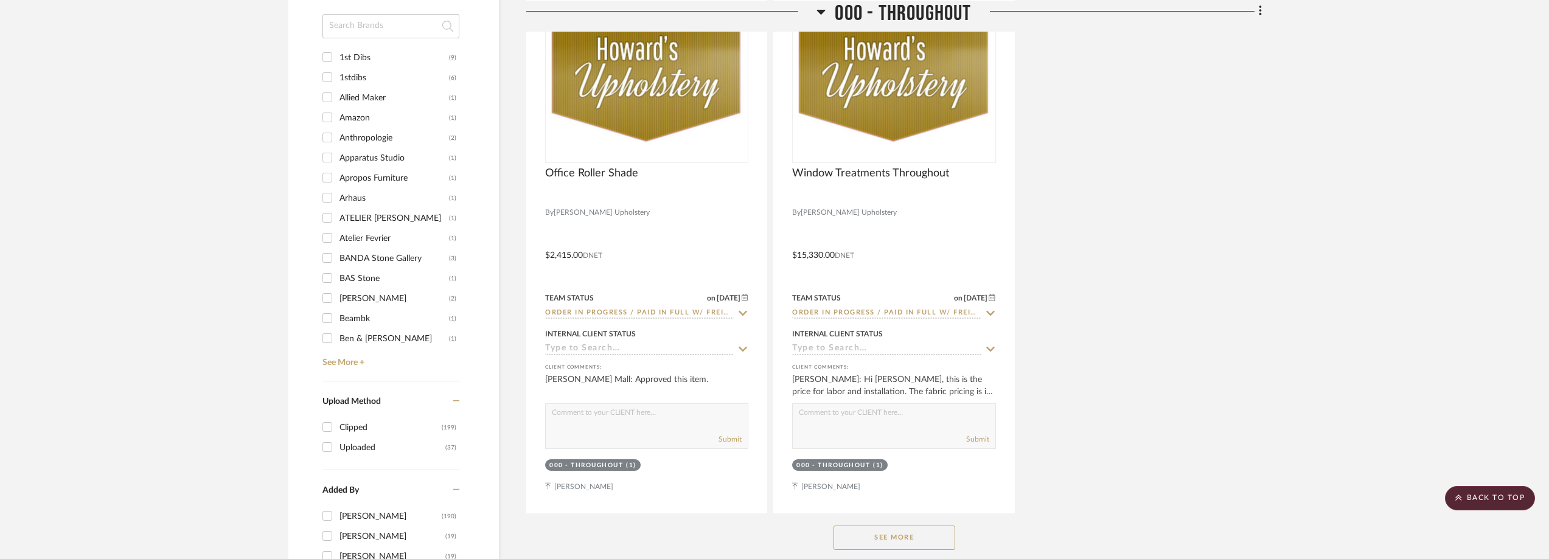
scroll to position [1400, 0]
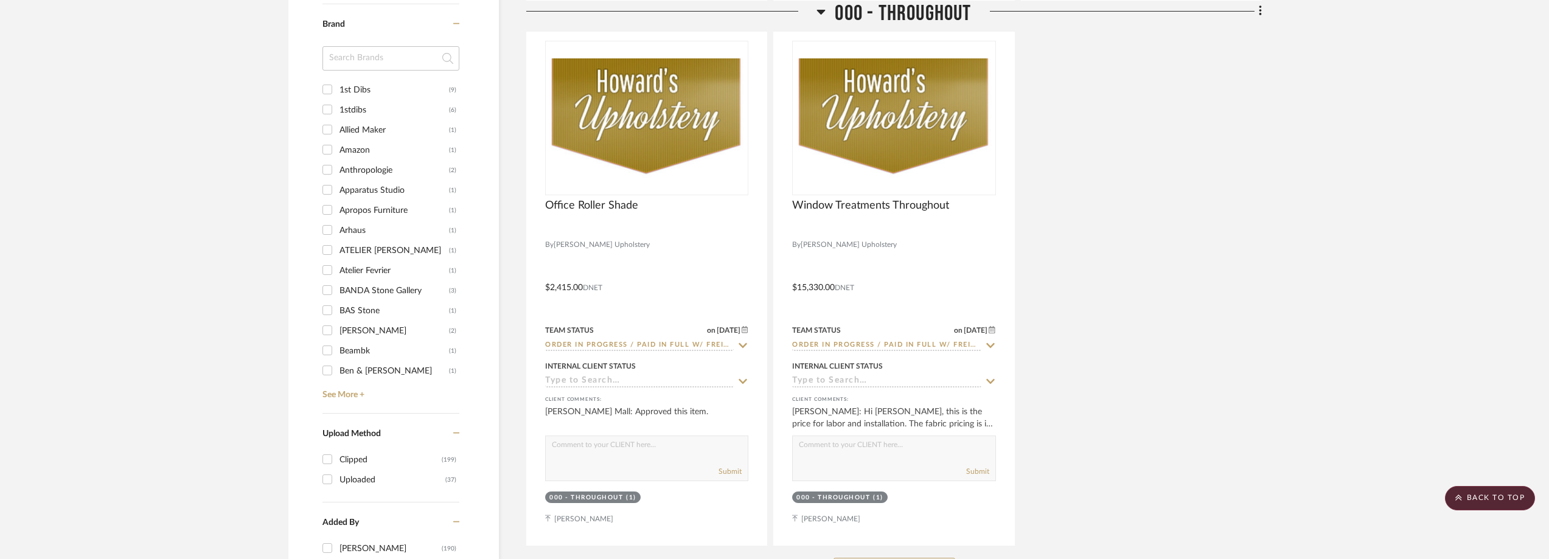
click at [377, 60] on input at bounding box center [391, 58] width 137 height 24
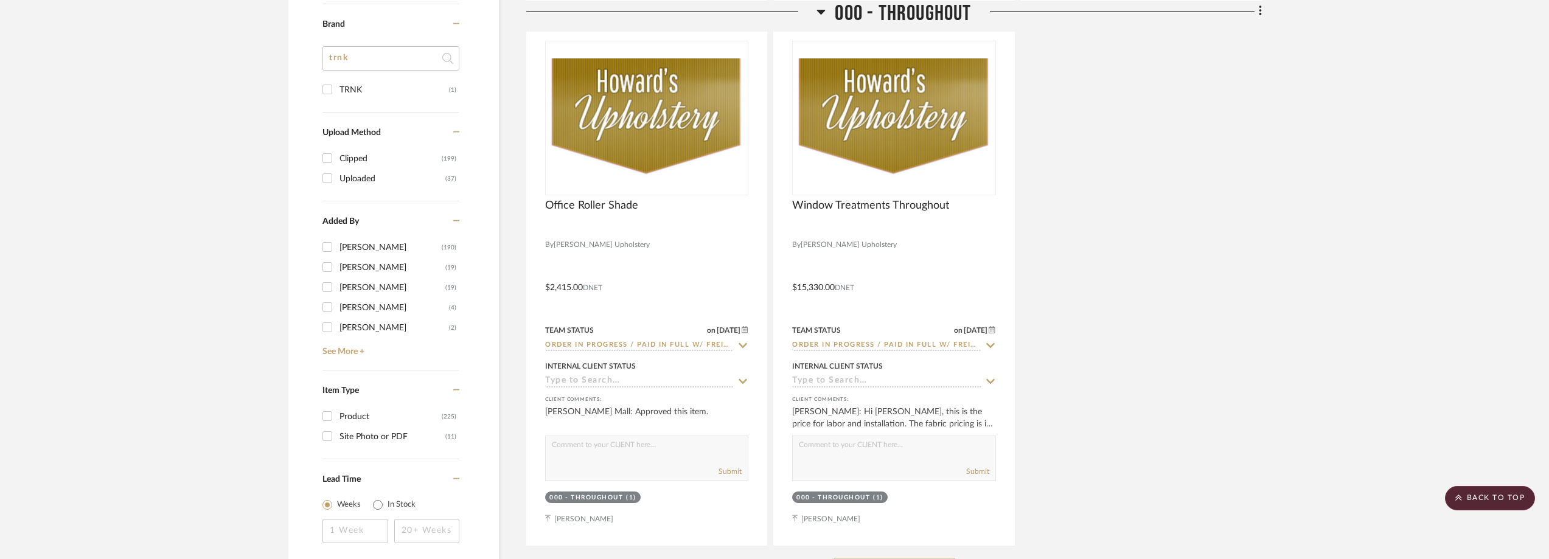
type input "trnk"
click at [380, 84] on div "TRNK" at bounding box center [395, 89] width 110 height 19
click at [337, 84] on input "TRNK (1)" at bounding box center [327, 89] width 19 height 19
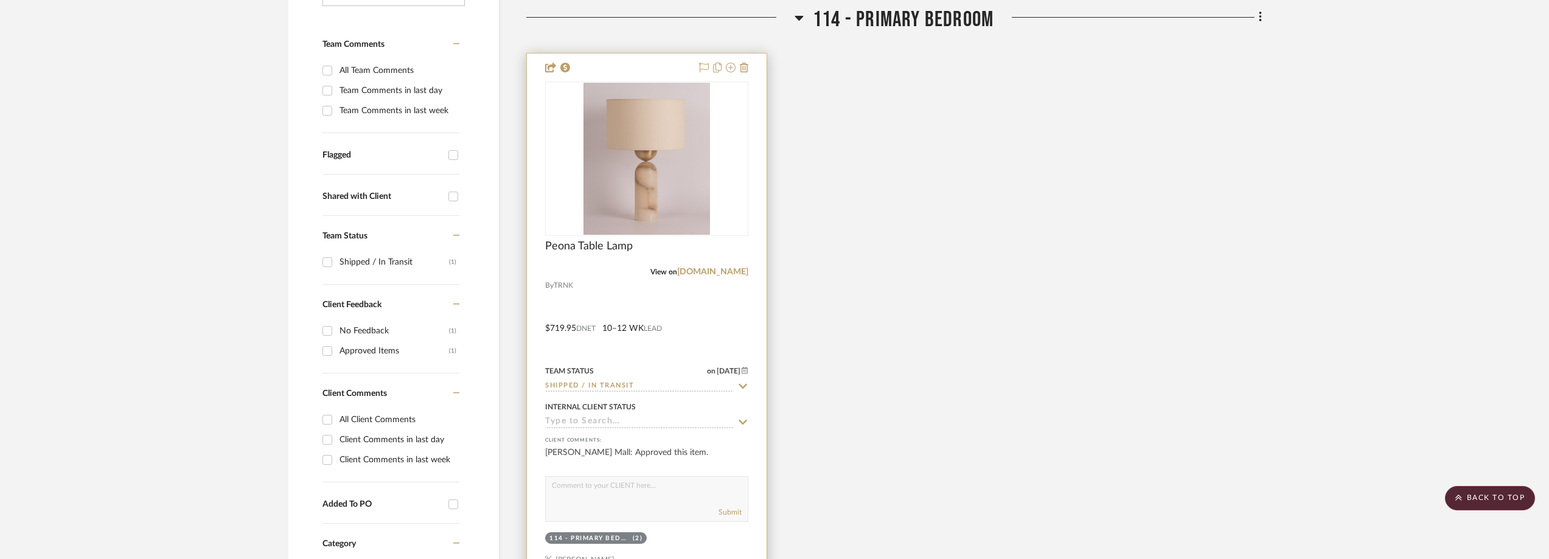
scroll to position [233, 0]
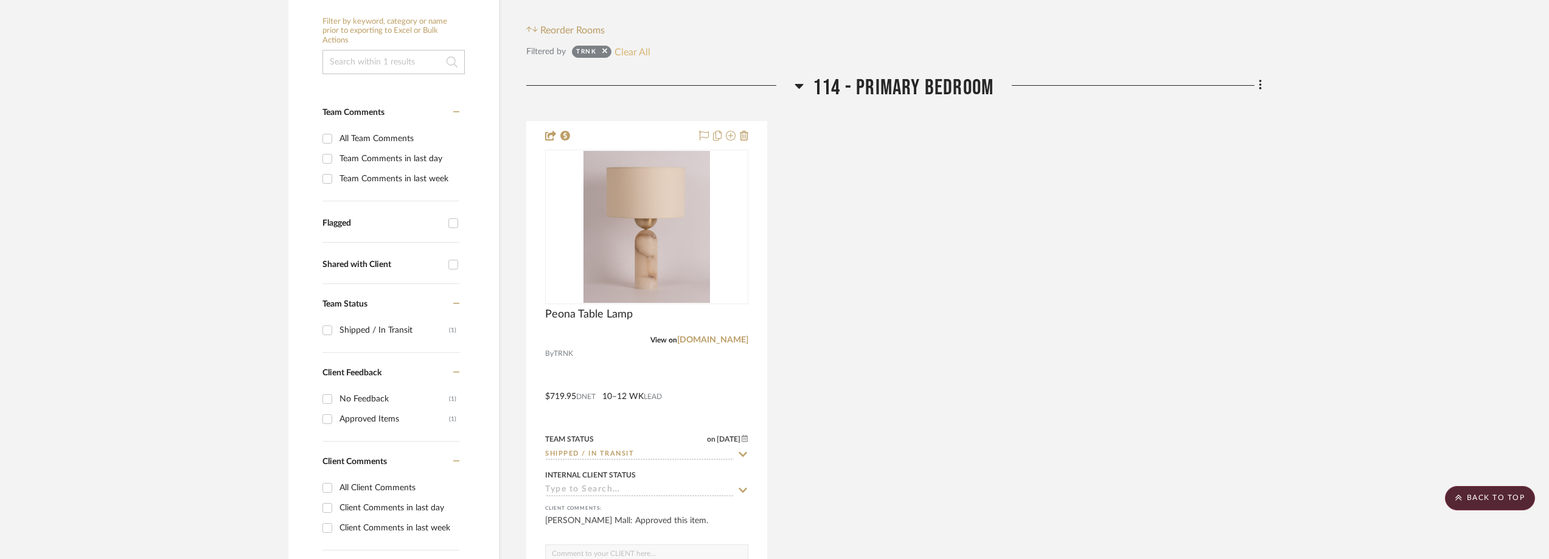
click at [623, 58] on button "Clear All" at bounding box center [633, 52] width 36 height 16
checkbox input "false"
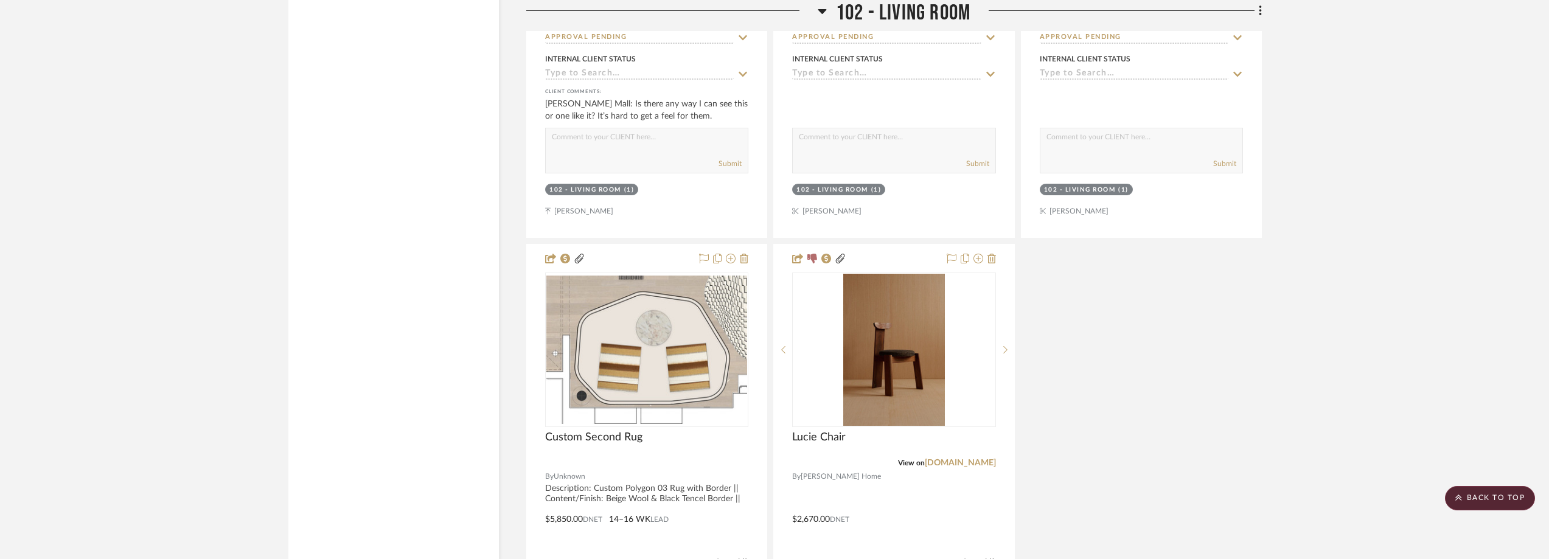
scroll to position [4980, 0]
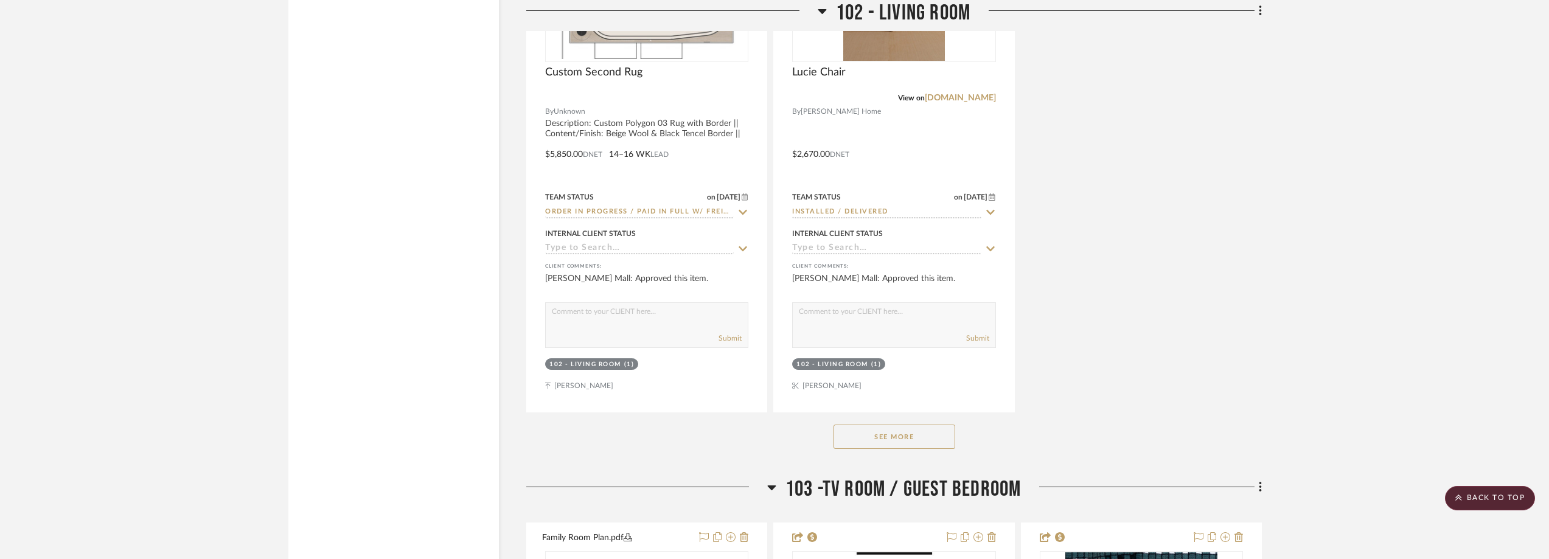
click at [926, 433] on button "See More" at bounding box center [895, 437] width 122 height 24
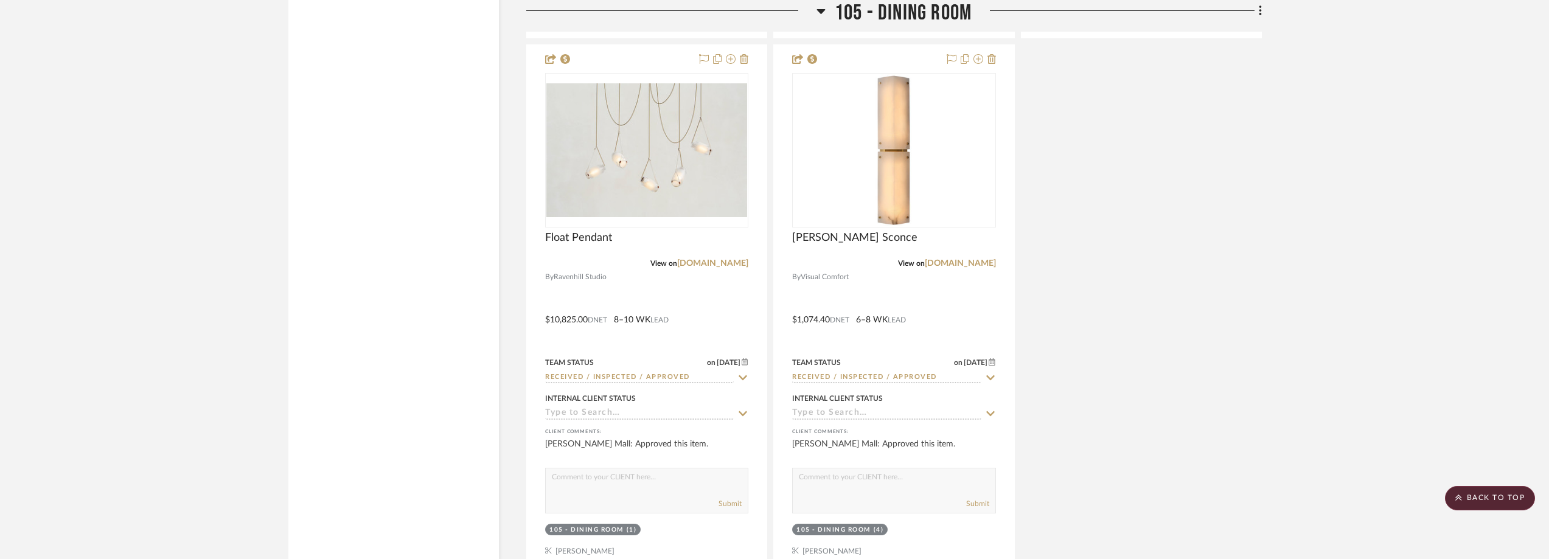
scroll to position [14949, 0]
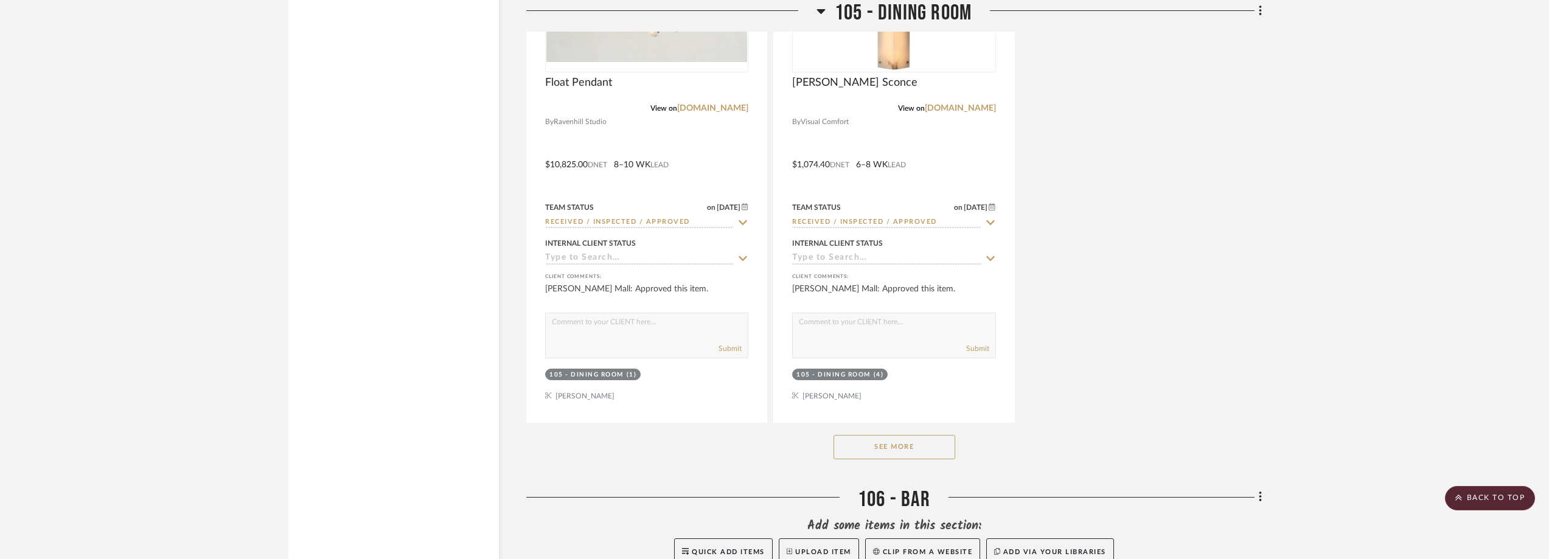
click at [918, 447] on button "See More" at bounding box center [895, 447] width 122 height 24
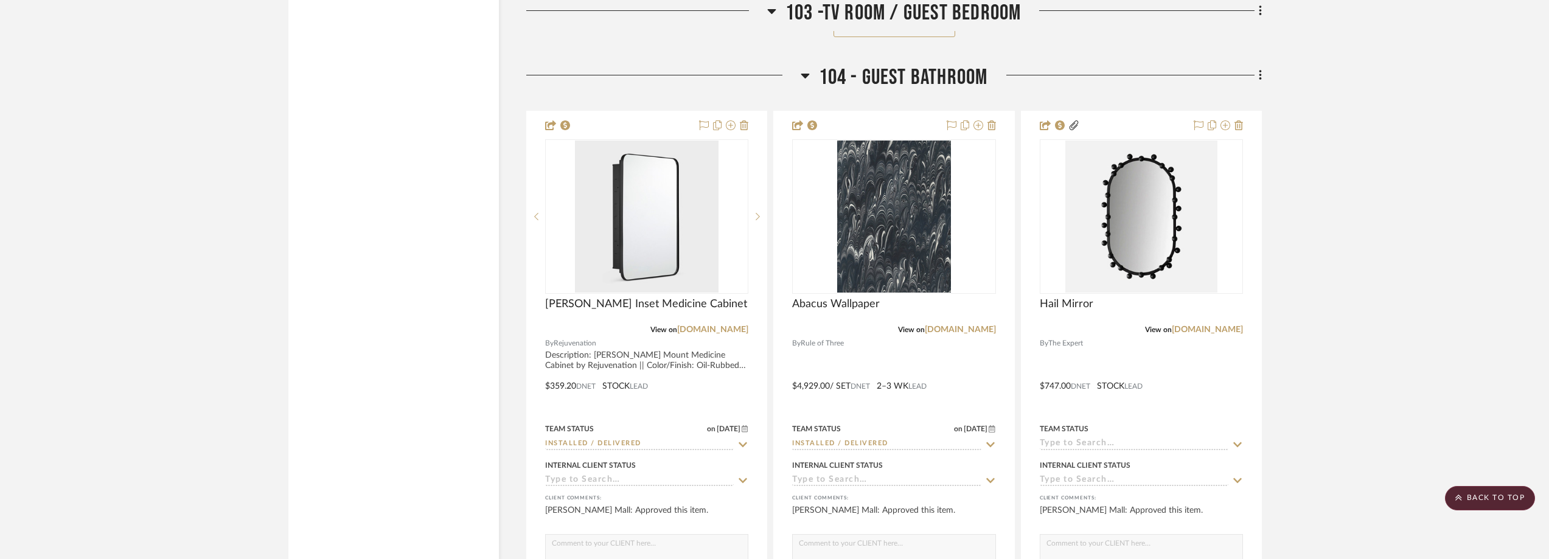
scroll to position [0, 0]
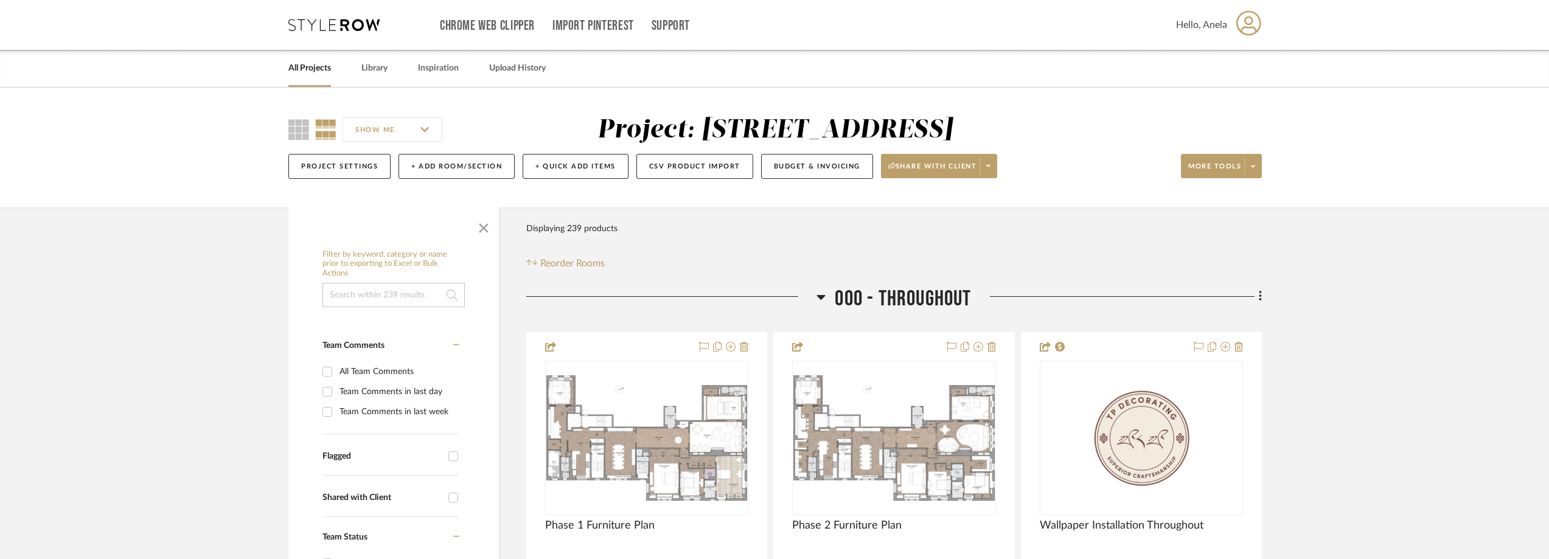
click at [308, 32] on div "Chrome Web Clipper Import Pinterest Support All Projects Library Inspiration Up…" at bounding box center [775, 25] width 974 height 50
click at [309, 27] on icon at bounding box center [333, 25] width 91 height 12
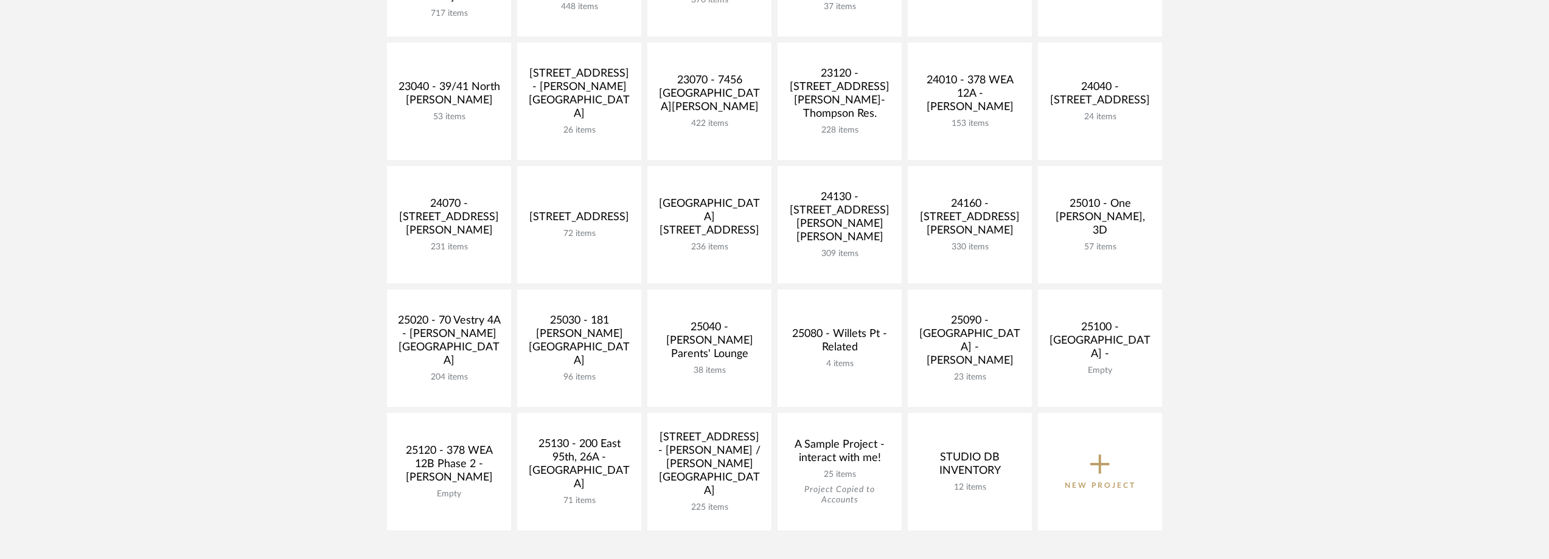
scroll to position [365, 0]
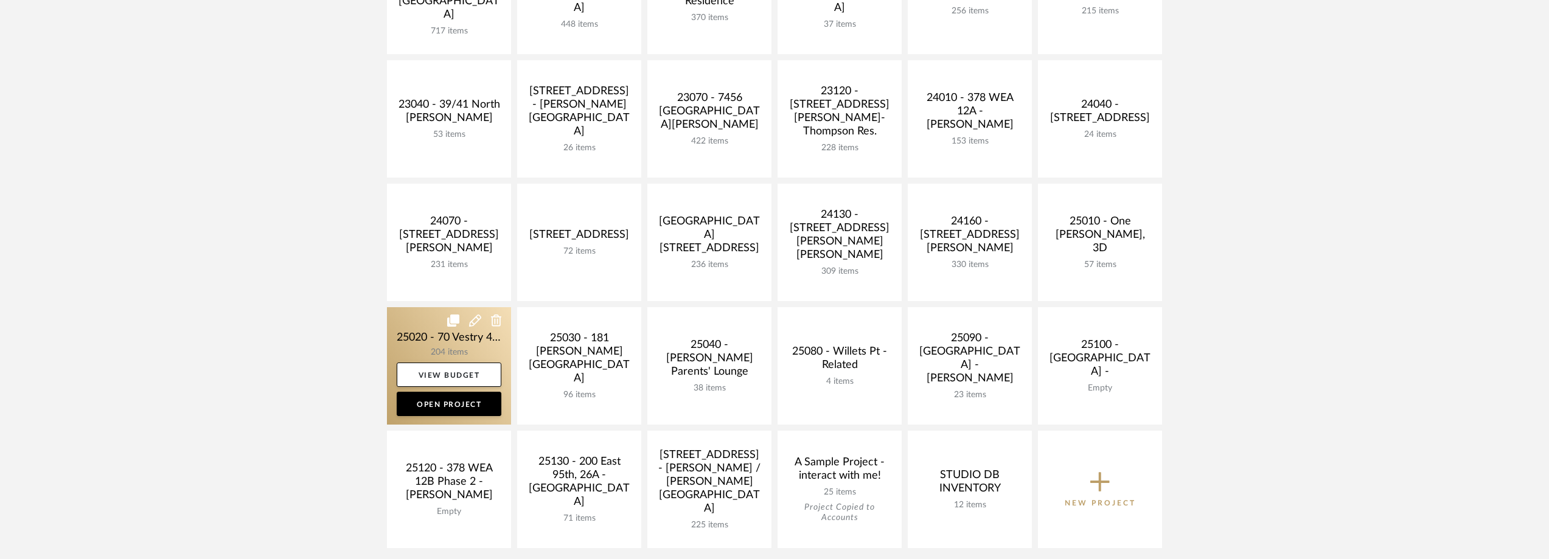
click at [417, 342] on link at bounding box center [449, 365] width 124 height 117
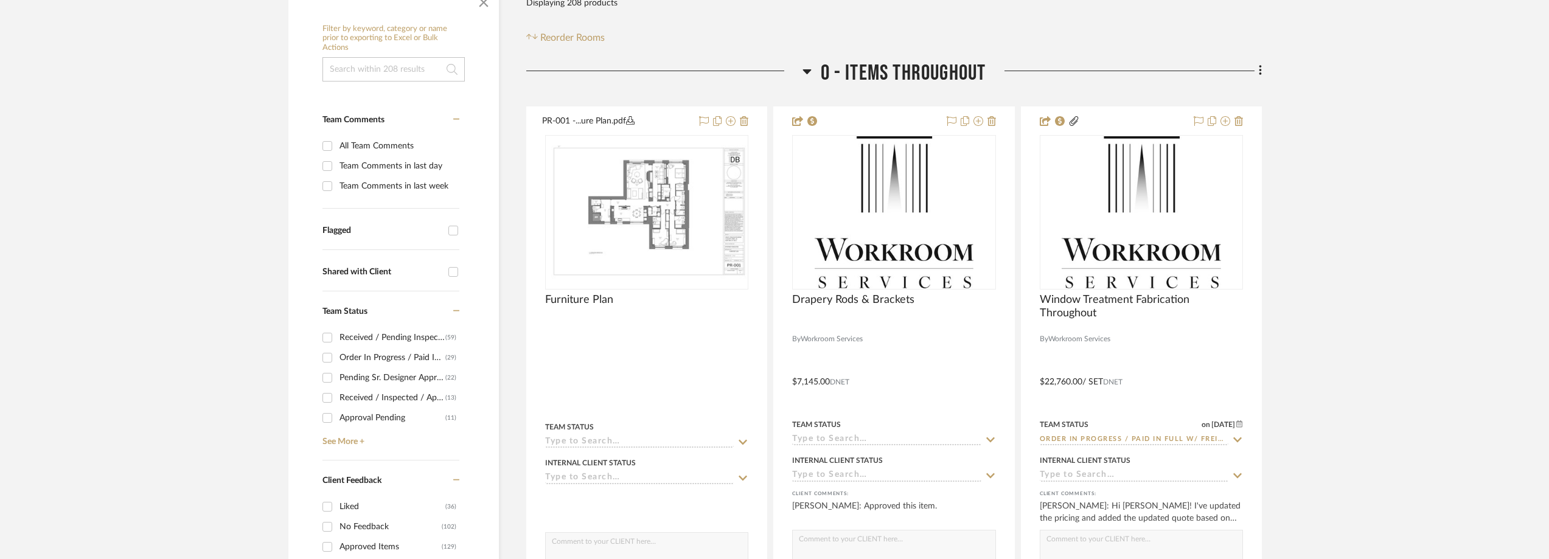
scroll to position [426, 0]
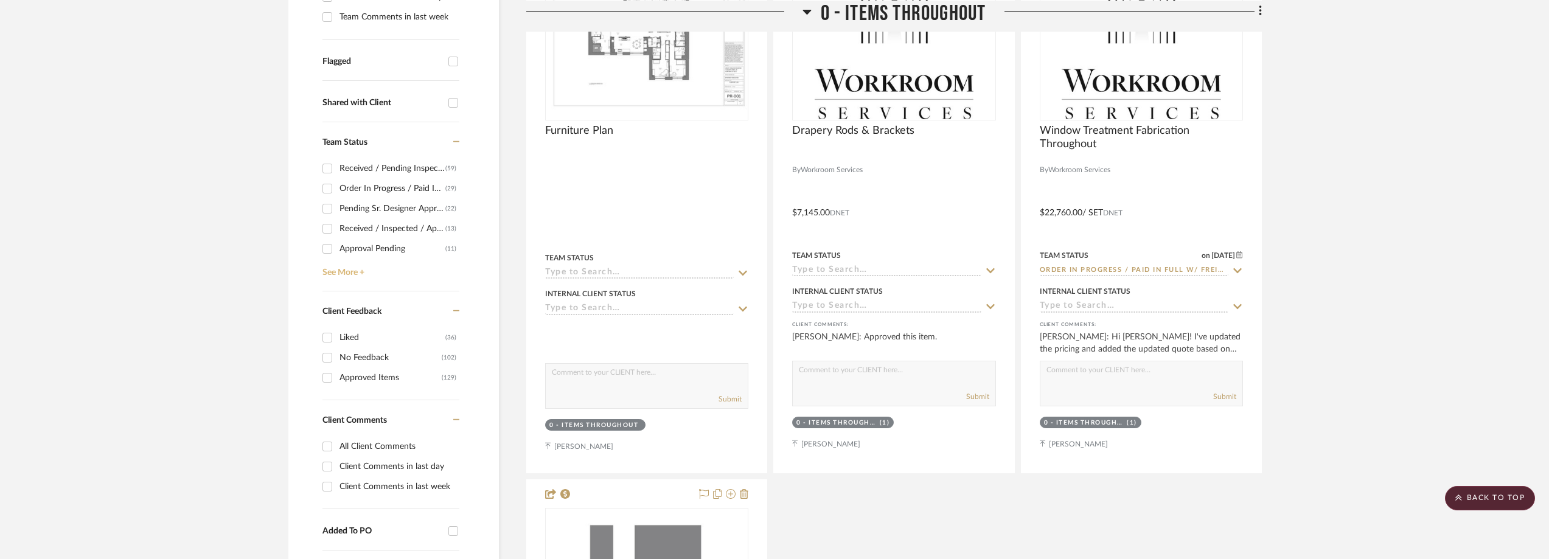
click at [357, 277] on link "See More +" at bounding box center [389, 268] width 140 height 19
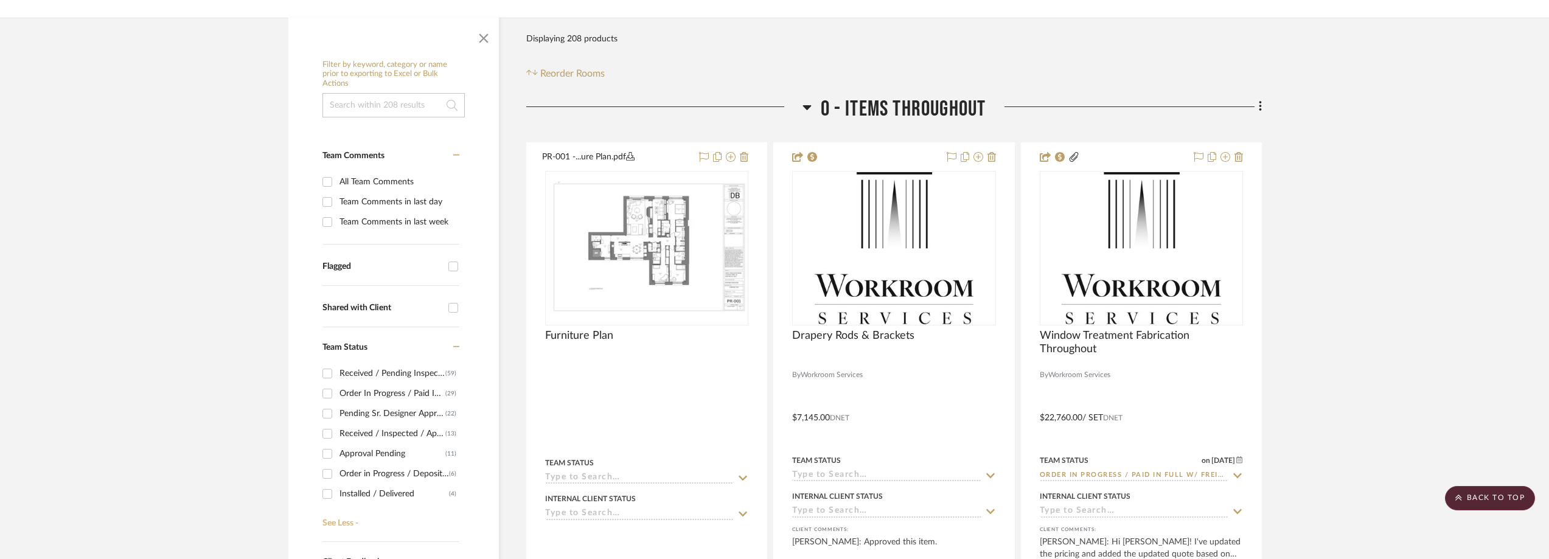
scroll to position [122, 0]
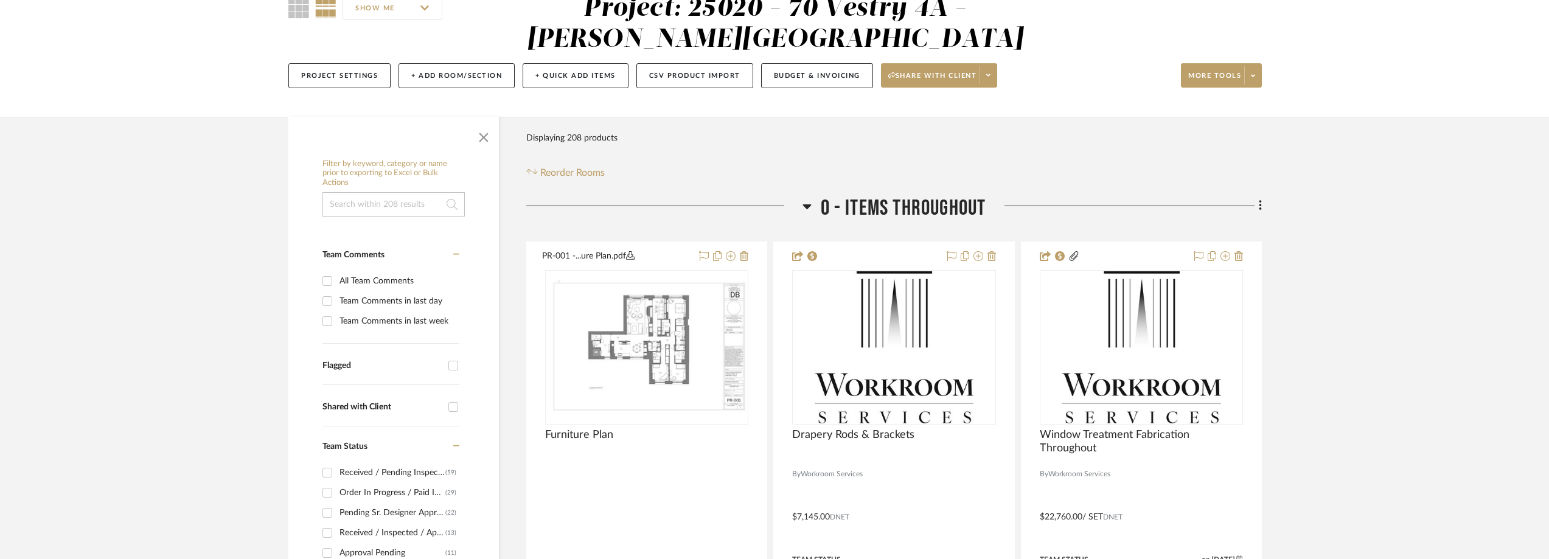
click at [375, 304] on div "Team Comments in last day" at bounding box center [398, 300] width 117 height 19
click at [337, 304] on input "Team Comments in last day" at bounding box center [327, 300] width 19 height 19
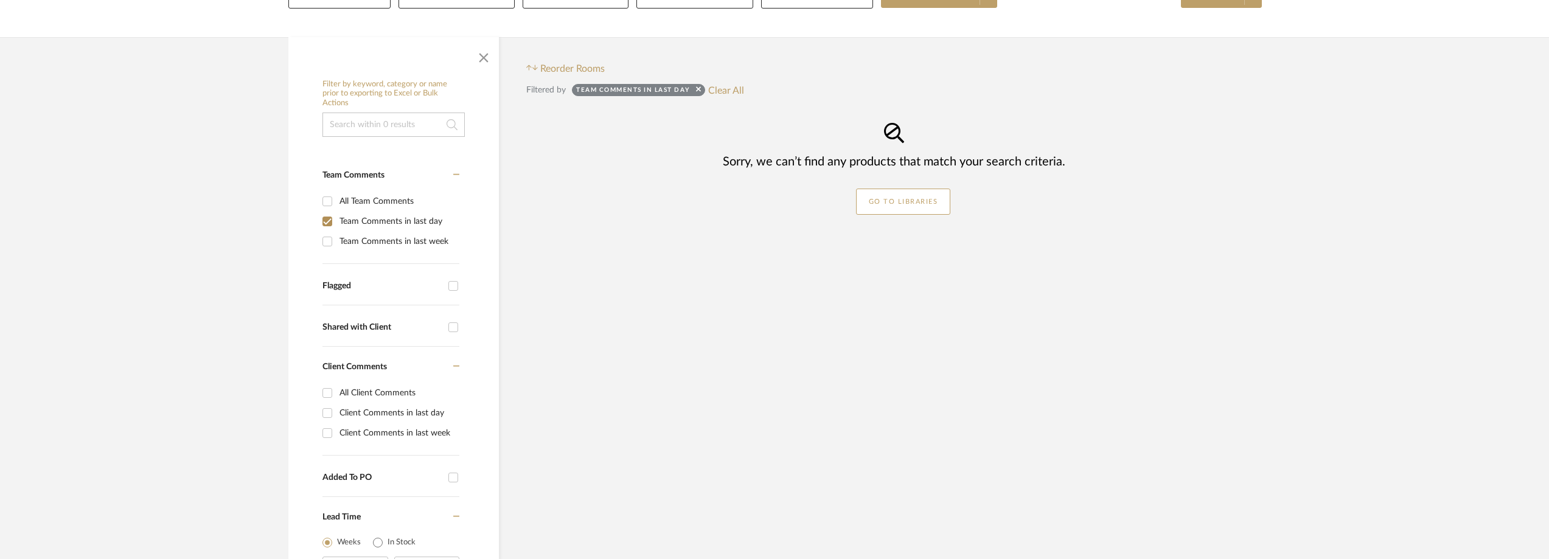
scroll to position [183, 0]
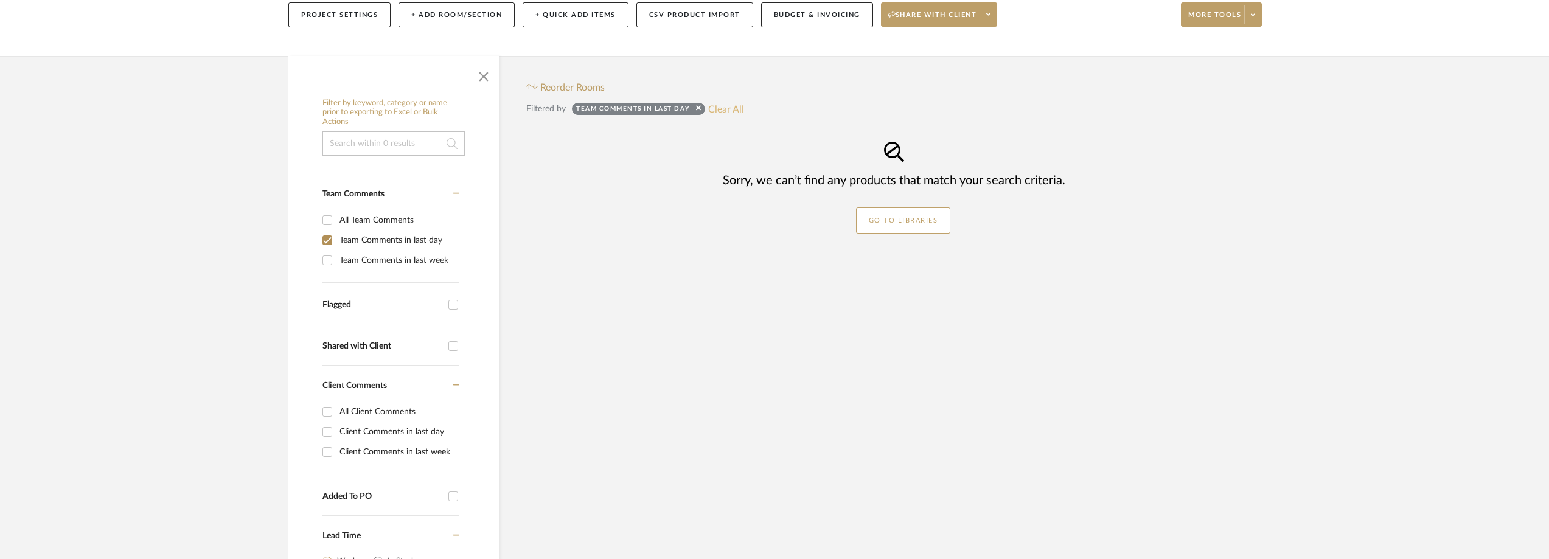
click at [738, 104] on button "Clear All" at bounding box center [726, 109] width 36 height 16
checkbox input "false"
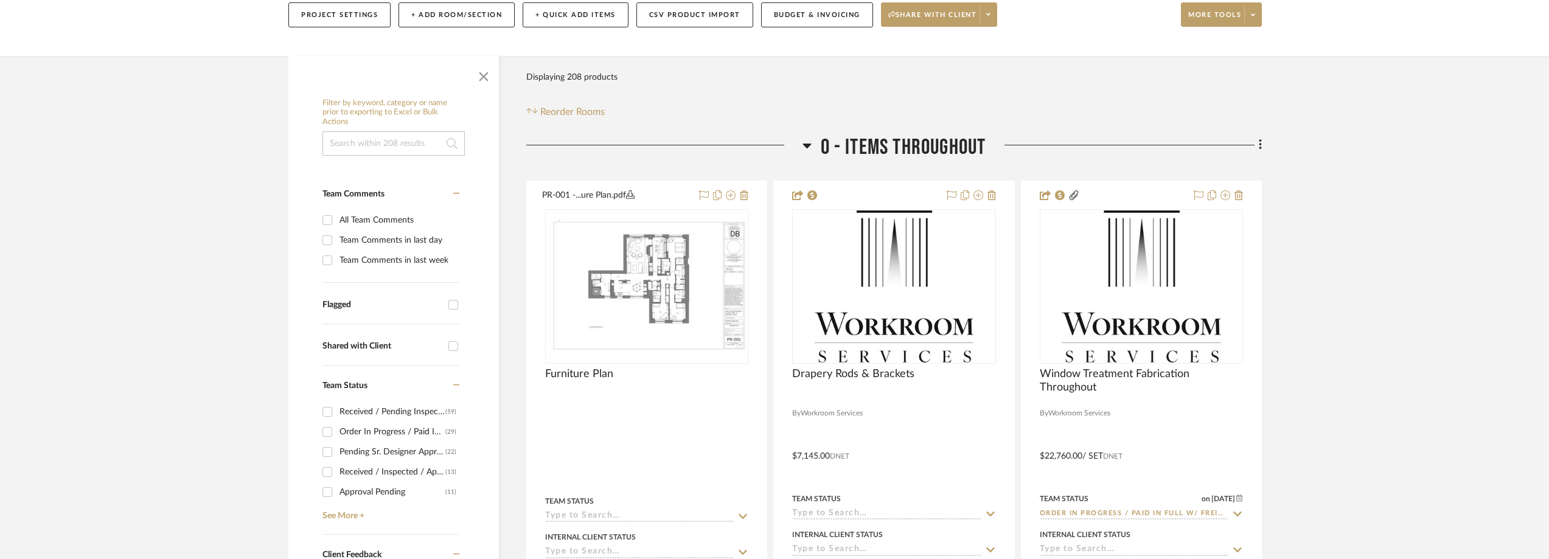
click at [397, 259] on div "Team Comments in last week" at bounding box center [398, 260] width 117 height 19
click at [337, 259] on input "Team Comments in last week" at bounding box center [327, 260] width 19 height 19
checkbox input "true"
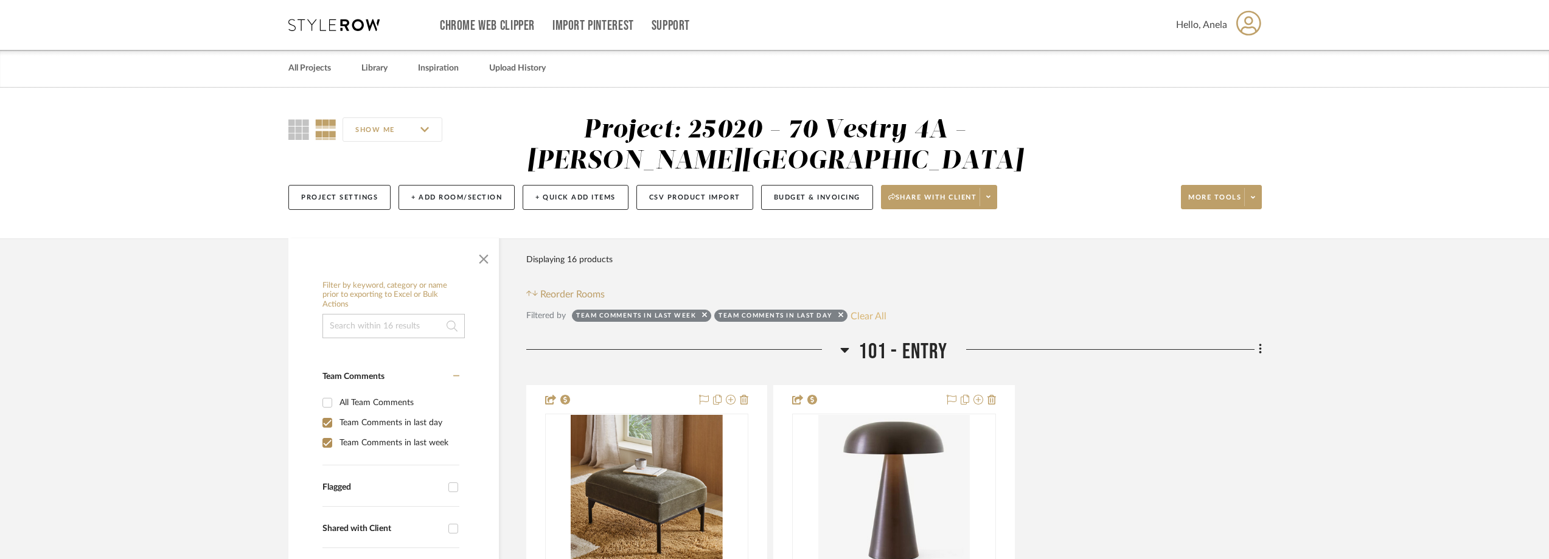
click at [876, 319] on button "Clear All" at bounding box center [869, 316] width 36 height 16
checkbox input "false"
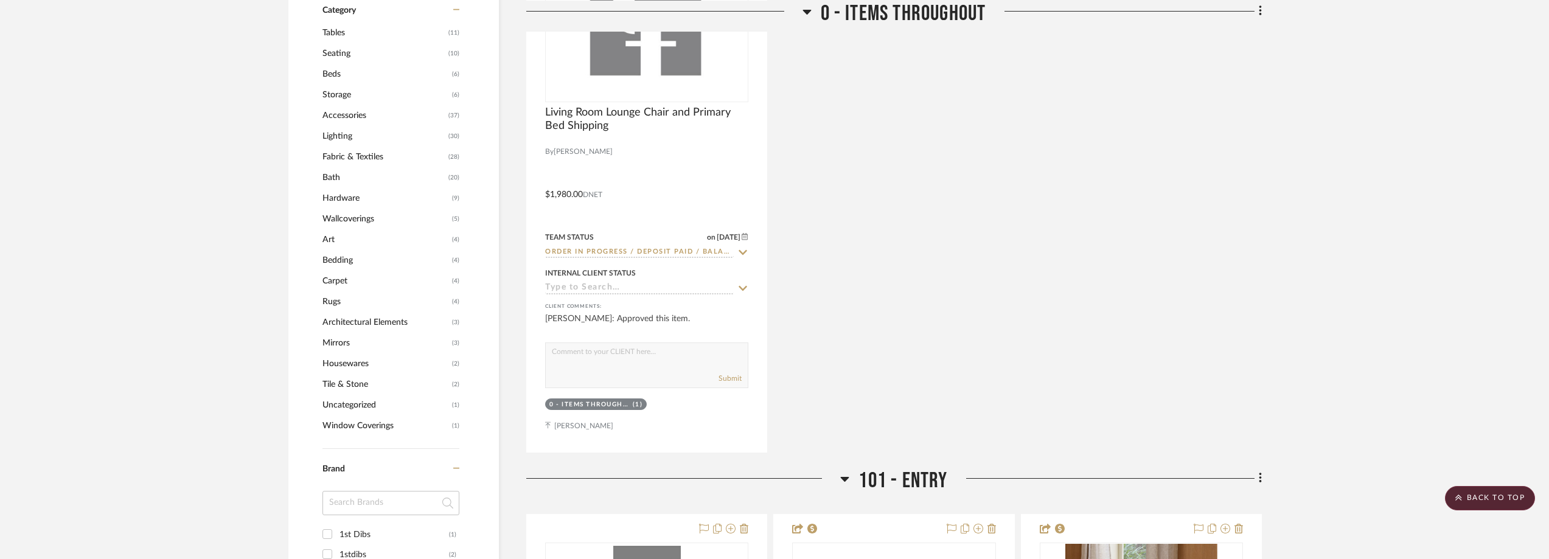
scroll to position [1156, 0]
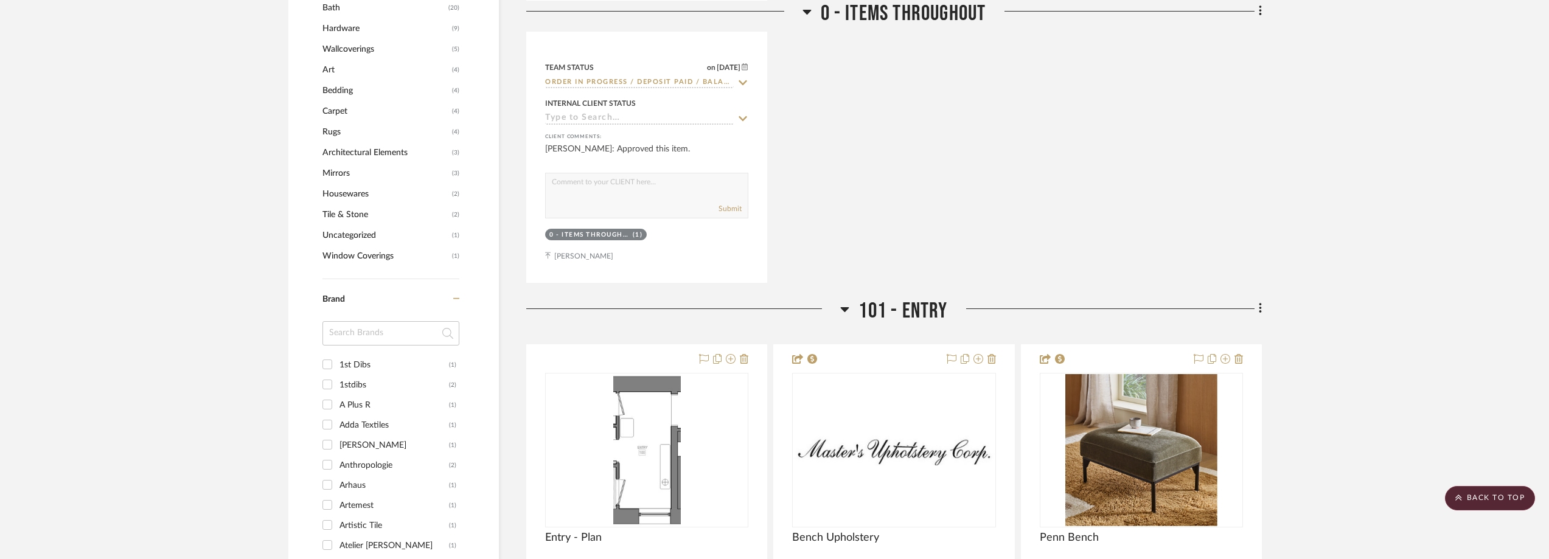
click at [358, 326] on input at bounding box center [391, 333] width 137 height 24
type input "moder"
click at [361, 358] on div "Modern Matter" at bounding box center [395, 364] width 110 height 19
click at [337, 358] on input "Modern Matter (2)" at bounding box center [327, 364] width 19 height 19
checkbox input "true"
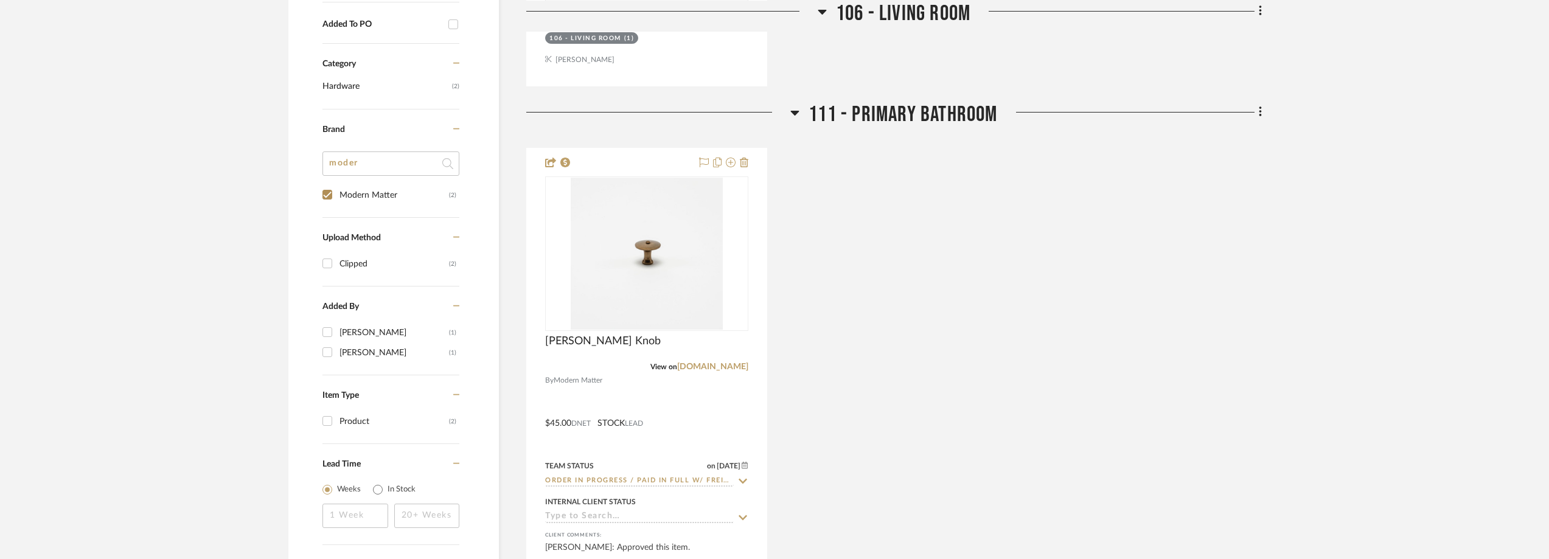
scroll to position [1012, 0]
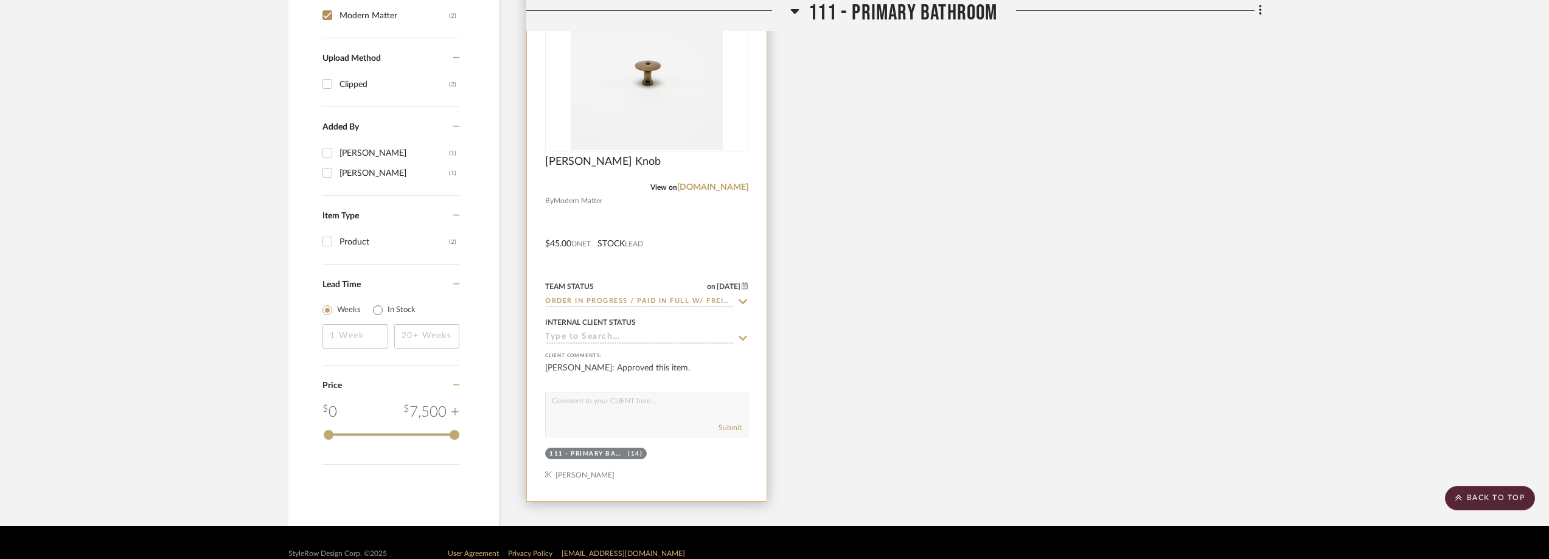
click at [744, 303] on icon at bounding box center [743, 301] width 9 height 5
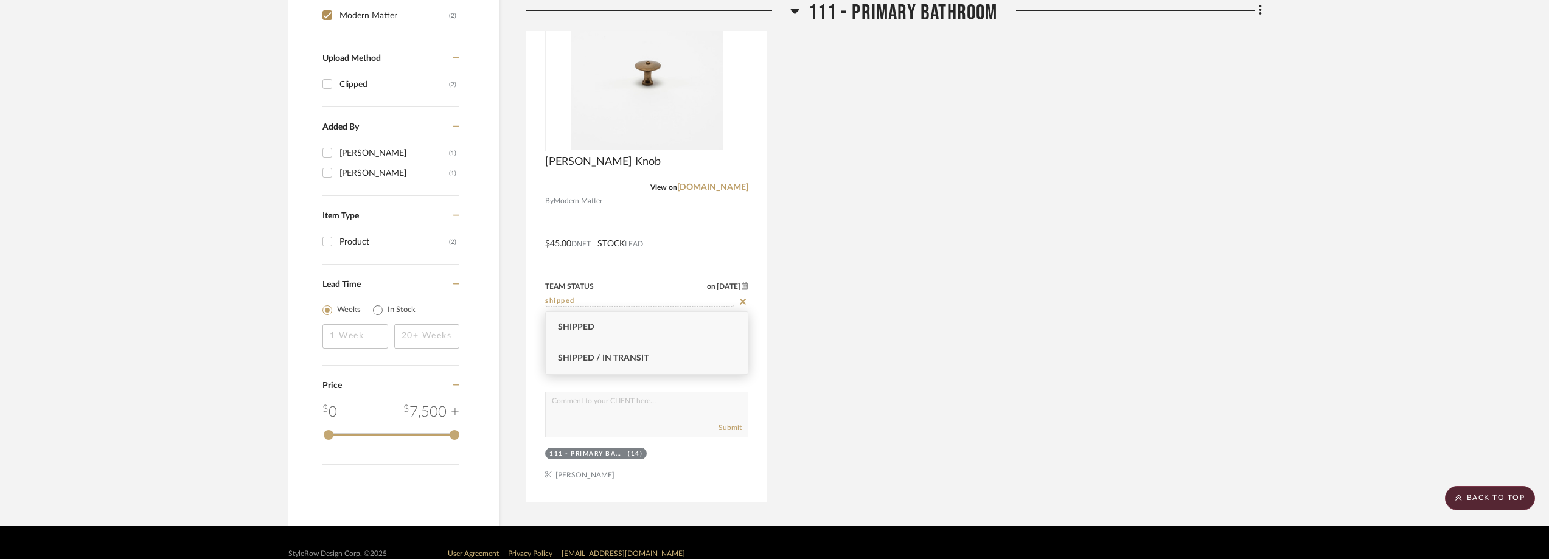
type input "shipped"
click at [666, 368] on div "Shipped / In Transit" at bounding box center [647, 358] width 202 height 31
type input "[DATE]"
type input "Shipped / In Transit"
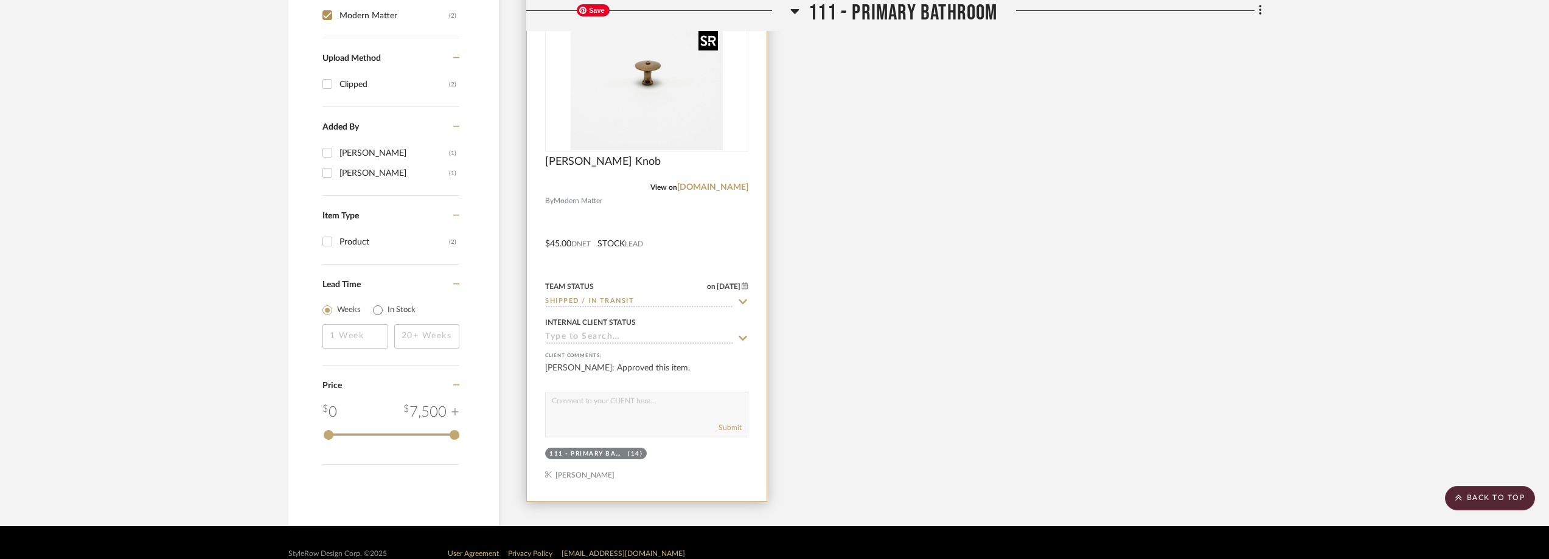
click at [0, 0] on img at bounding box center [0, 0] width 0 height 0
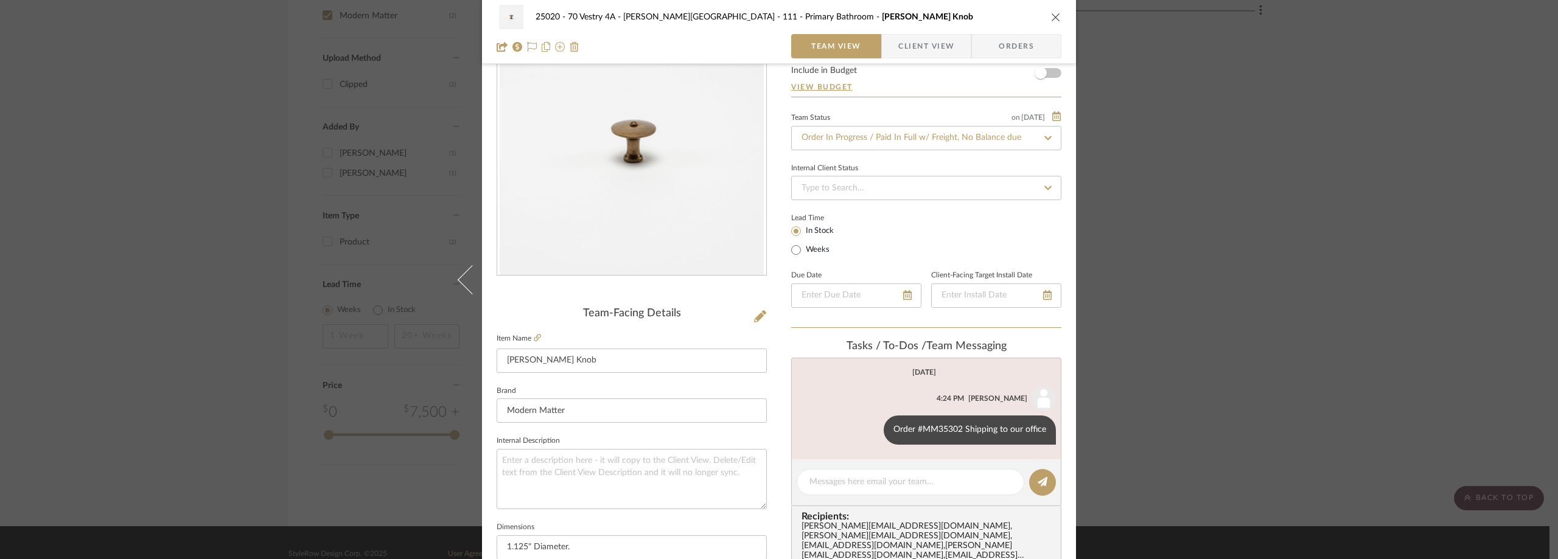
scroll to position [122, 0]
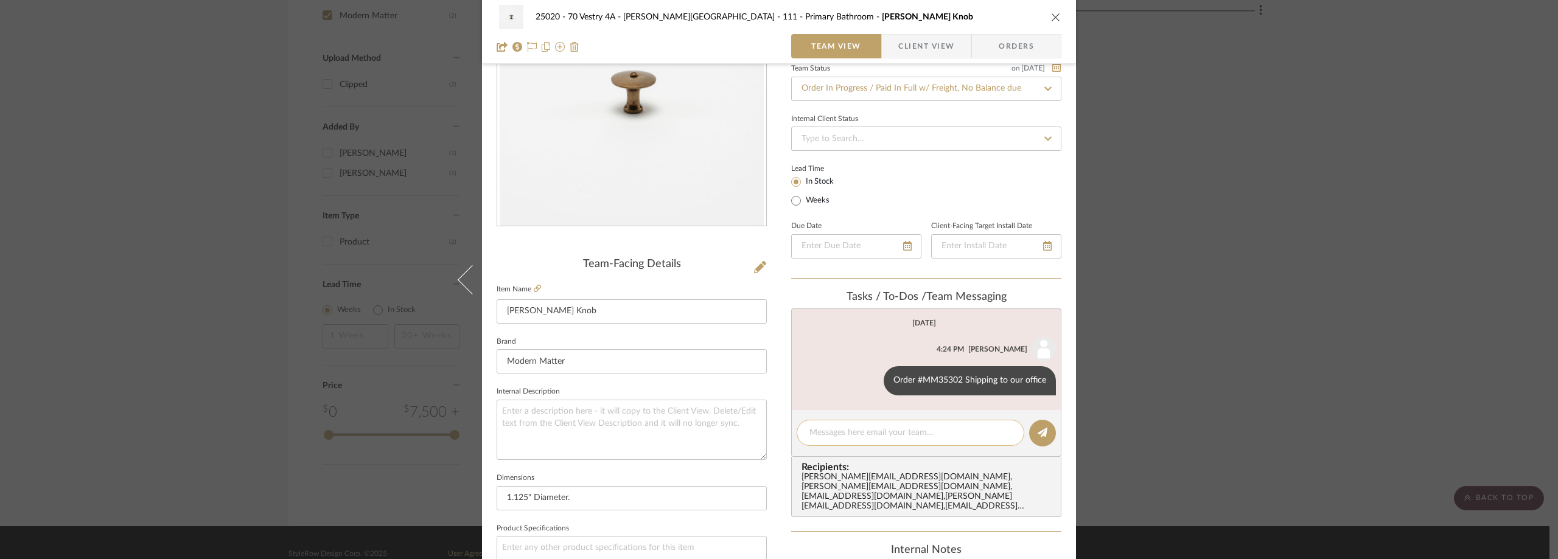
click at [935, 435] on textarea at bounding box center [910, 433] width 202 height 13
paste textarea "1ZH4H5150320298490"
click at [857, 431] on textarea "UPS Tracking:1ZH4H5150320298490" at bounding box center [910, 433] width 202 height 13
type textarea "UPS Tracking: 1ZH4H5150320298490"
click at [1031, 433] on button at bounding box center [1042, 433] width 27 height 27
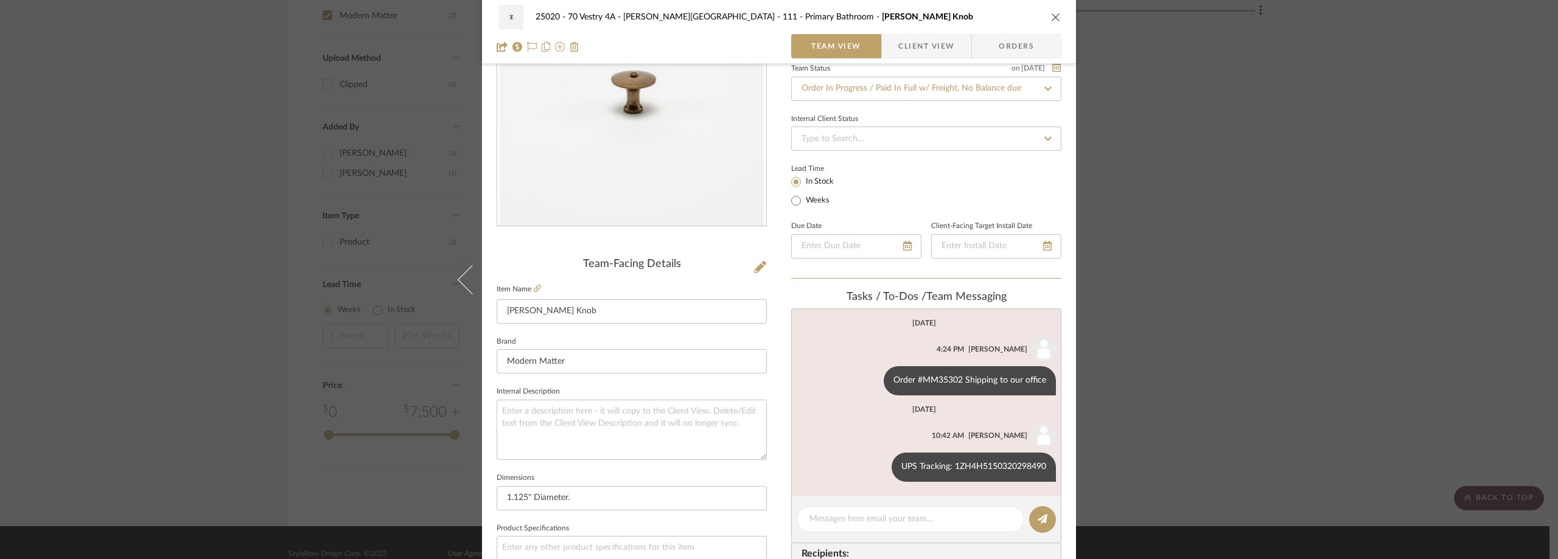
click at [296, 245] on div "25020 - 70 Vestry 4A - [PERSON_NAME] 111 - Primary Bathroom [PERSON_NAME] Knob …" at bounding box center [779, 279] width 1558 height 559
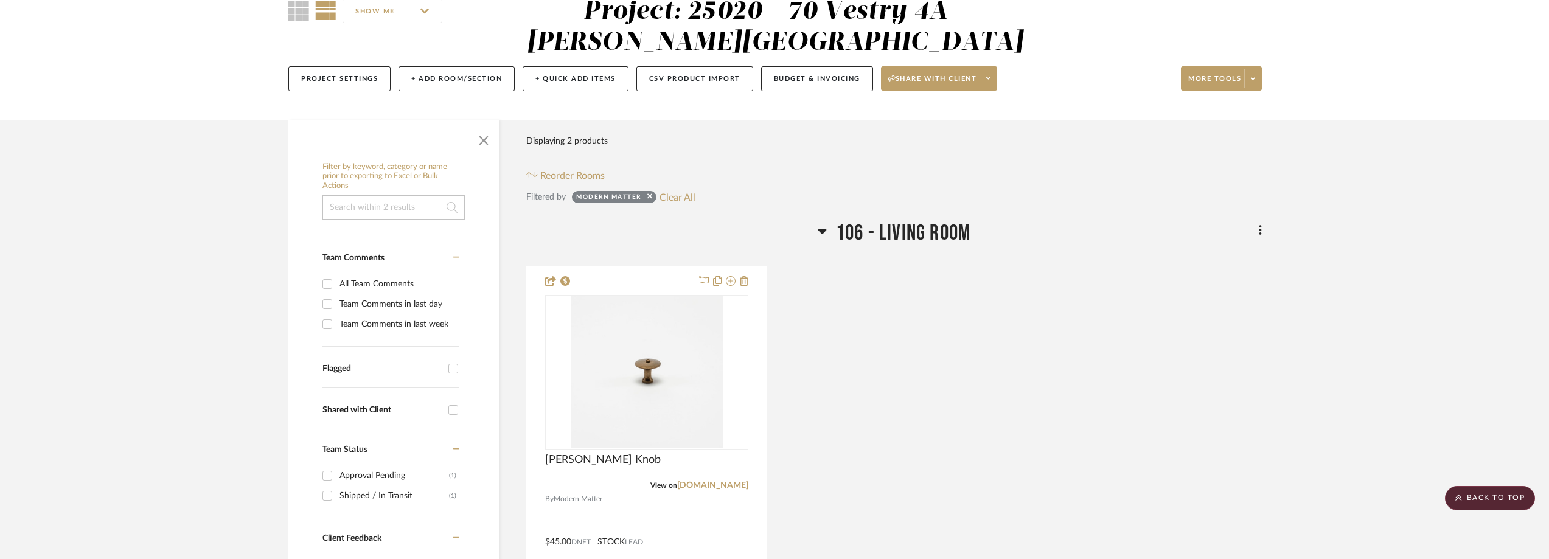
scroll to position [0, 0]
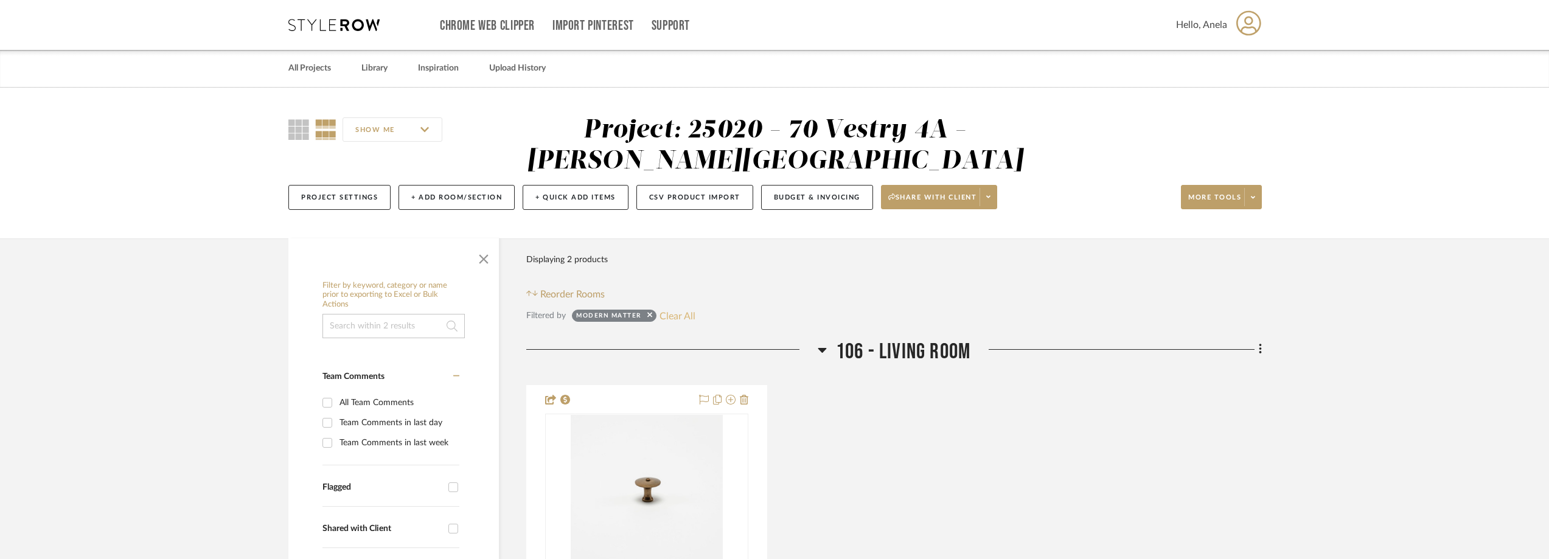
click at [677, 316] on button "Clear All" at bounding box center [678, 316] width 36 height 16
checkbox input "false"
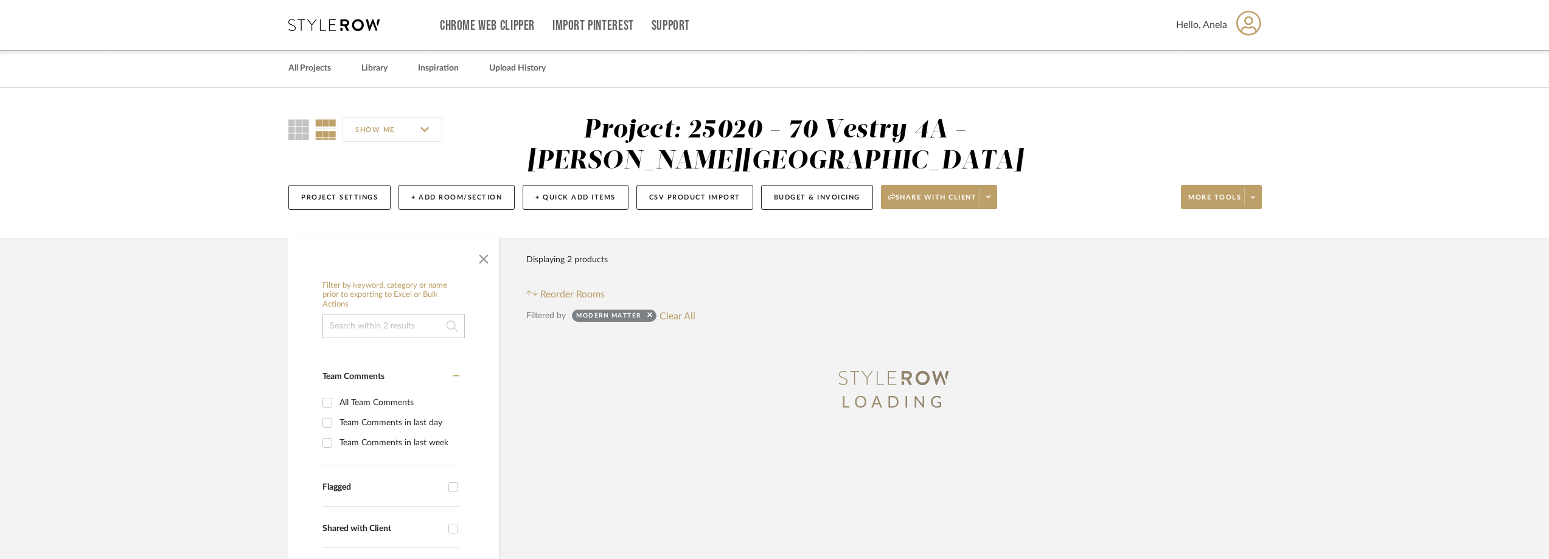
click at [338, 32] on div "Chrome Web Clipper Import Pinterest Support All Projects Library Inspiration Up…" at bounding box center [775, 25] width 974 height 50
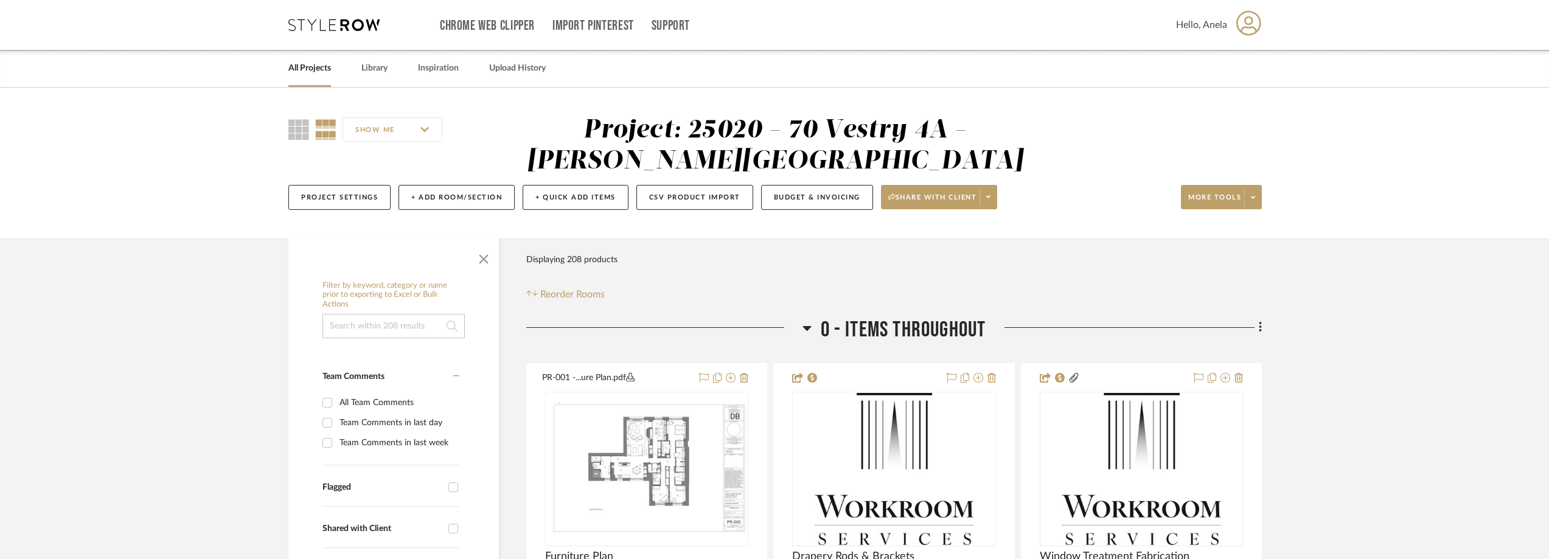
click at [337, 24] on icon at bounding box center [333, 25] width 91 height 12
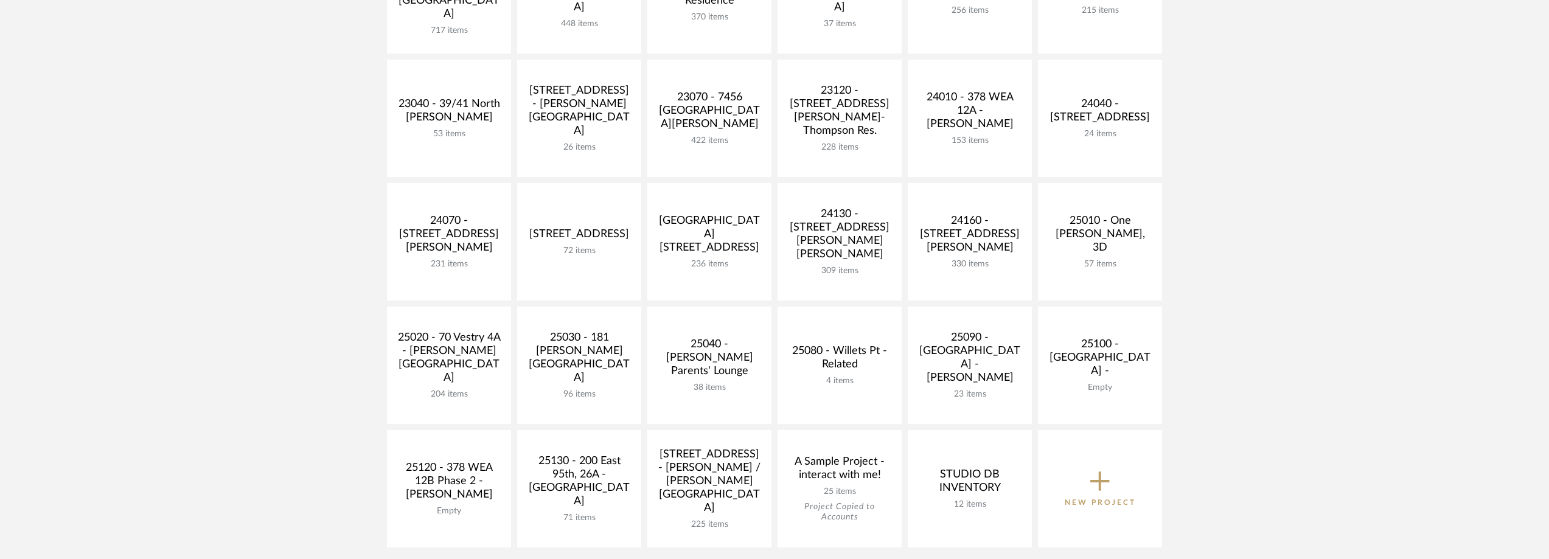
scroll to position [365, 0]
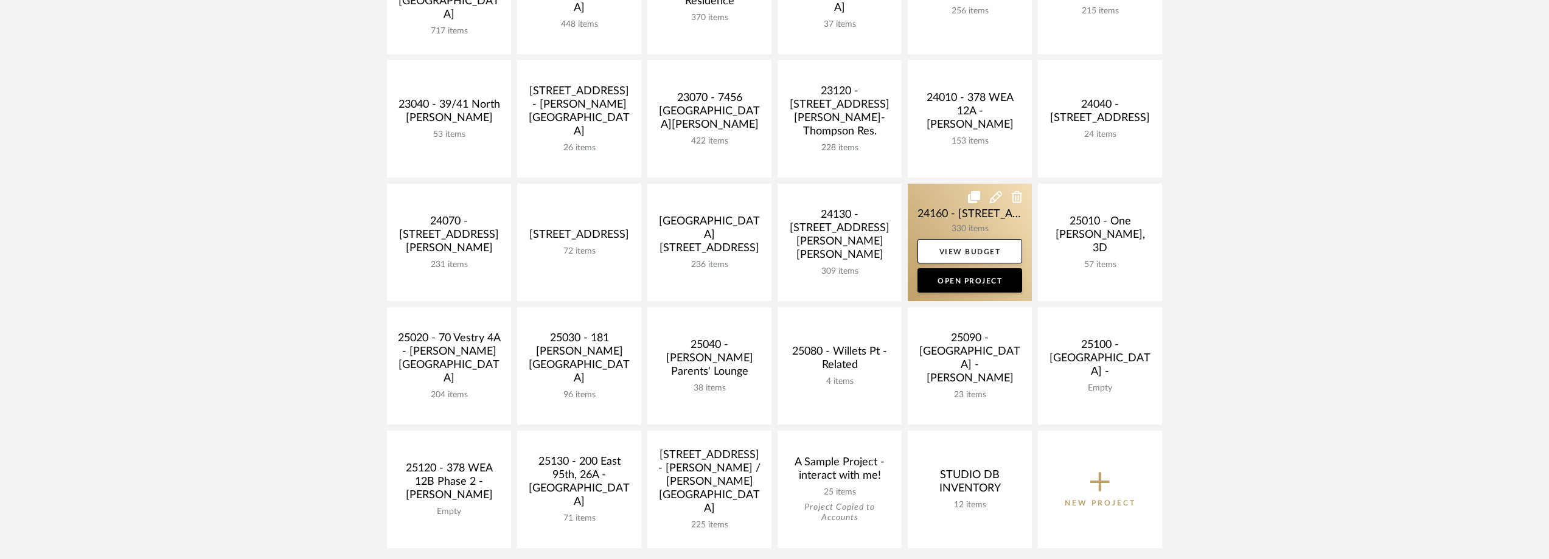
click at [972, 215] on link at bounding box center [970, 242] width 124 height 117
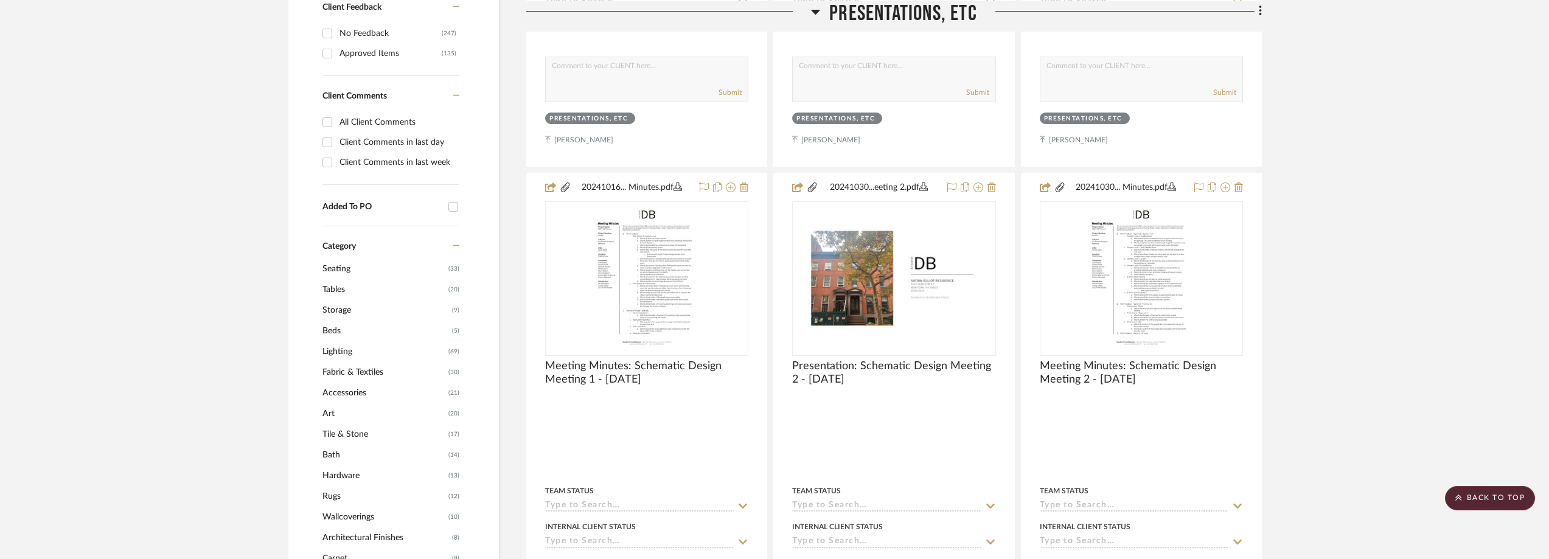
scroll to position [1156, 0]
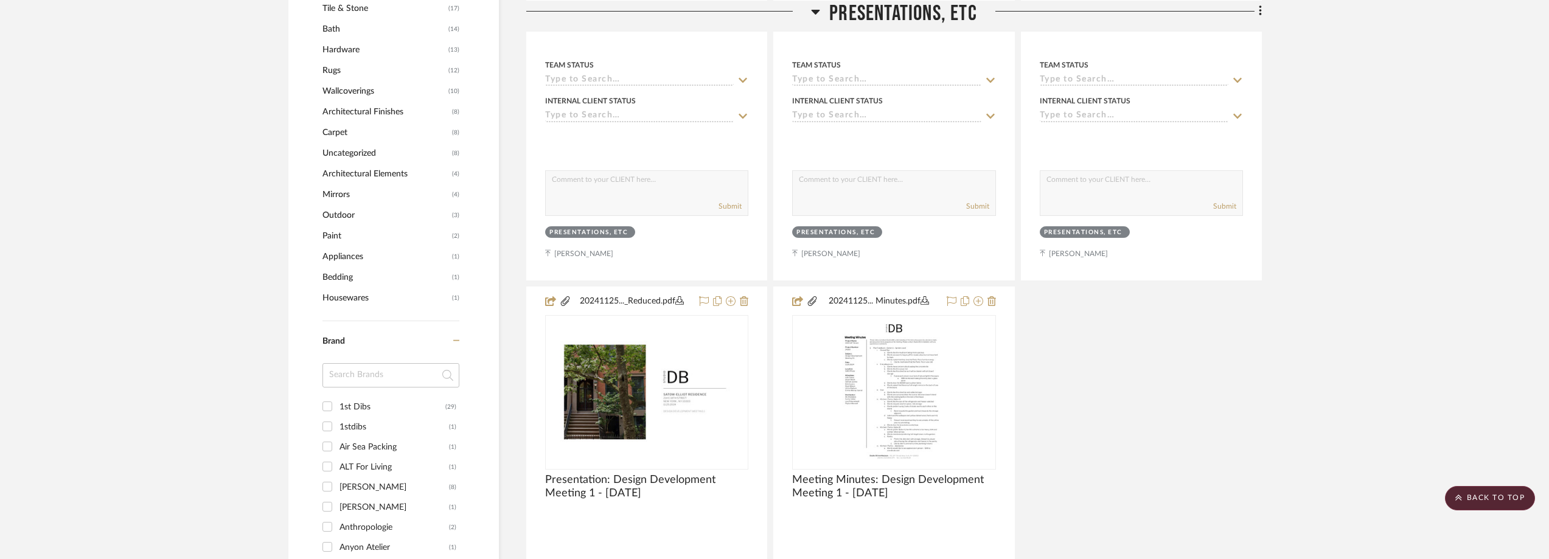
click at [389, 373] on input at bounding box center [391, 375] width 137 height 24
type input "bddw"
click at [382, 409] on div "BDDW" at bounding box center [395, 406] width 110 height 19
click at [337, 409] on input "BDDW (3)" at bounding box center [327, 406] width 19 height 19
checkbox input "true"
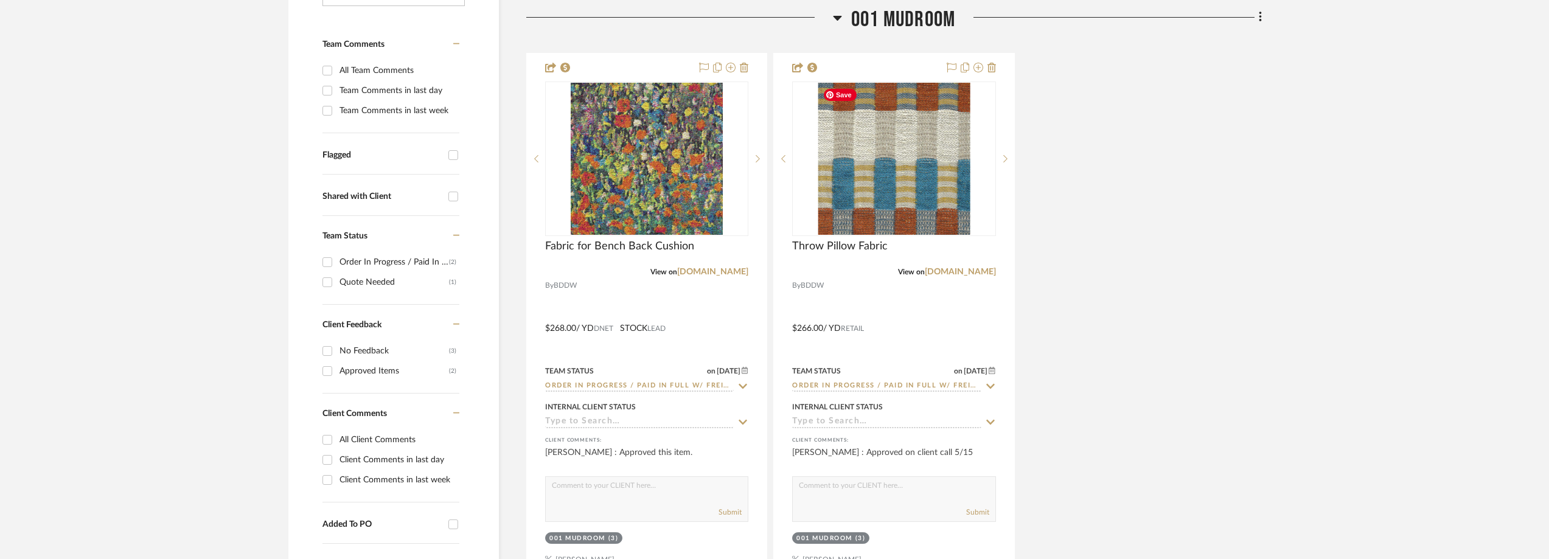
scroll to position [424, 0]
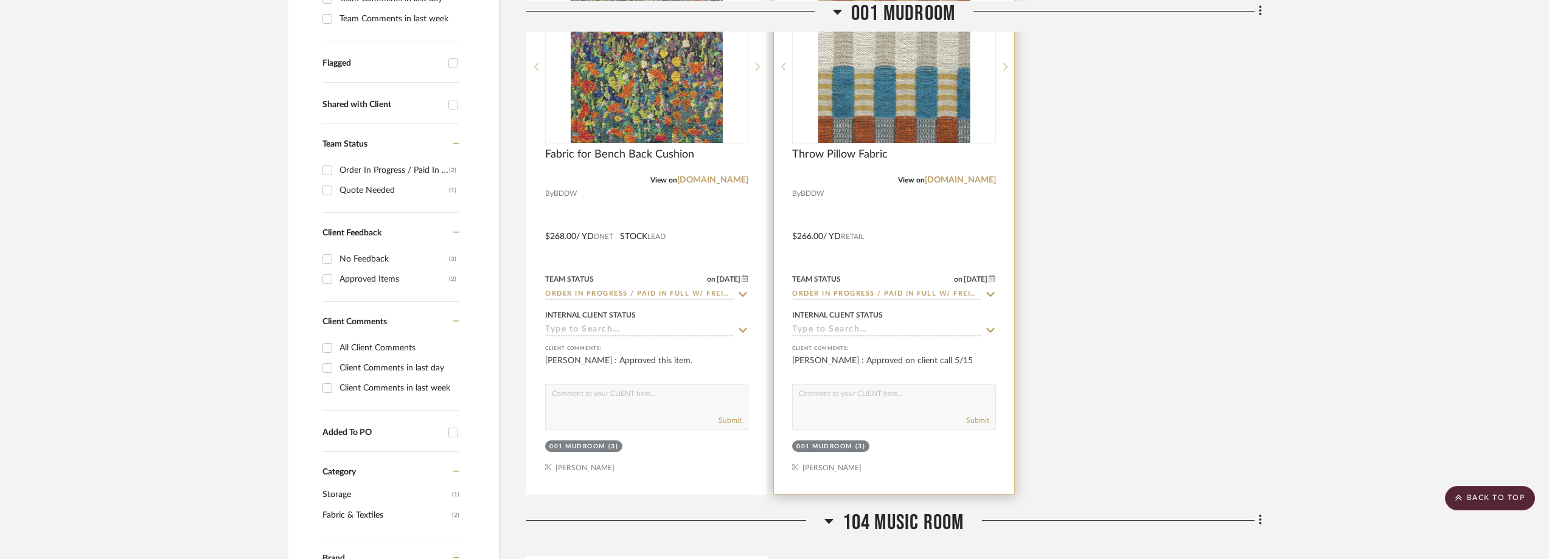
click at [991, 290] on icon at bounding box center [990, 295] width 11 height 10
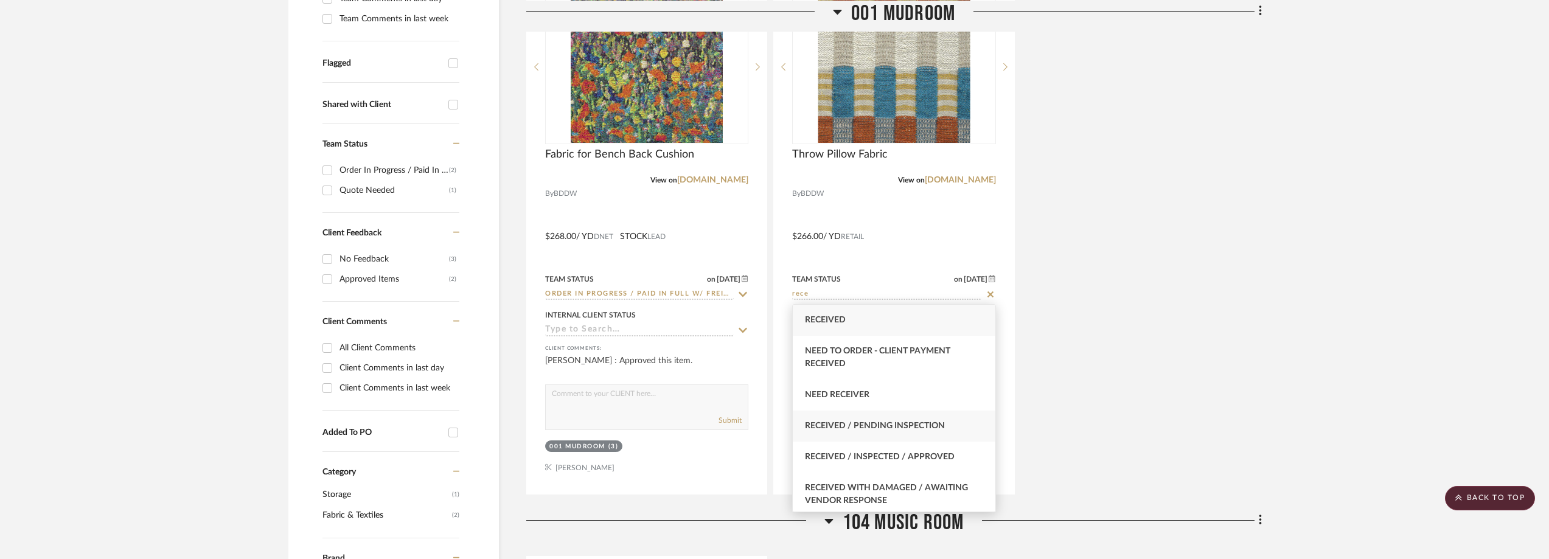
type input "rece"
click at [961, 419] on div "Received / Pending Inspection" at bounding box center [894, 426] width 202 height 31
type input "[DATE]"
type input "Received / Pending Inspection"
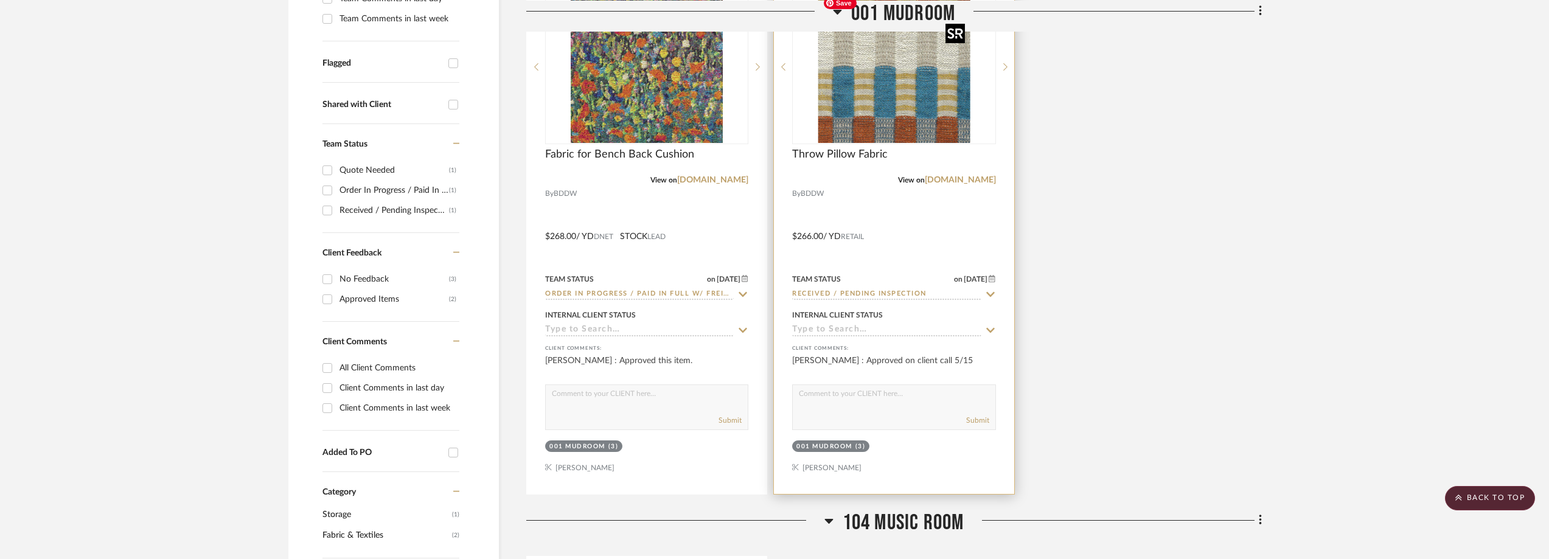
click at [876, 90] on img "0" at bounding box center [894, 67] width 152 height 152
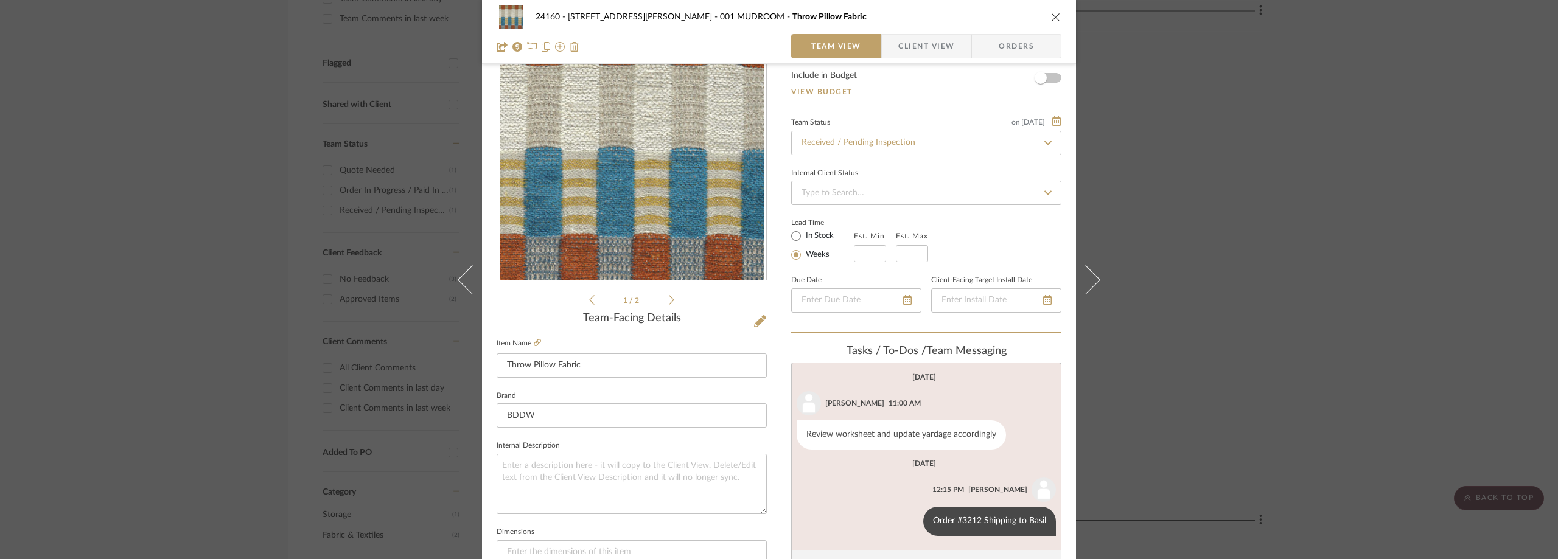
scroll to position [122, 0]
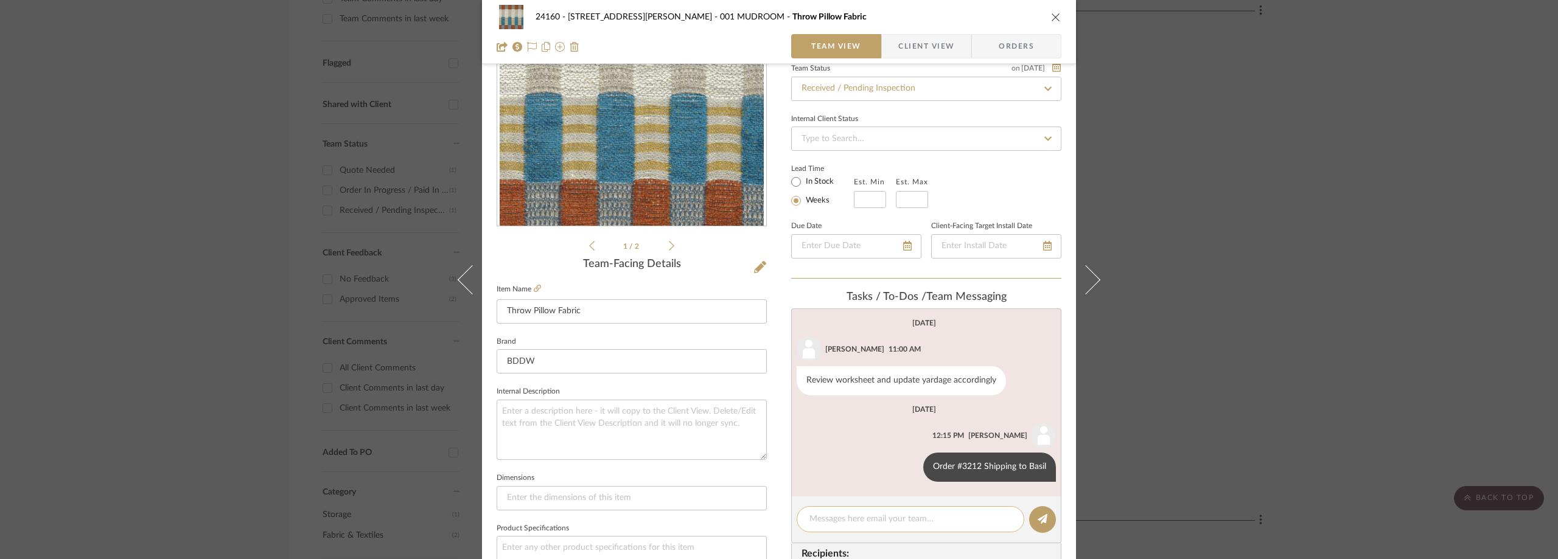
click at [861, 520] on textarea at bounding box center [910, 519] width 202 height 13
paste textarea "1ZE400G92916631282 Delivered [DATE][DATE]"
type textarea "1ZE400G92916631282 Delivered [DATE][DATE]"
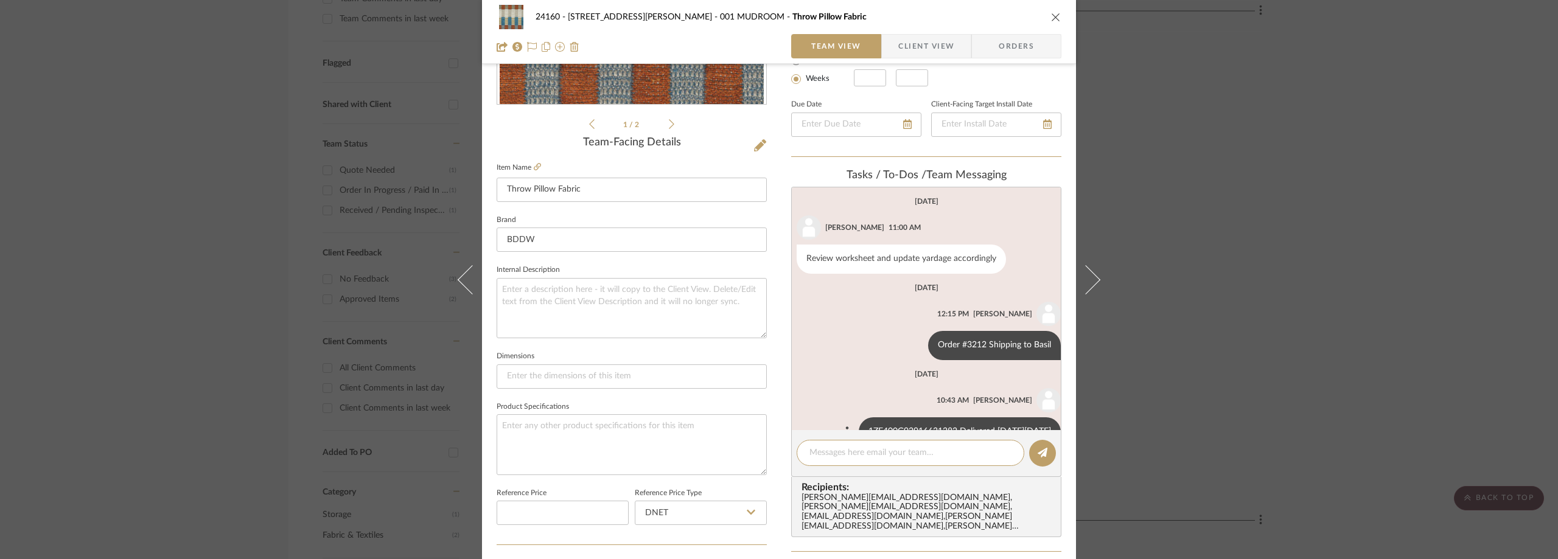
scroll to position [31, 0]
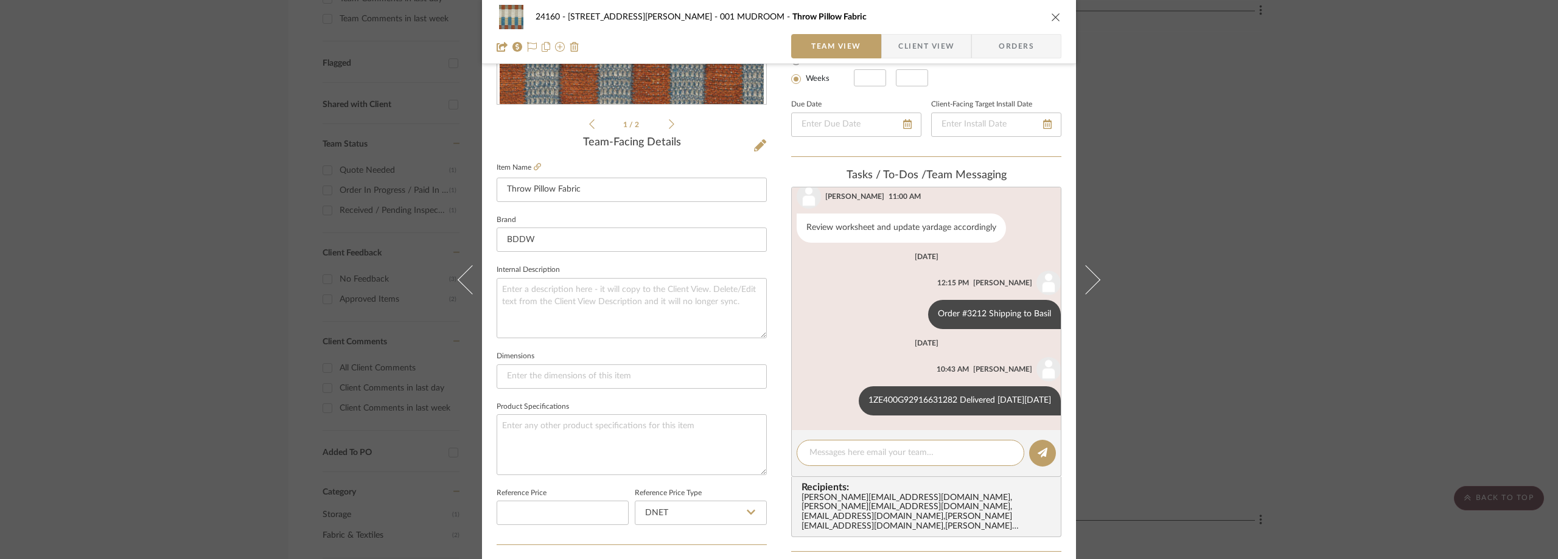
click at [203, 145] on div "24160 - [STREET_ADDRESS] - [PERSON_NAME] 001 MUDROOM Throw Pillow Fabric Team V…" at bounding box center [779, 279] width 1558 height 559
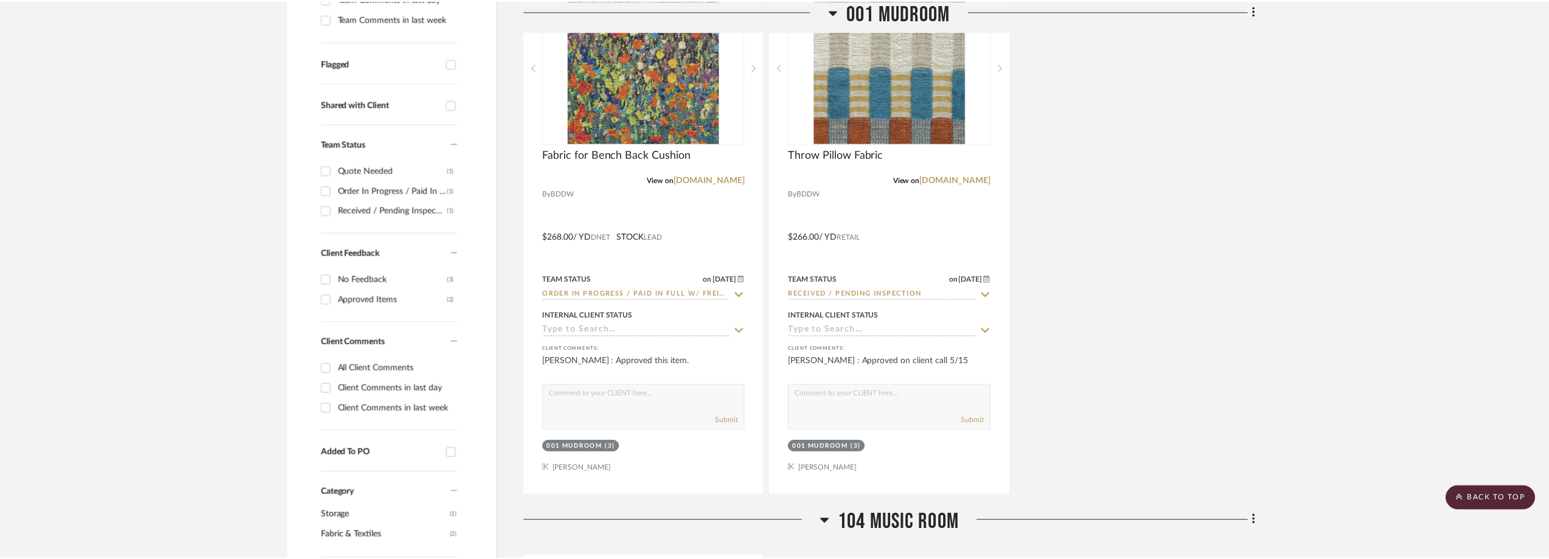
scroll to position [424, 0]
